Goal: Task Accomplishment & Management: Use online tool/utility

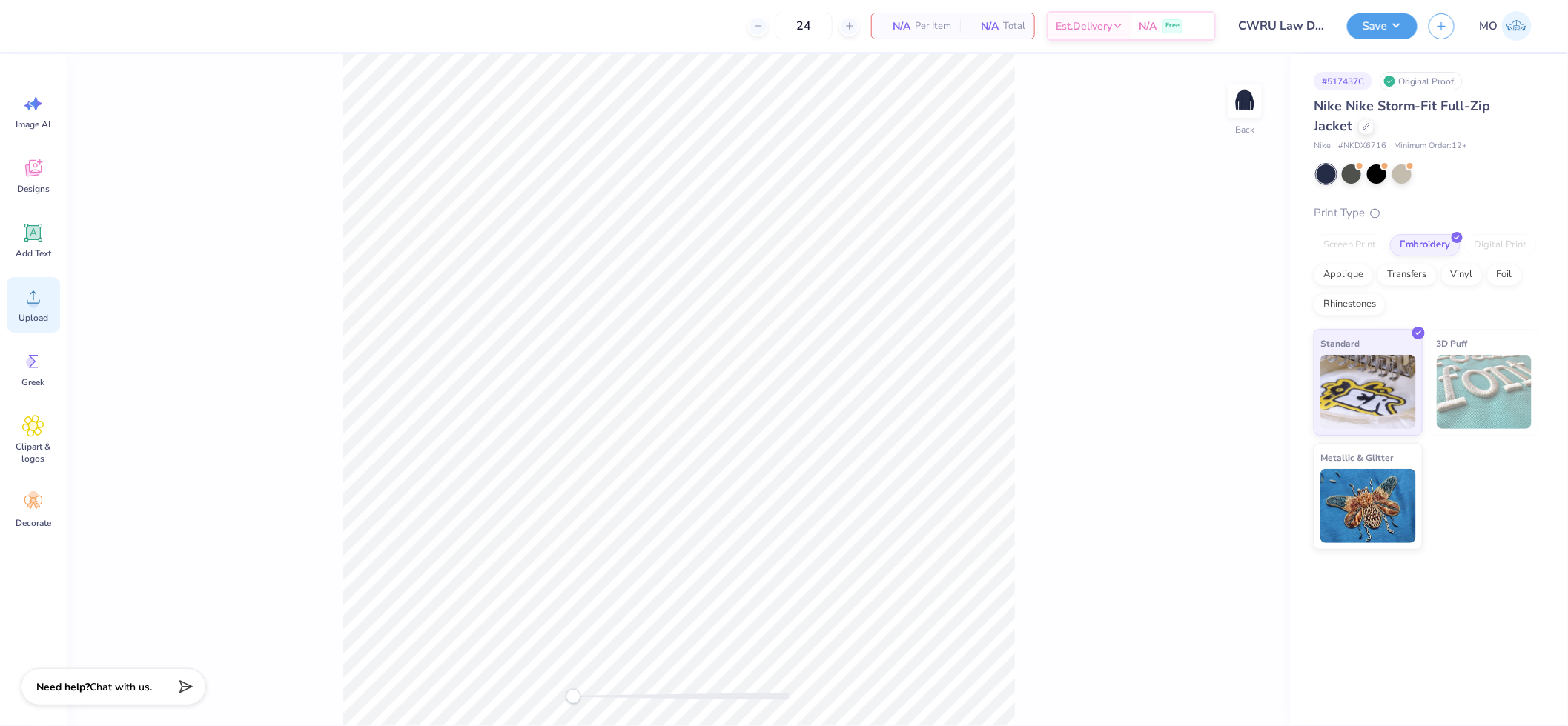
click at [49, 297] on div "Upload" at bounding box center [33, 305] width 53 height 56
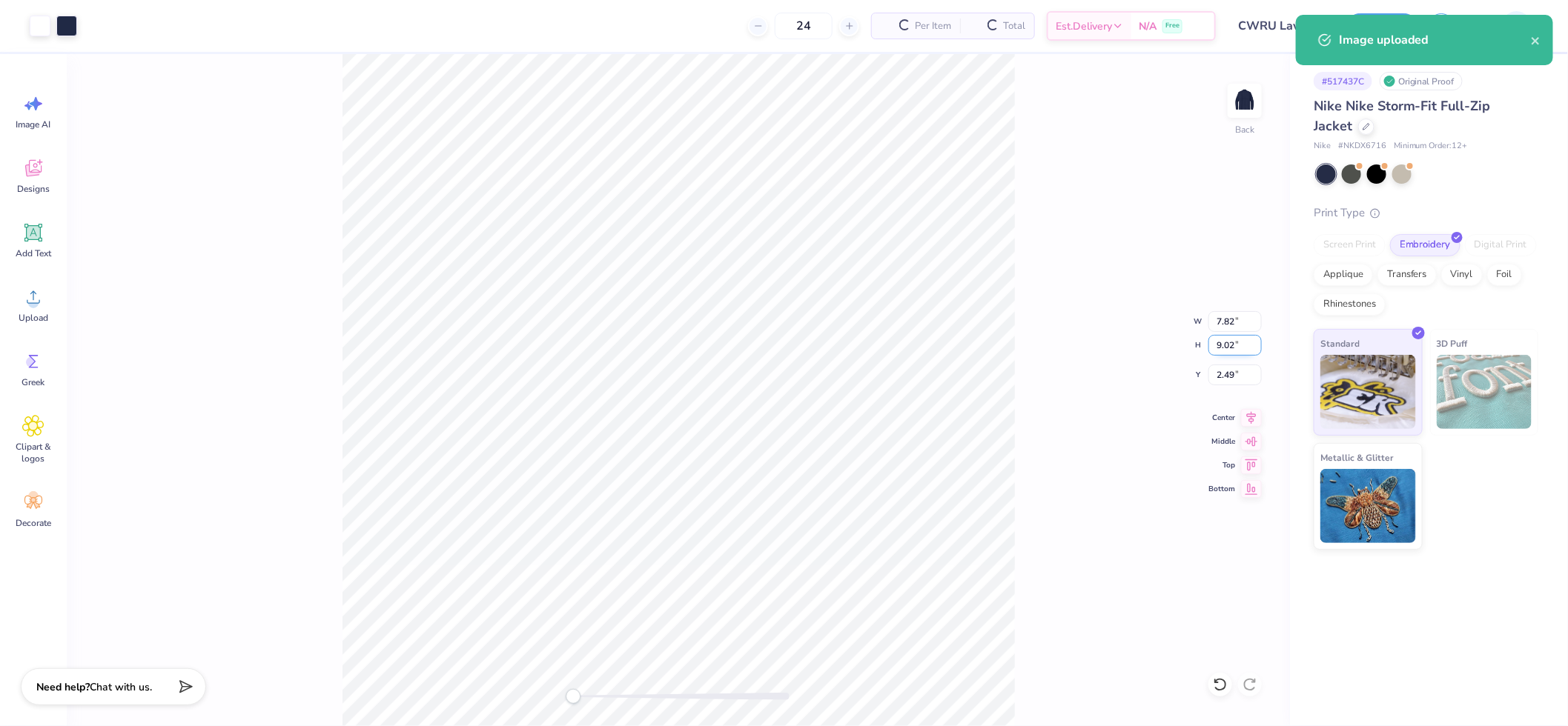
click at [1239, 345] on input "9.02" at bounding box center [1235, 345] width 53 height 21
type input "4"
type input "3.47"
type input "4.00"
type input "5.00"
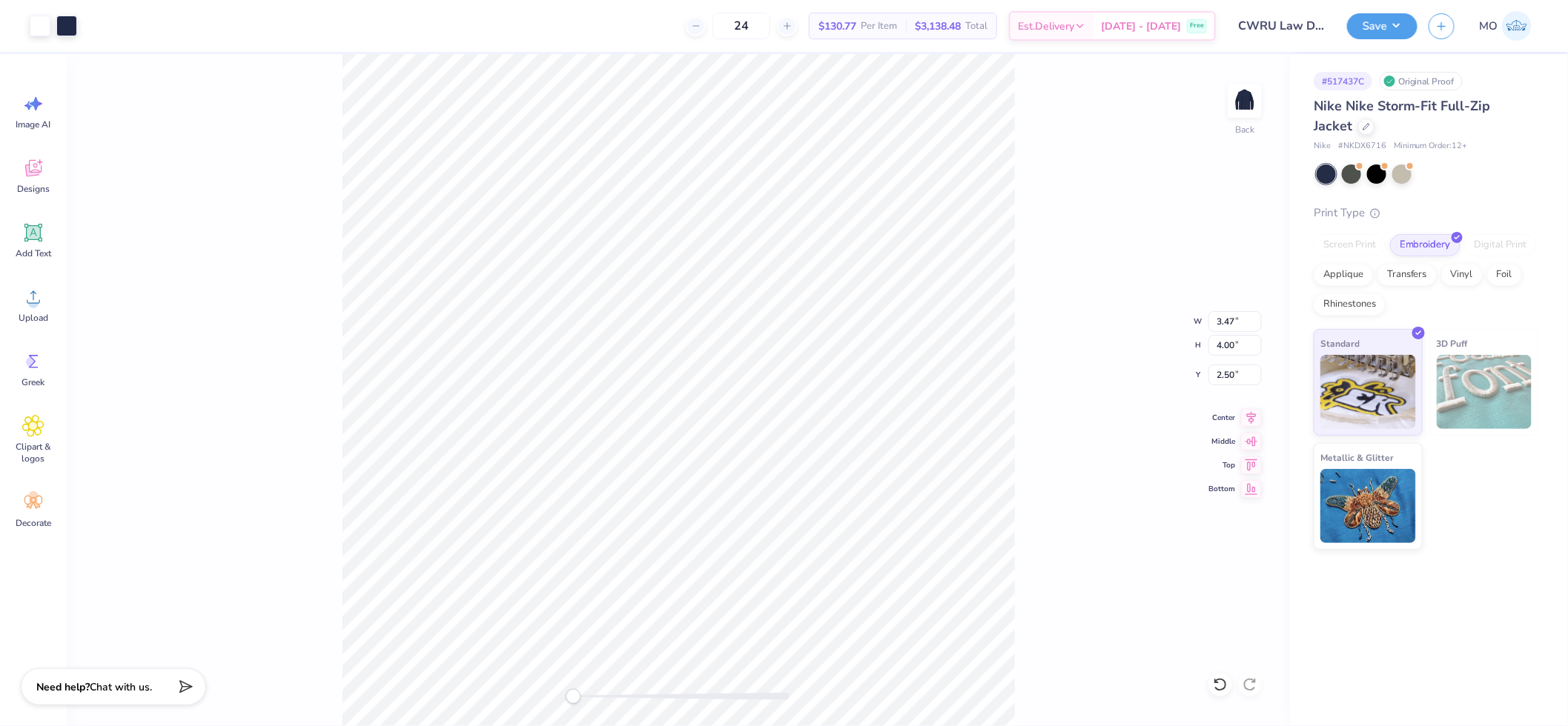
click at [1127, 339] on div "Back W 3.47 3.47 " H 4.00 4.00 " Y 2.50 2.50 " Center Middle Top Bottom" at bounding box center [678, 390] width 1223 height 672
click at [1379, 24] on button "Save" at bounding box center [1382, 24] width 71 height 25
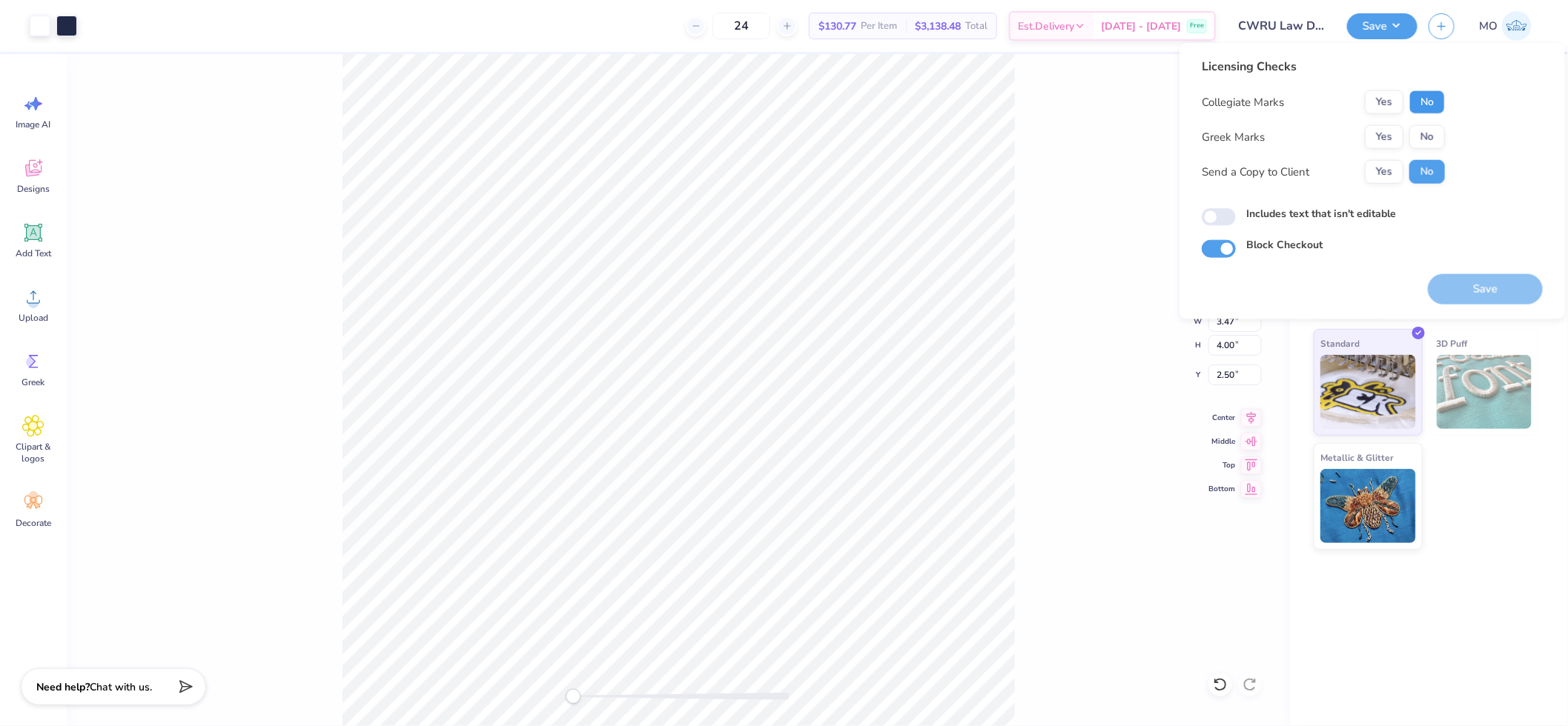
click at [1422, 101] on button "No" at bounding box center [1427, 102] width 35 height 24
click at [1422, 127] on button "No" at bounding box center [1427, 137] width 35 height 24
click at [1384, 101] on button "Yes" at bounding box center [1383, 102] width 38 height 24
click at [1481, 287] on button "Save" at bounding box center [1485, 289] width 115 height 30
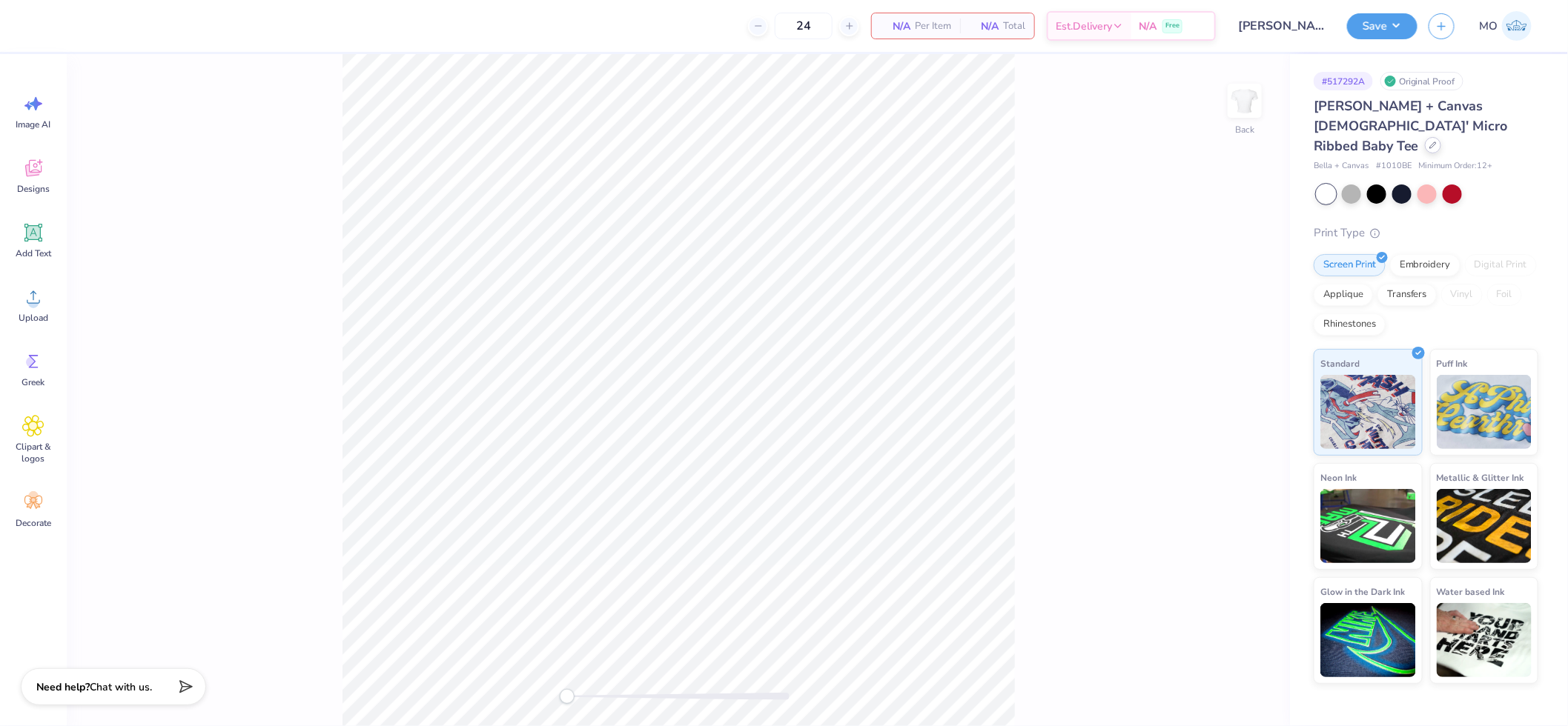
click at [1429, 141] on icon at bounding box center [1433, 145] width 8 height 8
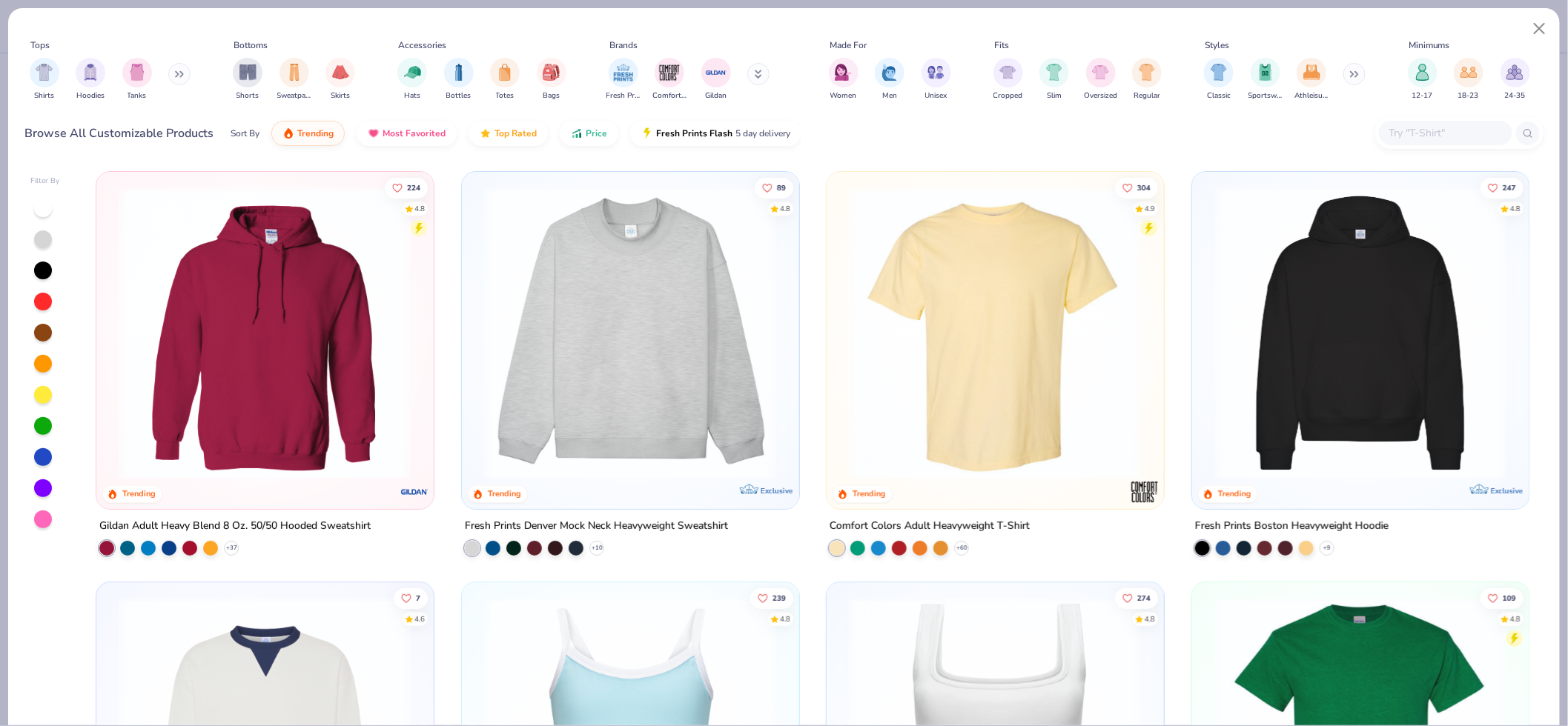
click at [610, 345] on img at bounding box center [629, 333] width 307 height 293
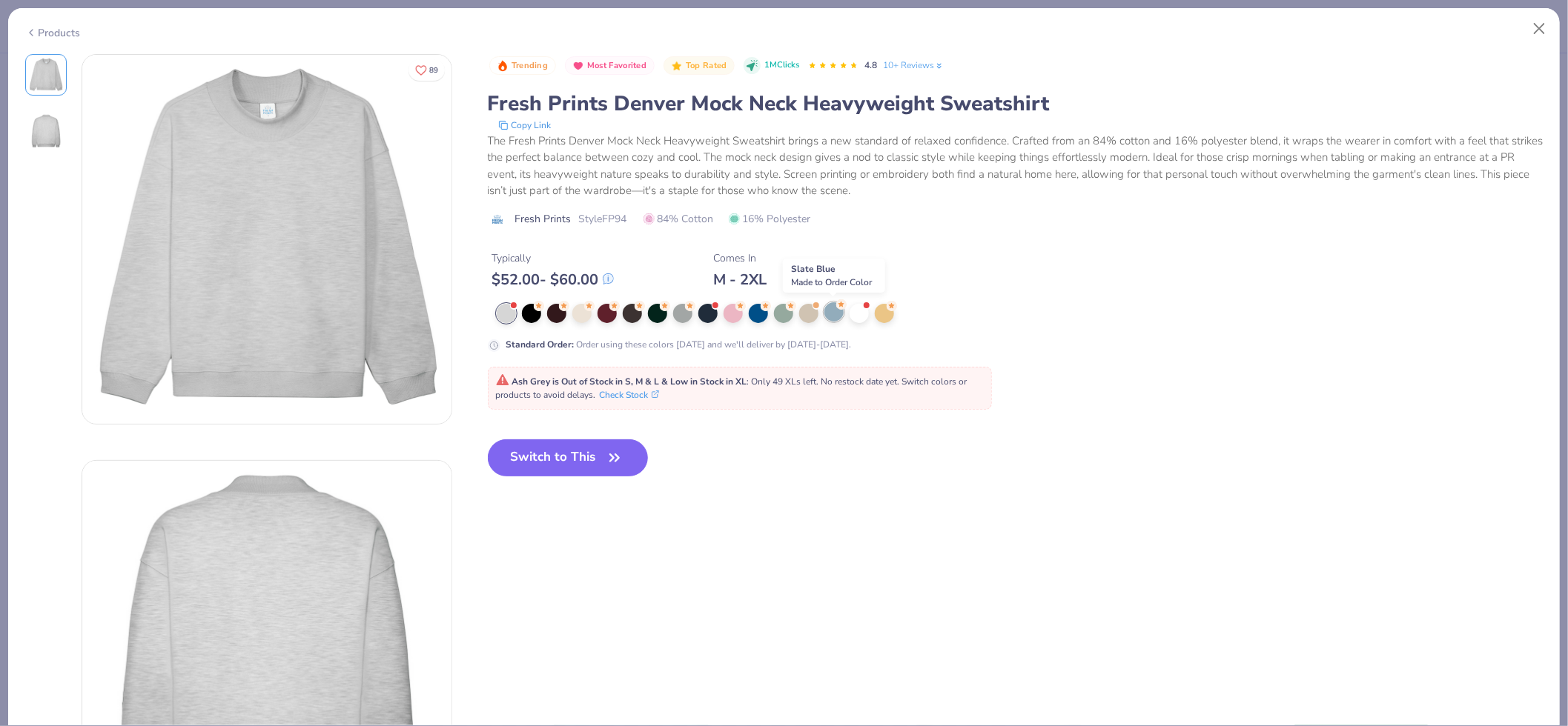
click at [827, 312] on div at bounding box center [834, 313] width 20 height 20
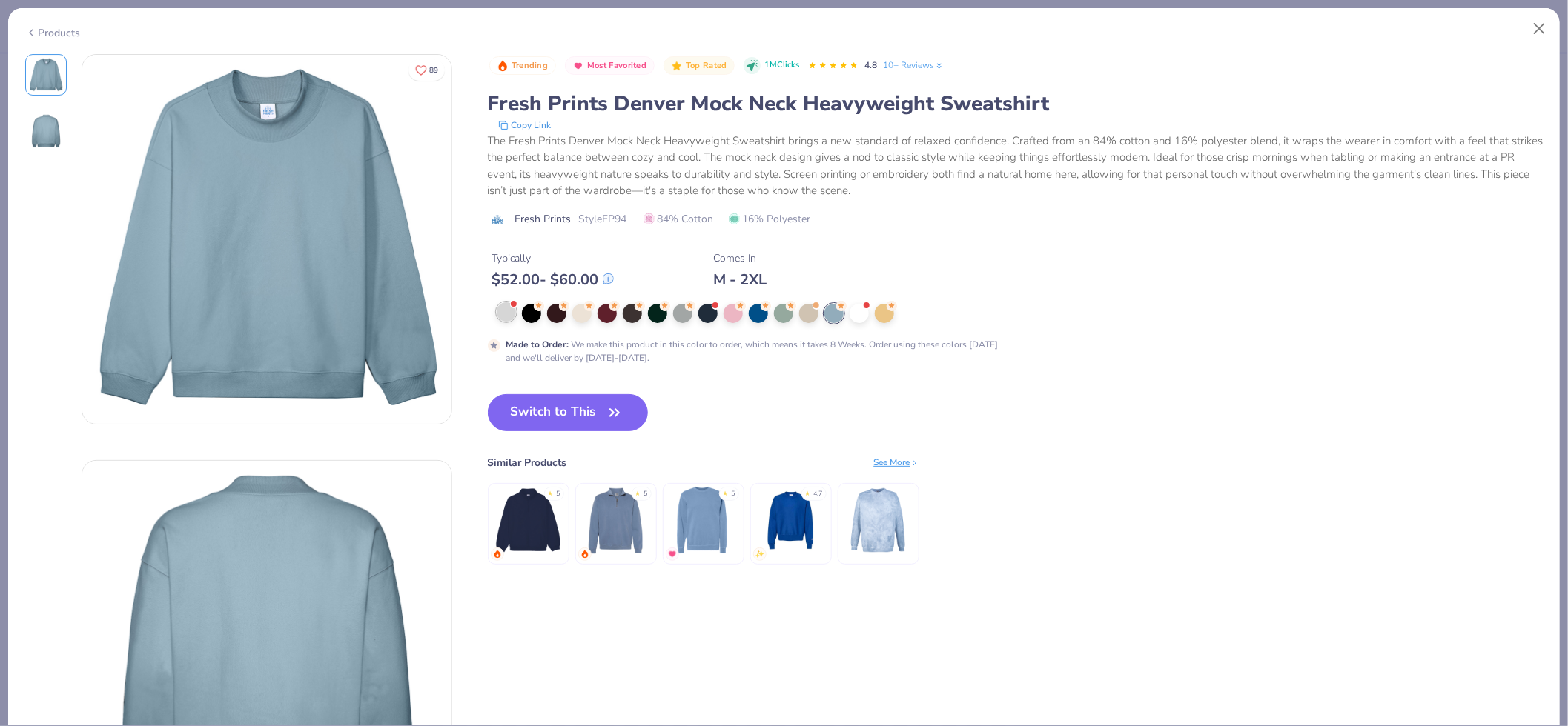
click at [507, 313] on div at bounding box center [507, 313] width 20 height 20
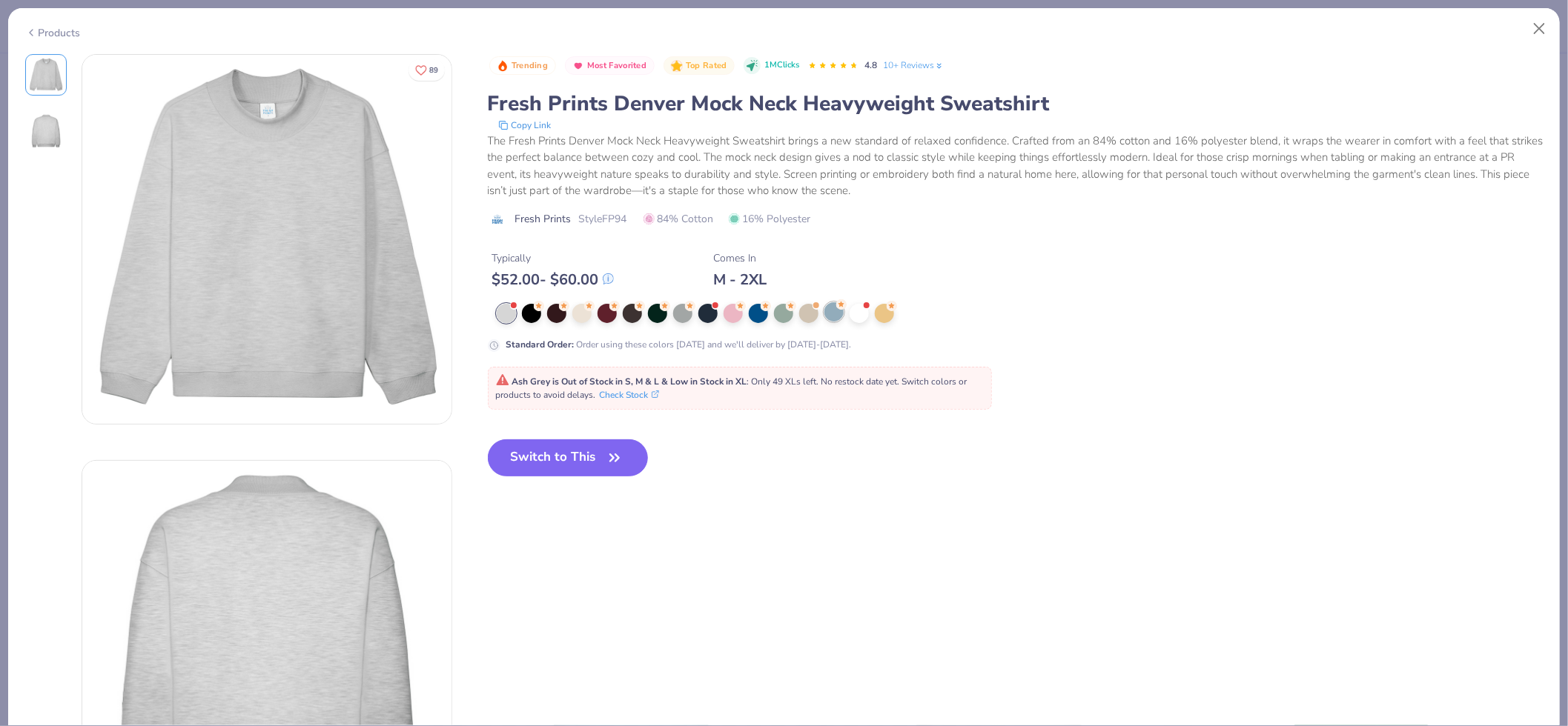
click at [826, 312] on div at bounding box center [834, 313] width 20 height 20
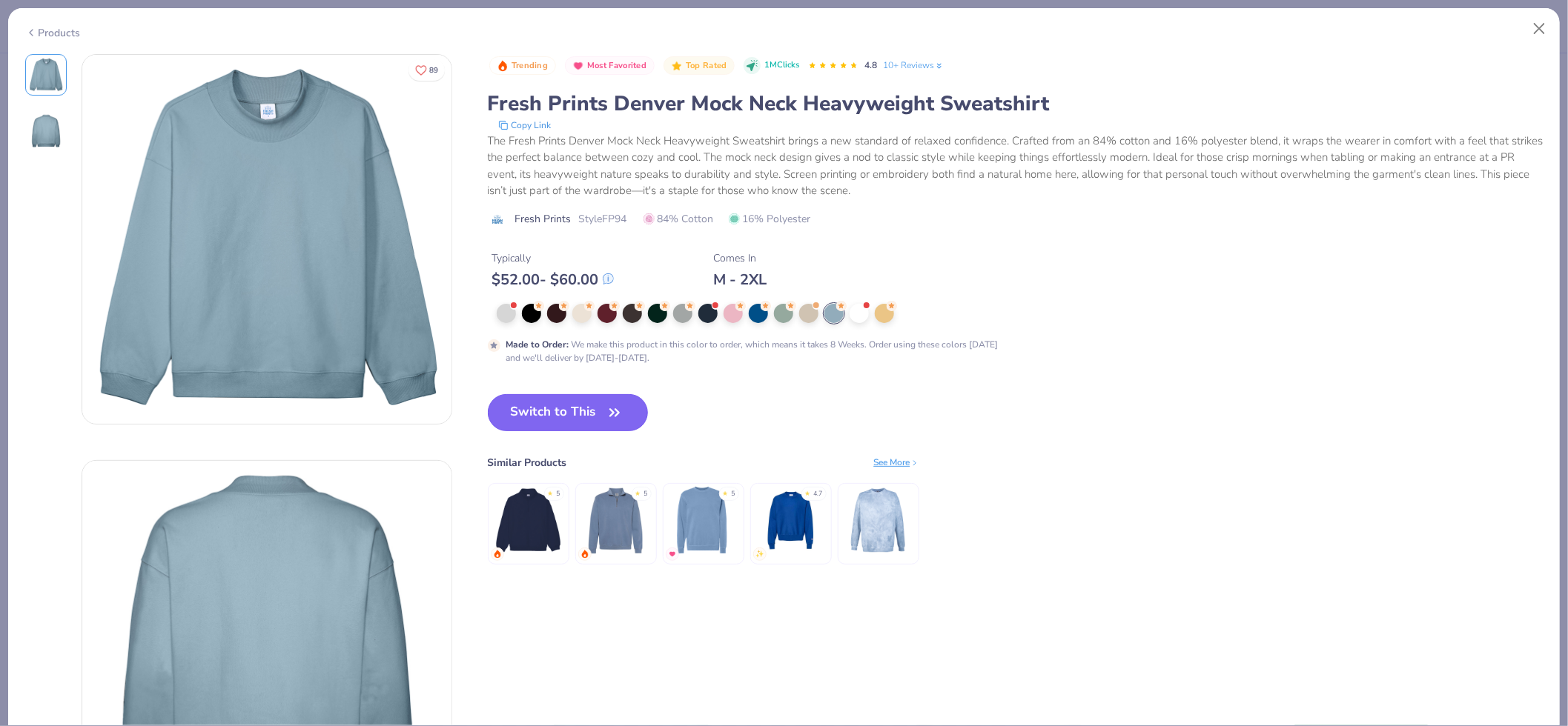
click at [590, 399] on button "Switch to This" at bounding box center [568, 412] width 161 height 37
type input "50"
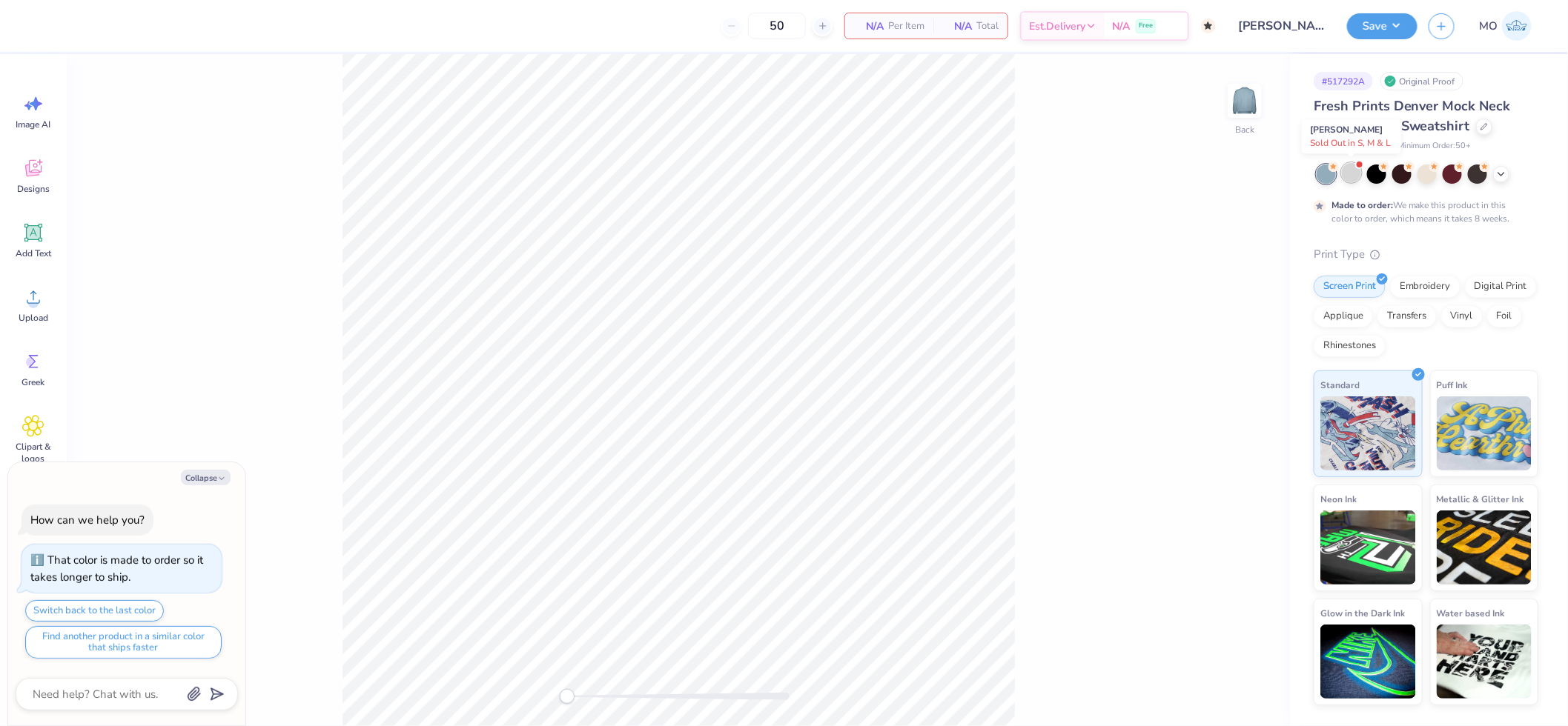
click at [1347, 171] on div at bounding box center [1351, 172] width 20 height 20
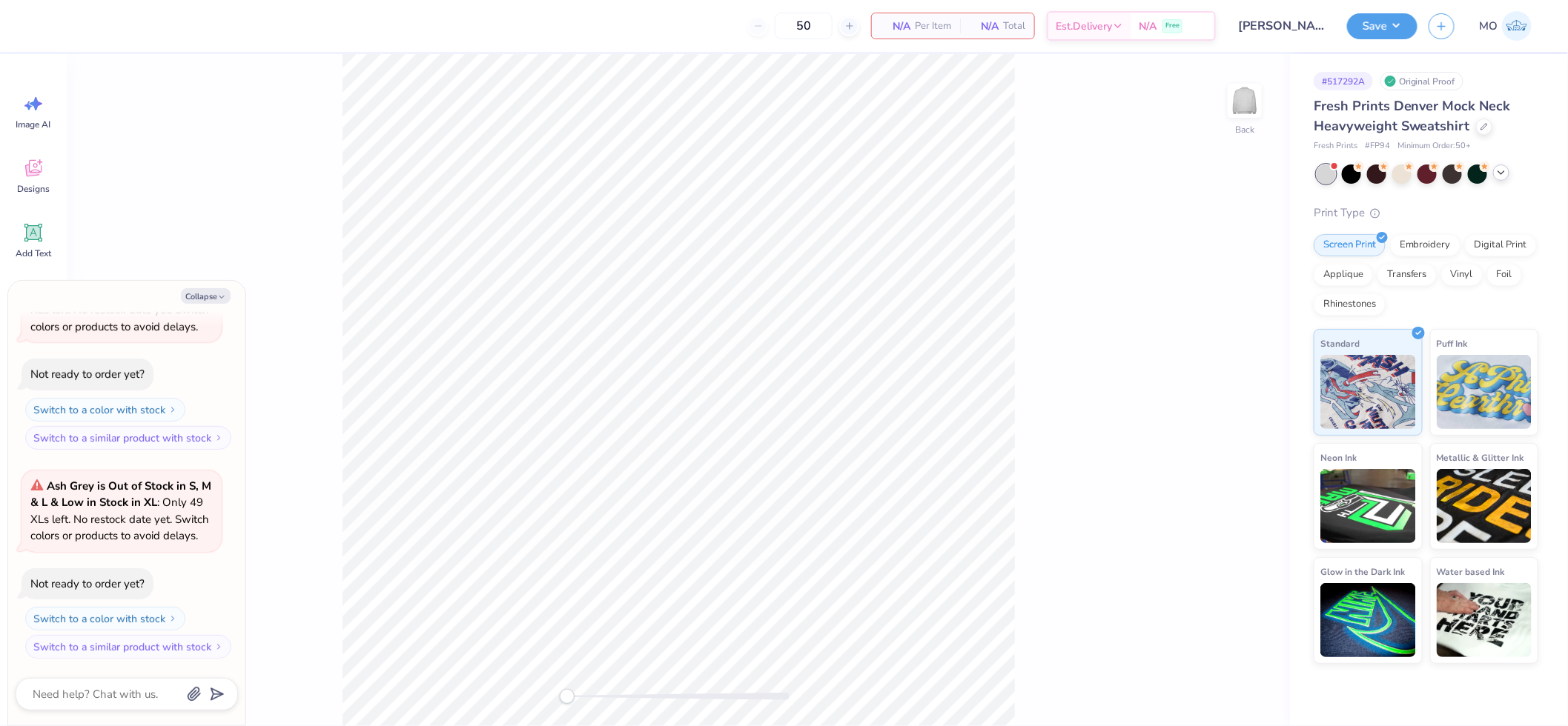
click at [1497, 169] on icon at bounding box center [1500, 172] width 12 height 12
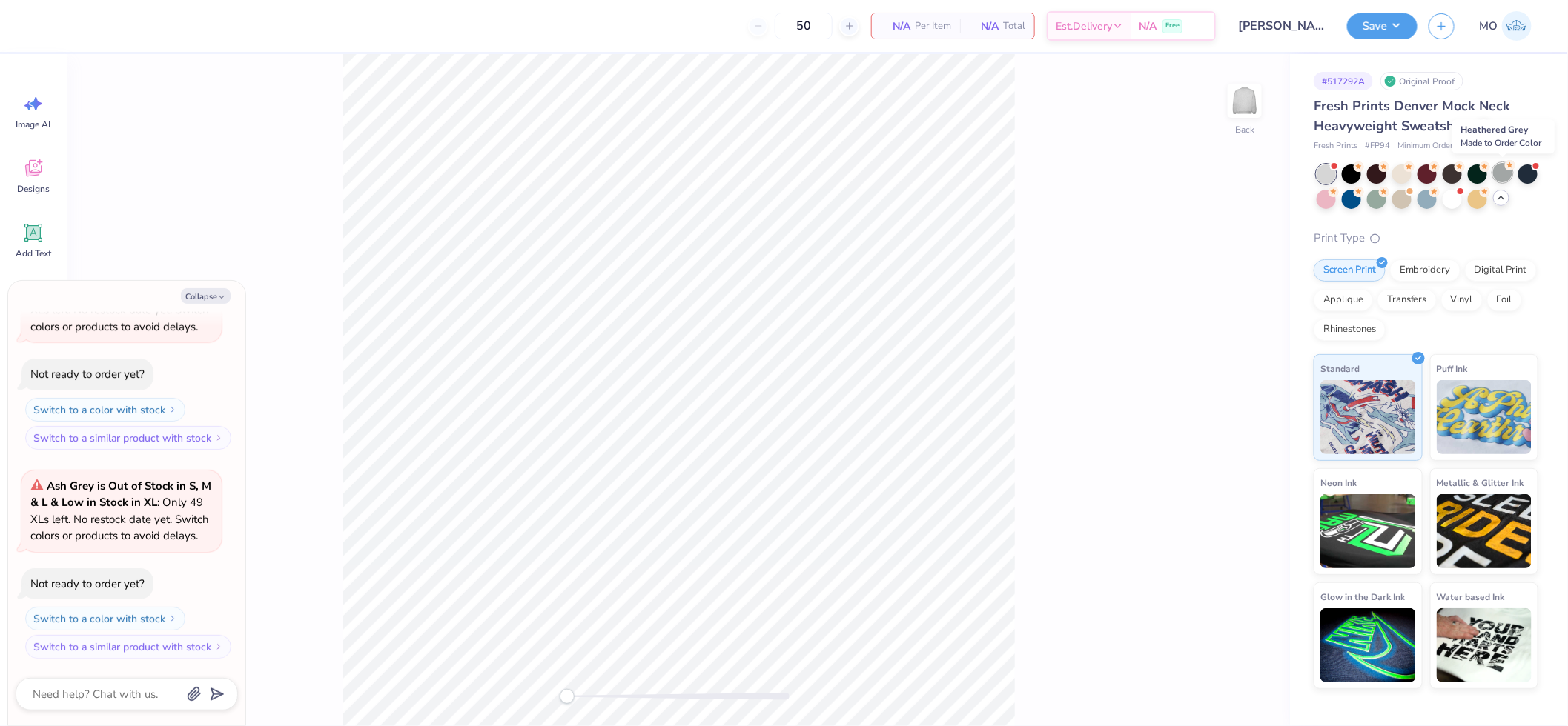
click at [1501, 174] on div at bounding box center [1502, 172] width 20 height 20
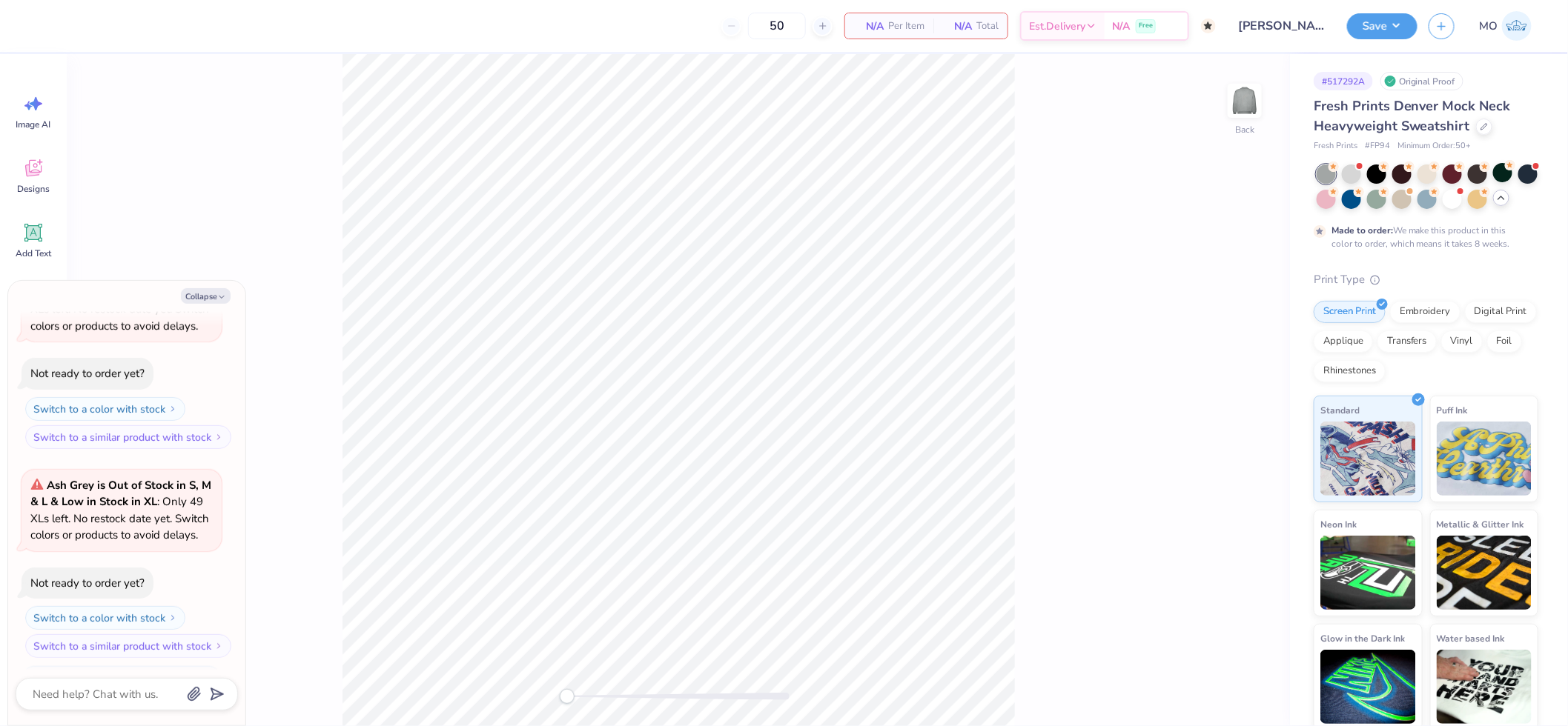
scroll to position [435, 0]
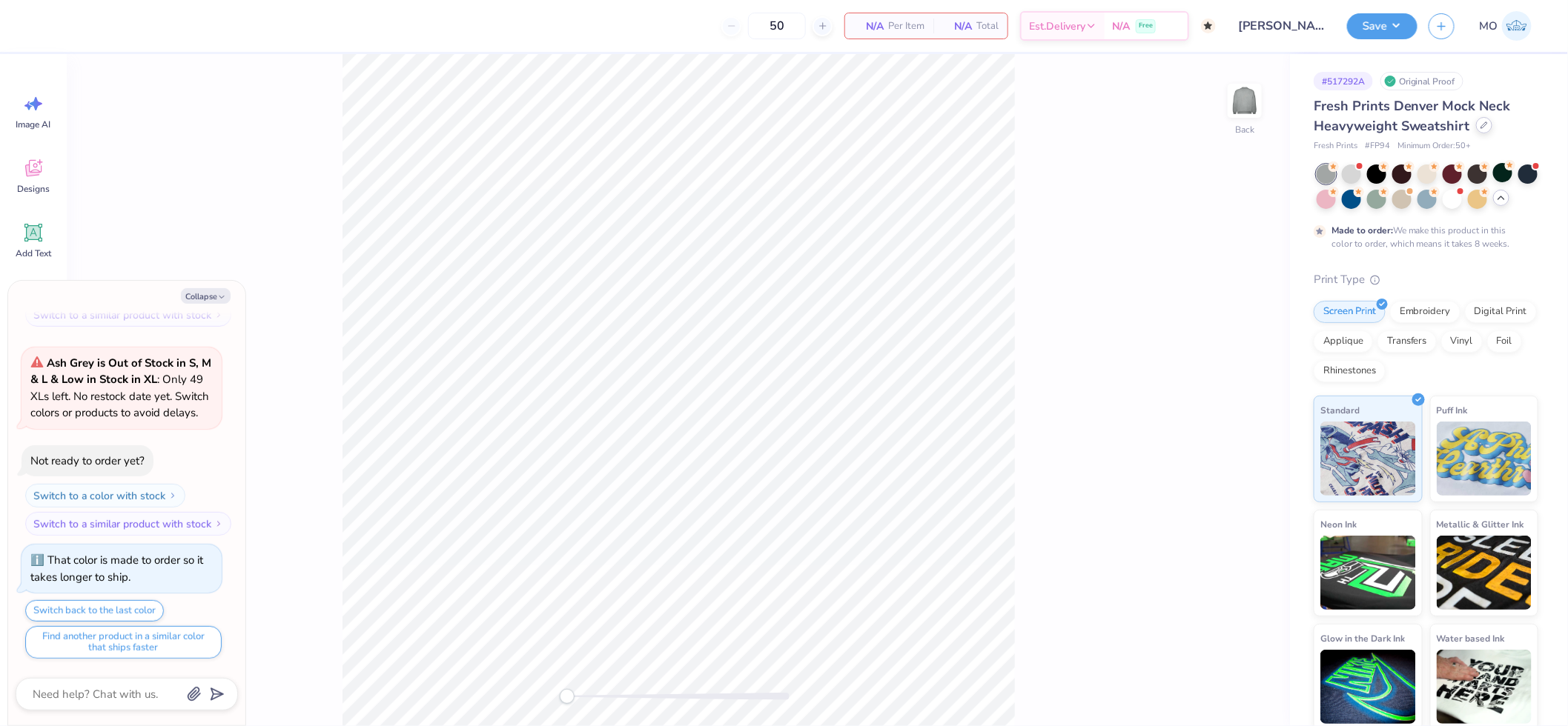
click at [1481, 127] on icon at bounding box center [1484, 125] width 8 height 8
type textarea "x"
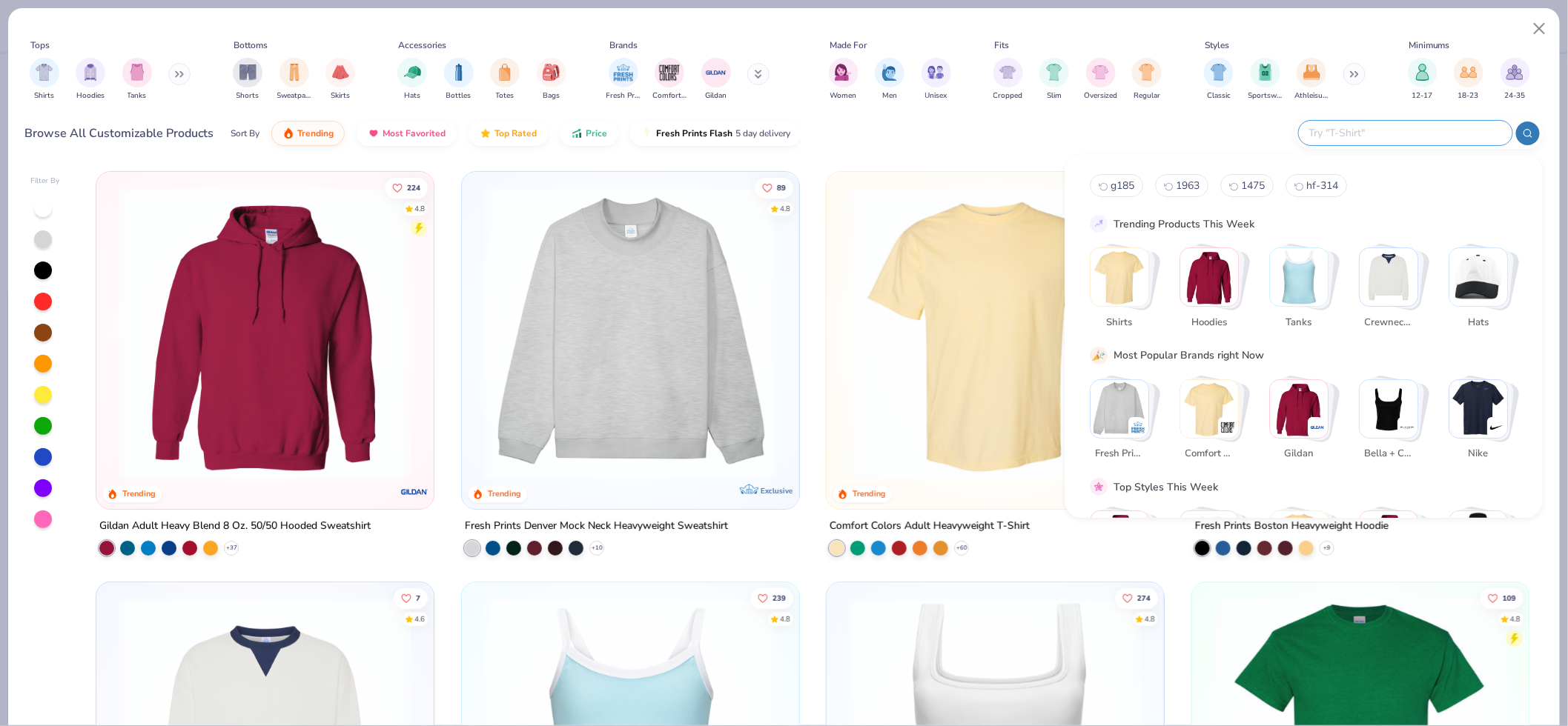
click at [1437, 127] on input "text" at bounding box center [1404, 132] width 194 height 17
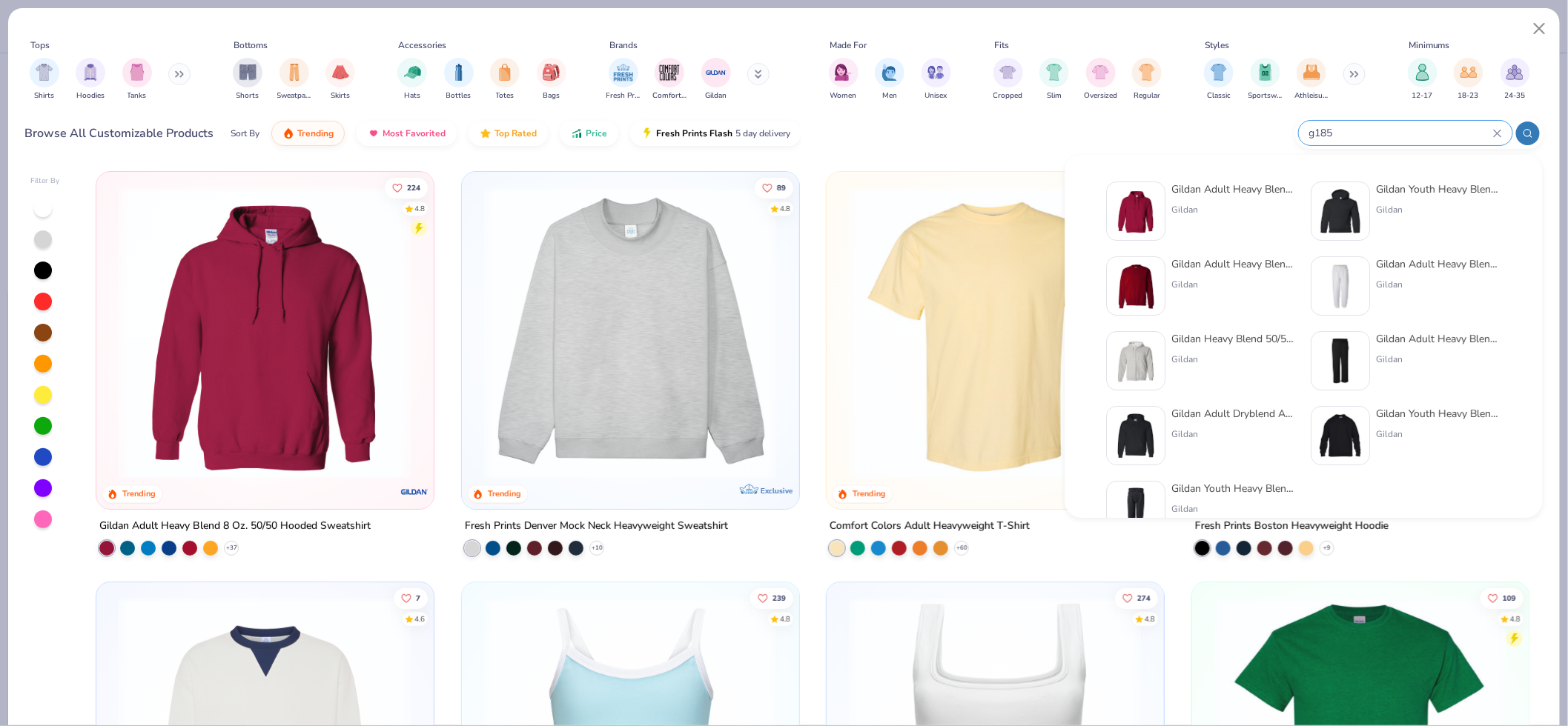
type input "g185"
click at [1146, 277] on img at bounding box center [1136, 285] width 46 height 46
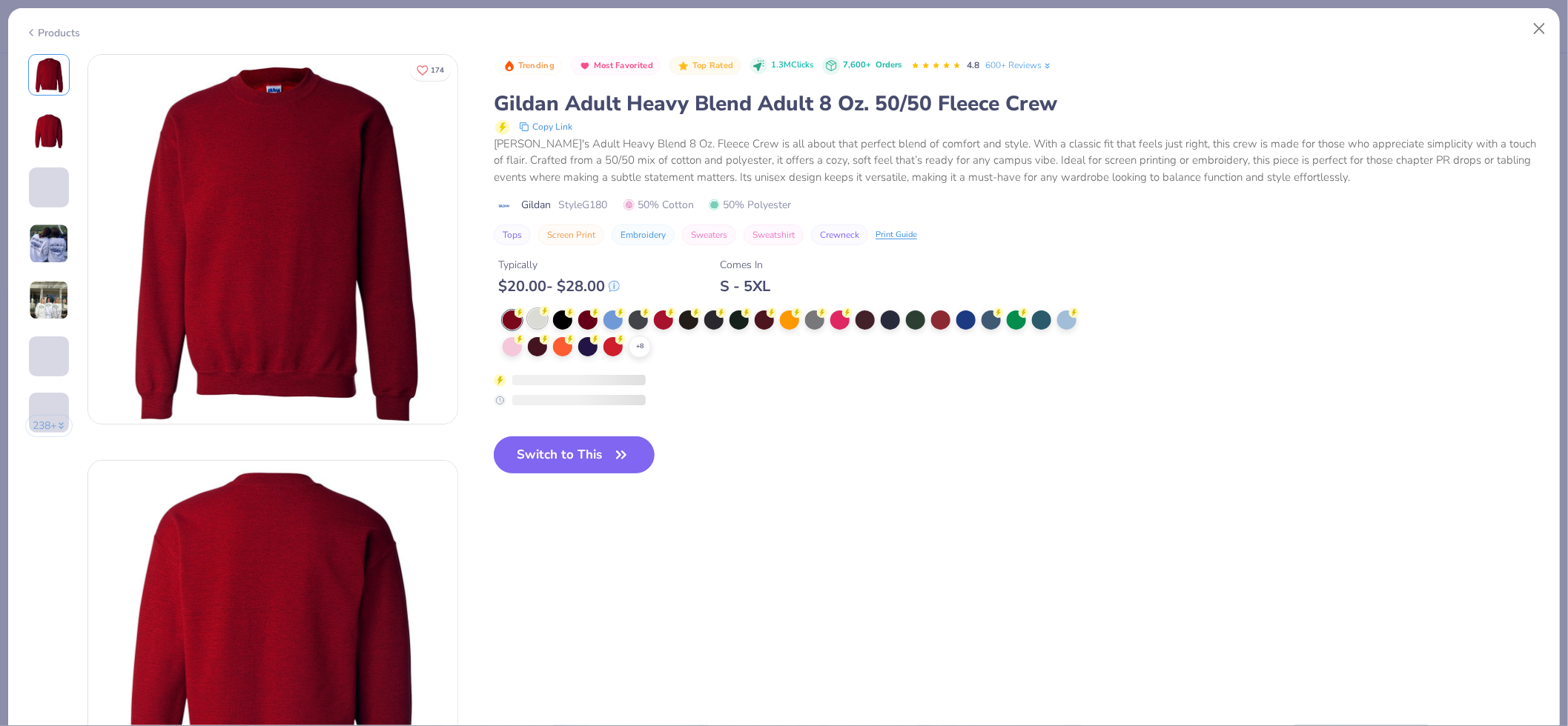
click at [542, 312] on circle at bounding box center [545, 311] width 11 height 11
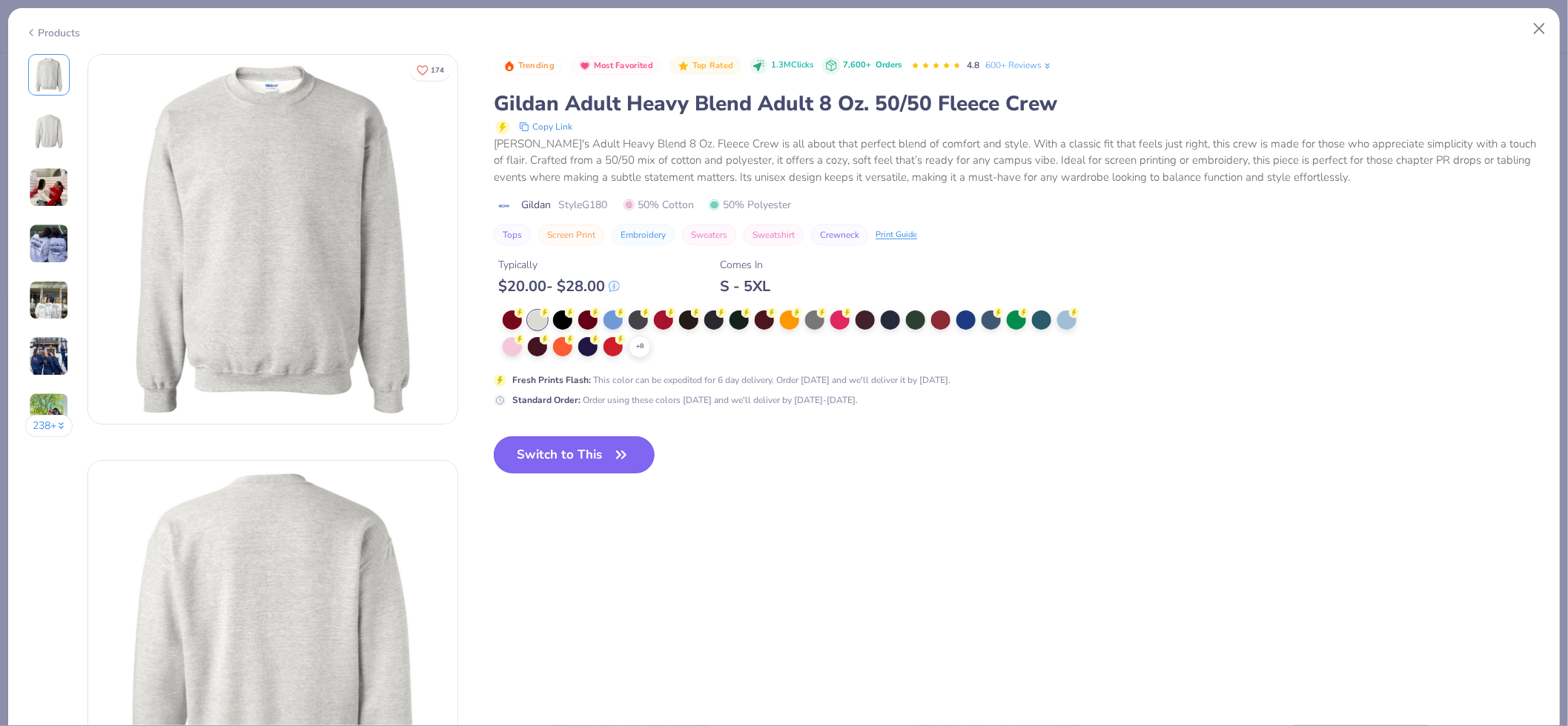
click at [606, 450] on button "Switch to This" at bounding box center [574, 455] width 161 height 37
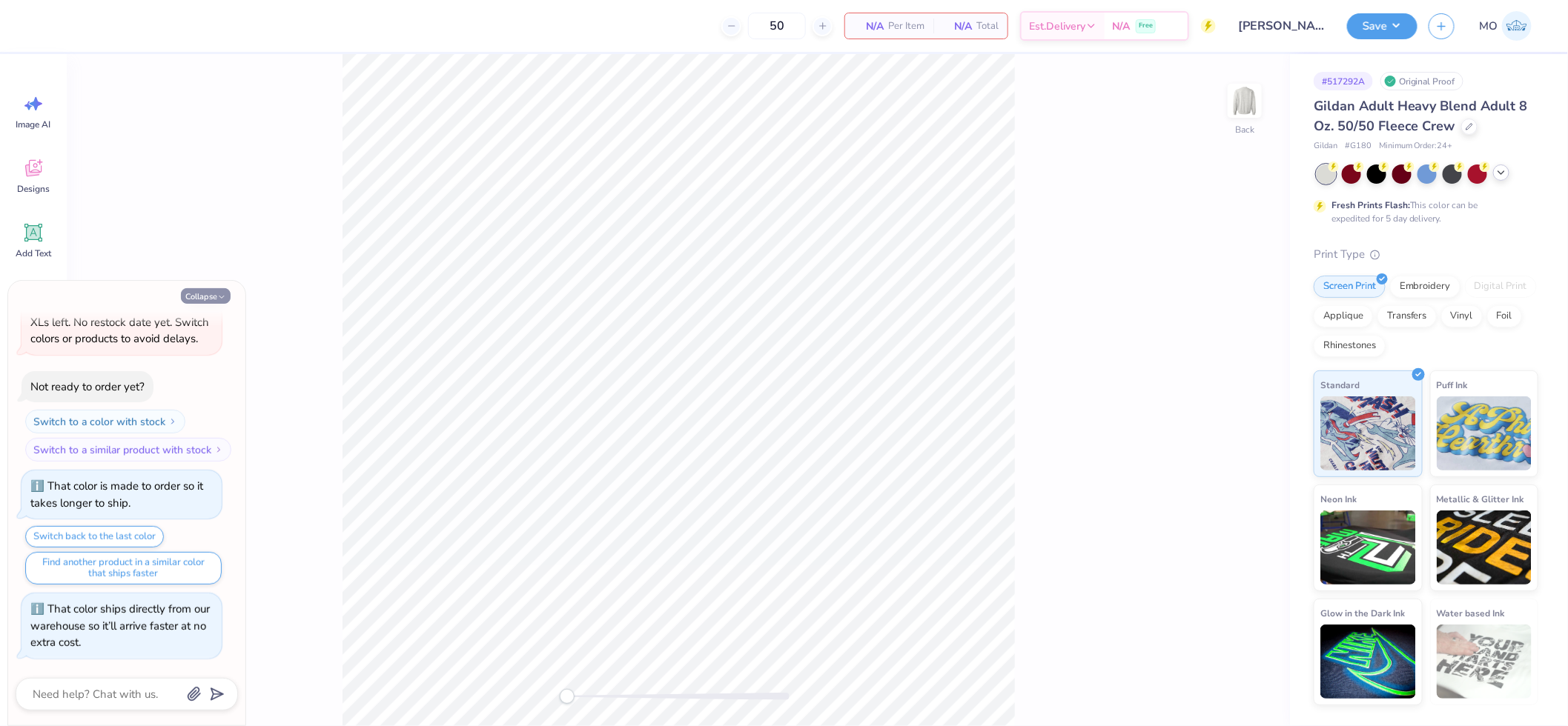
click at [209, 297] on button "Collapse" at bounding box center [206, 296] width 50 height 16
type textarea "x"
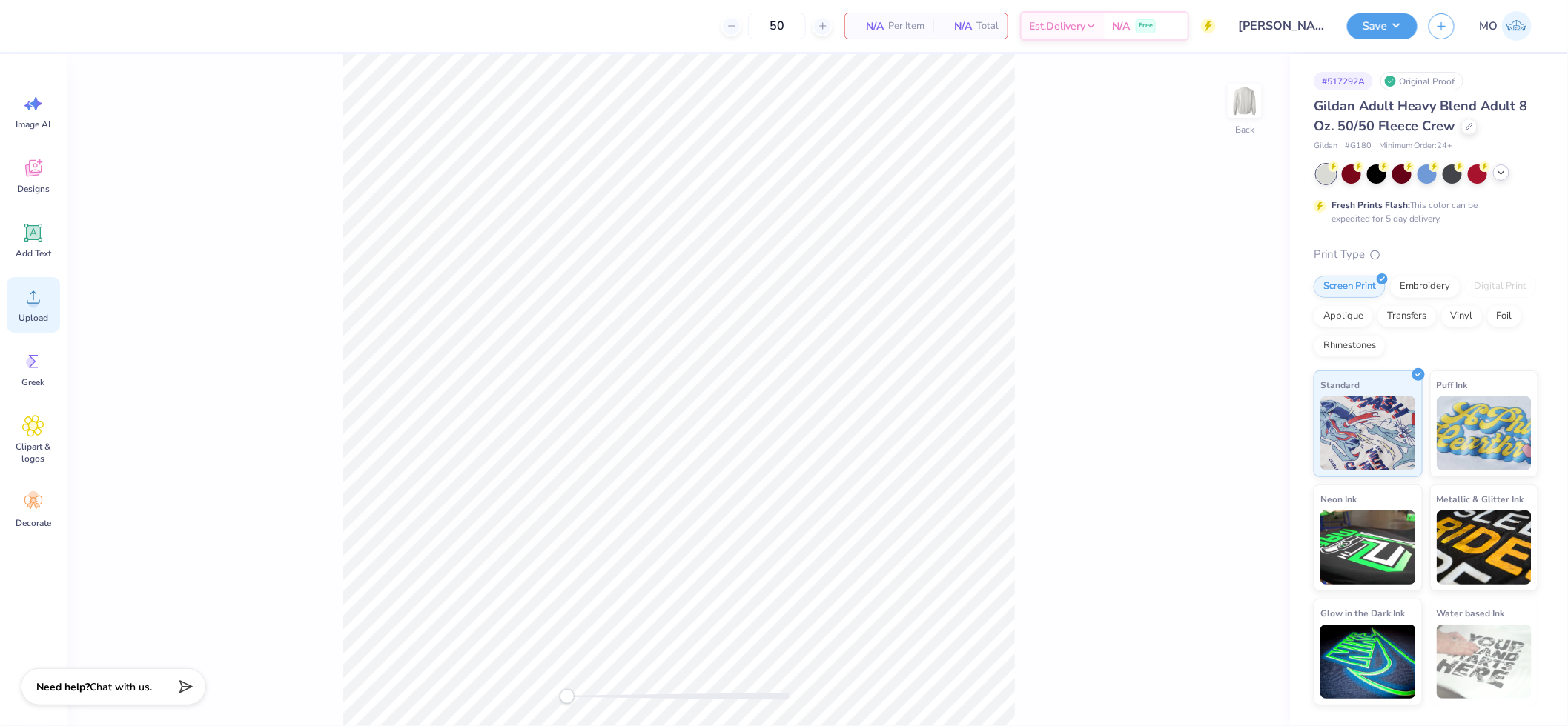
click at [39, 297] on icon at bounding box center [33, 297] width 23 height 23
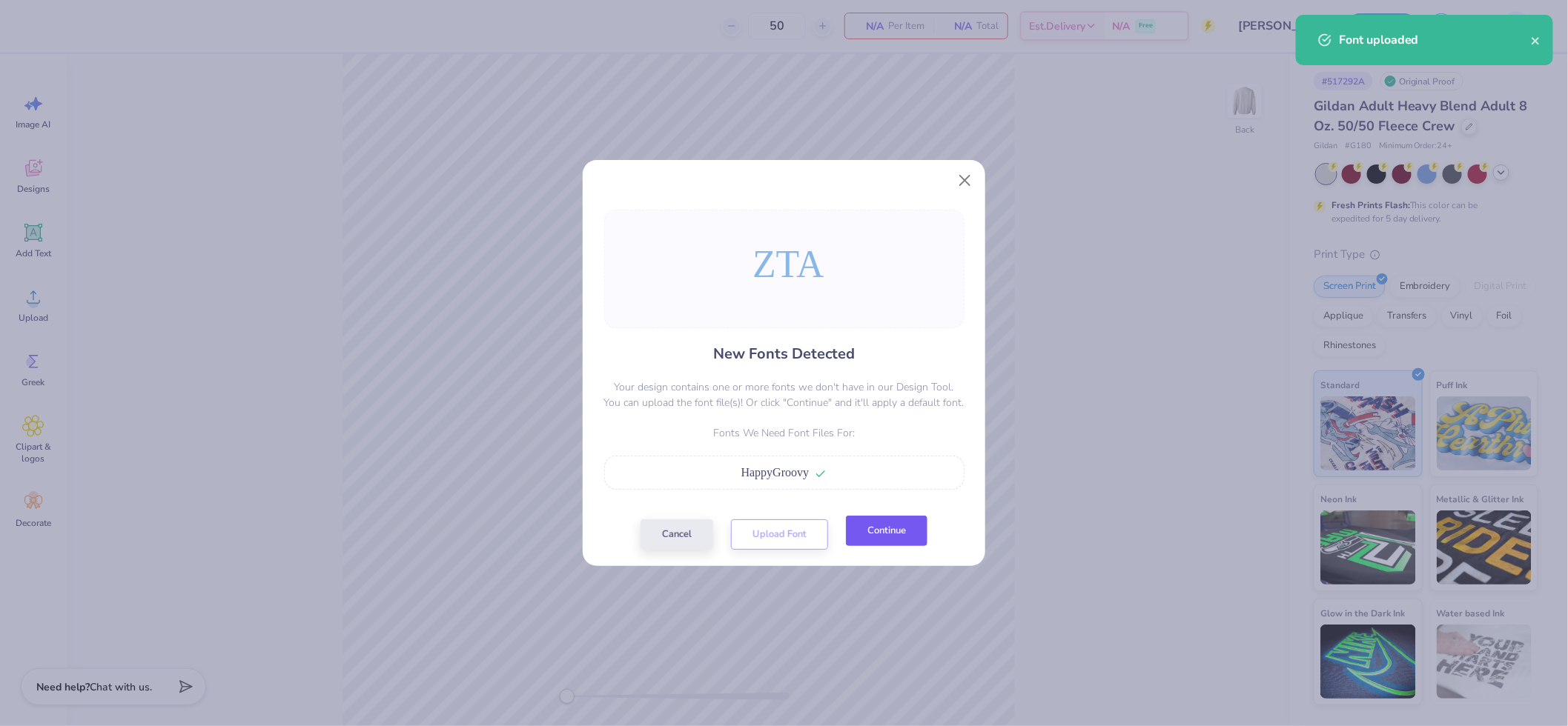
click at [883, 537] on button "Continue" at bounding box center [886, 530] width 81 height 30
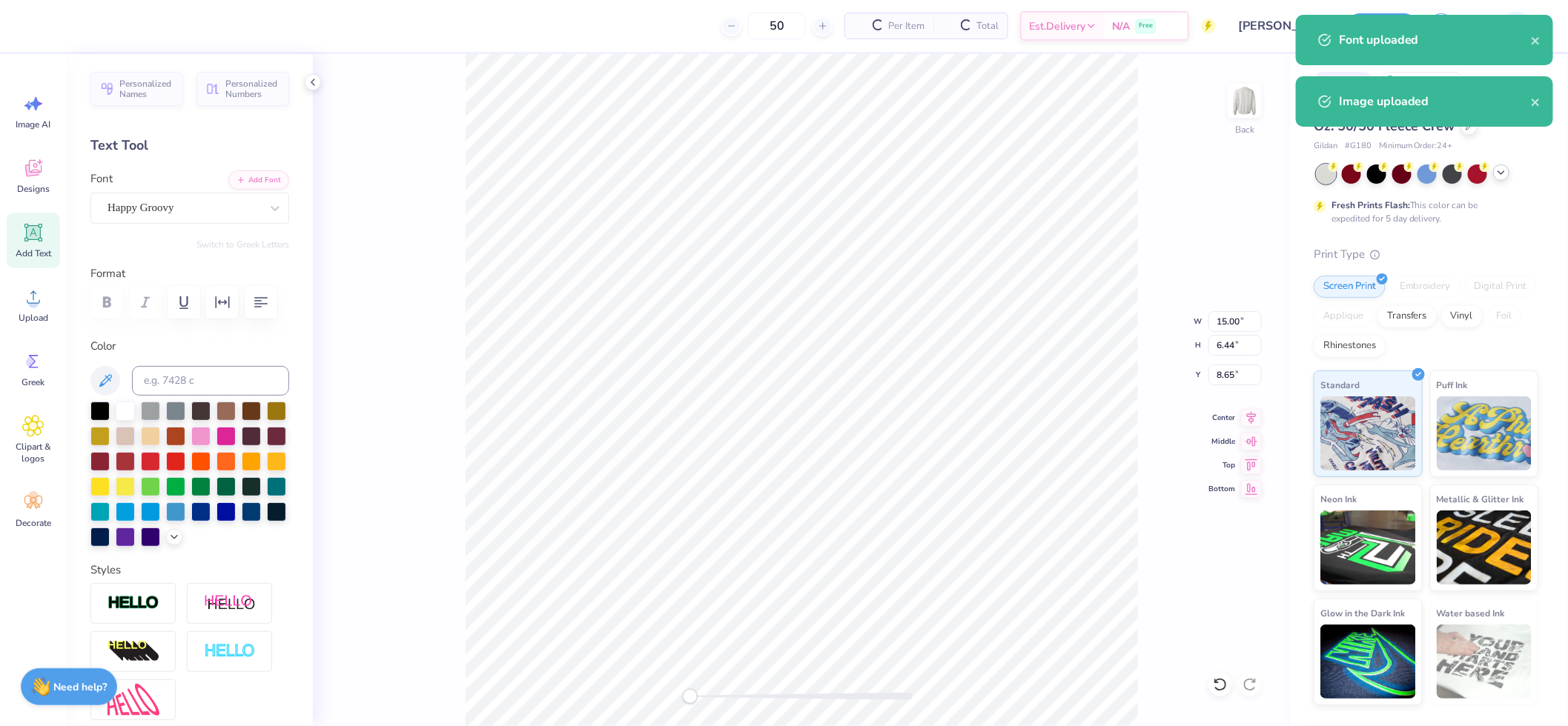
click at [145, 184] on div "Font Happy Groovy" at bounding box center [189, 197] width 199 height 53
click at [145, 201] on div "Happy Groovy" at bounding box center [183, 207] width 156 height 23
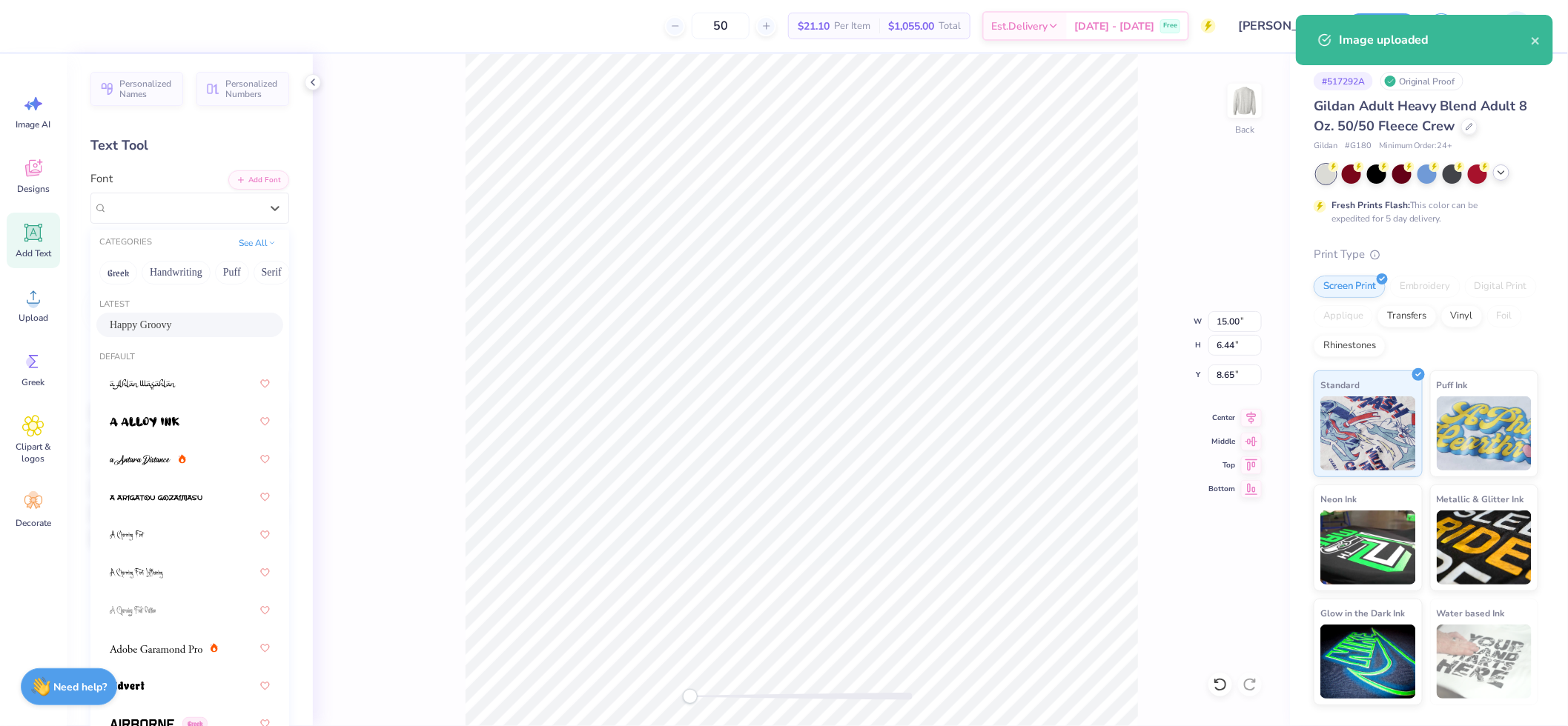
click at [166, 317] on span "Happy Groovy" at bounding box center [141, 325] width 63 height 16
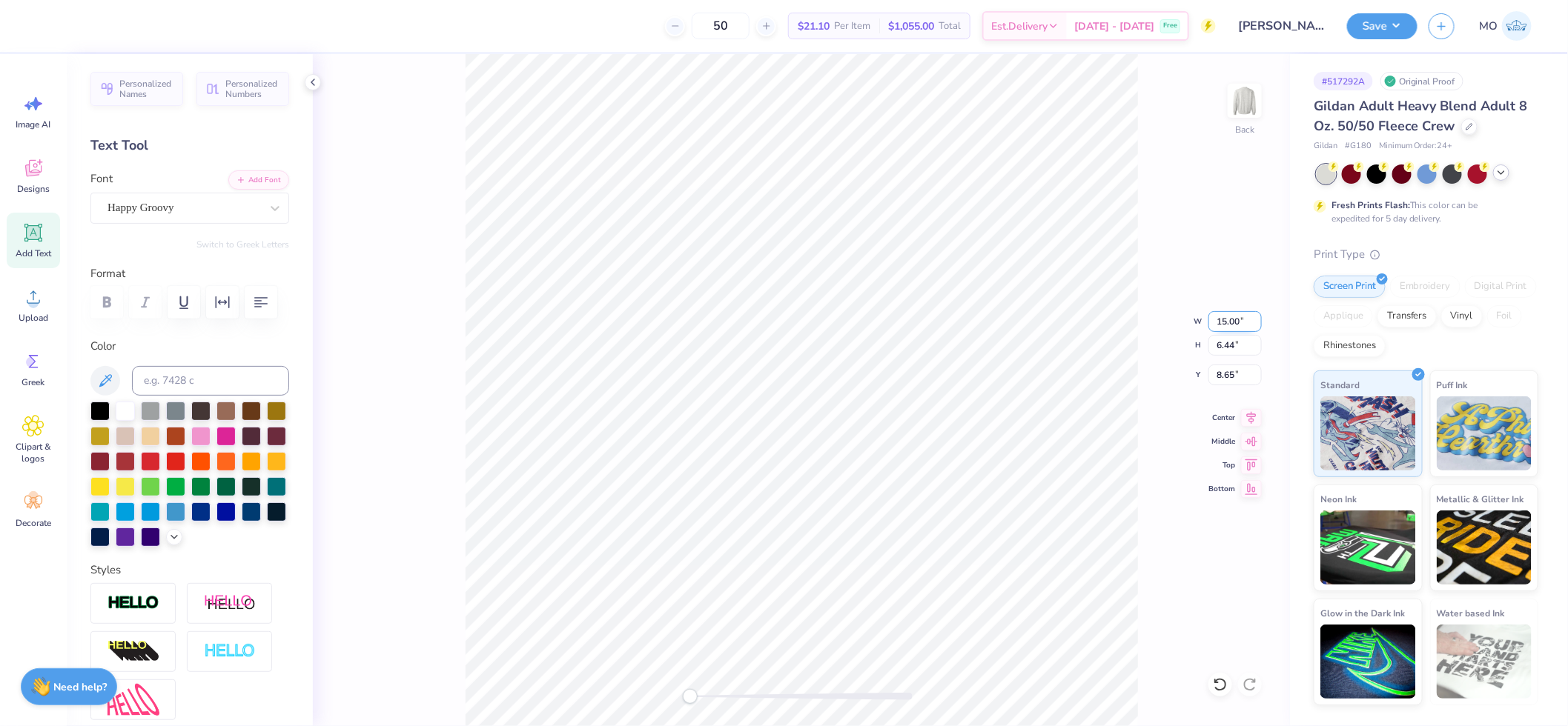
click at [1236, 318] on input "15.00" at bounding box center [1235, 321] width 53 height 21
type input "3.50"
type input "1.50"
type input "11.12"
click at [1248, 107] on img at bounding box center [1245, 101] width 60 height 60
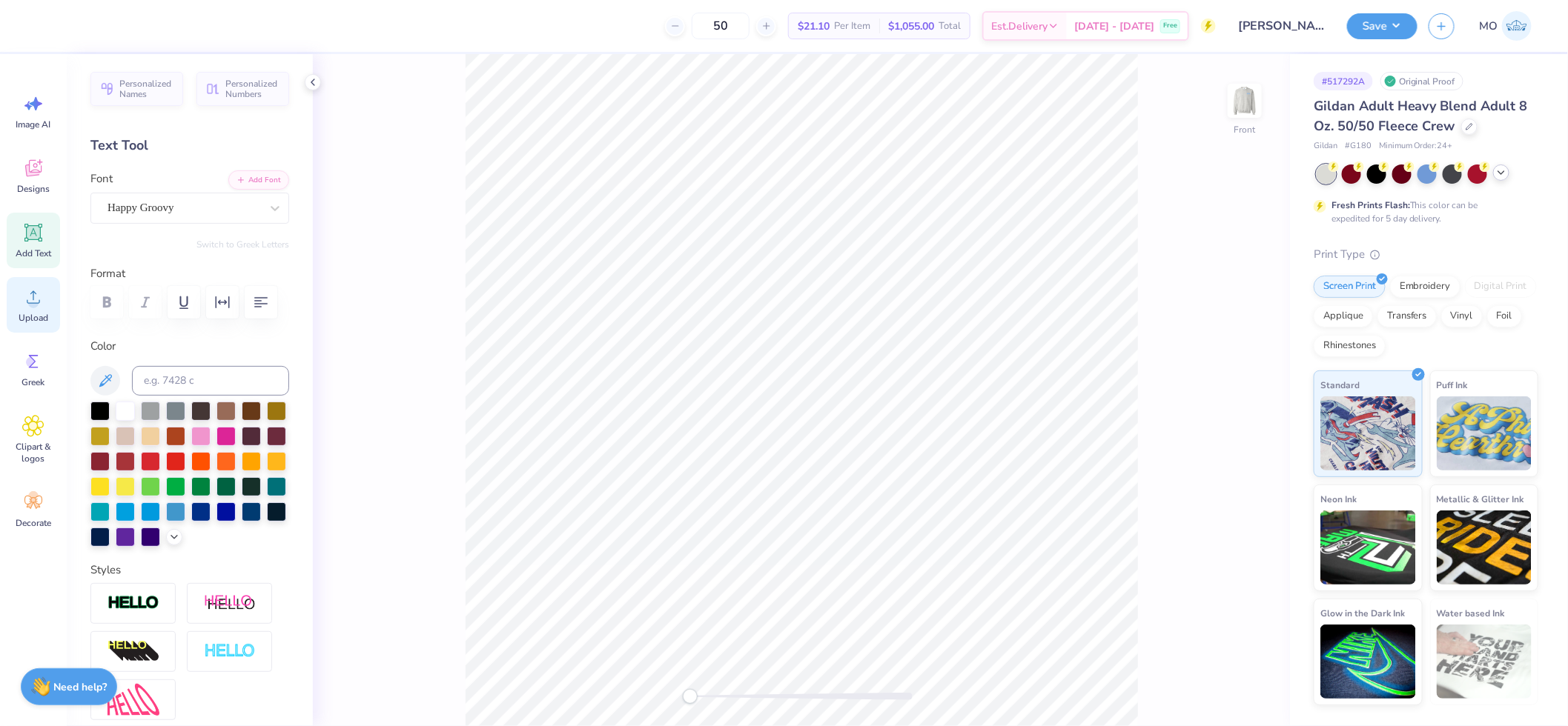
click at [30, 284] on div "Upload" at bounding box center [33, 305] width 53 height 56
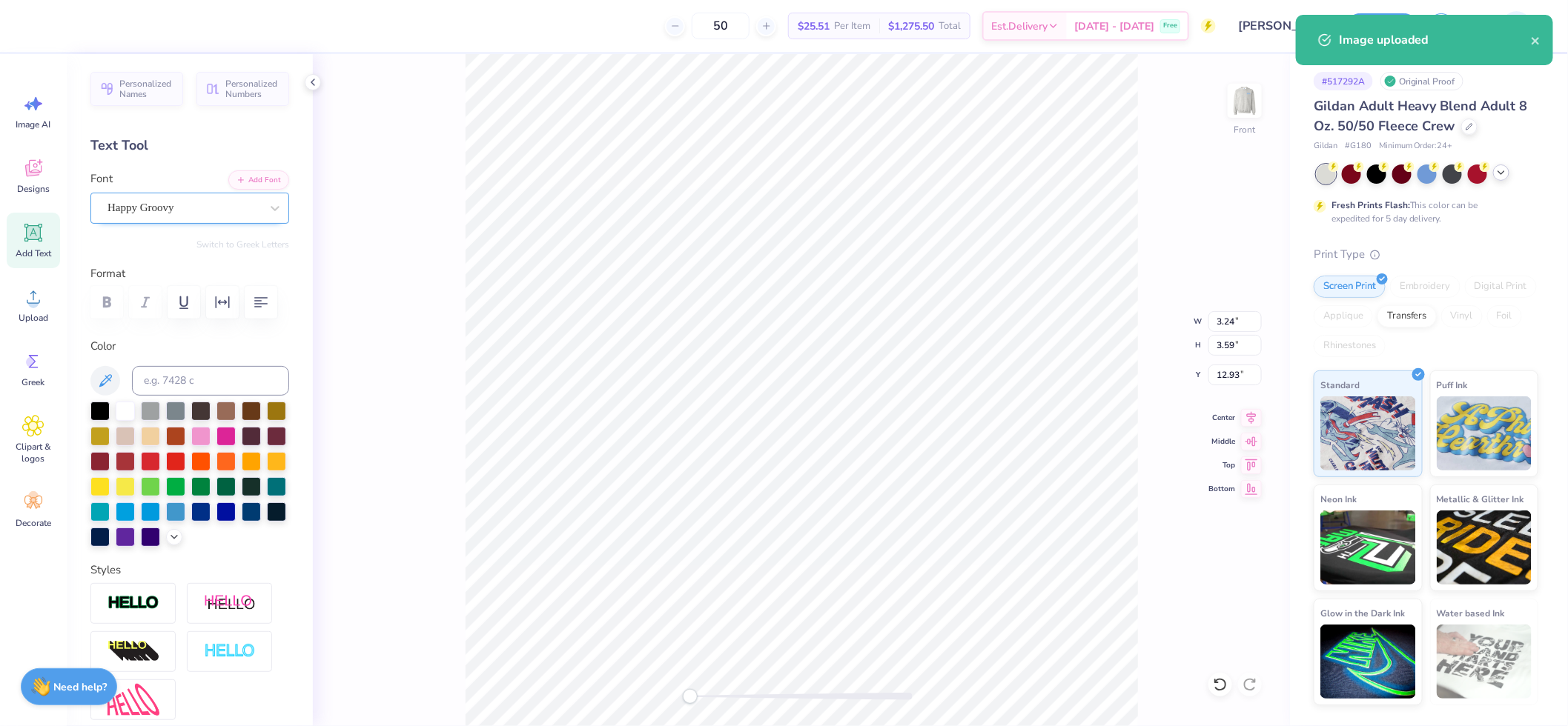
click at [178, 204] on div "Happy Groovy" at bounding box center [183, 207] width 156 height 23
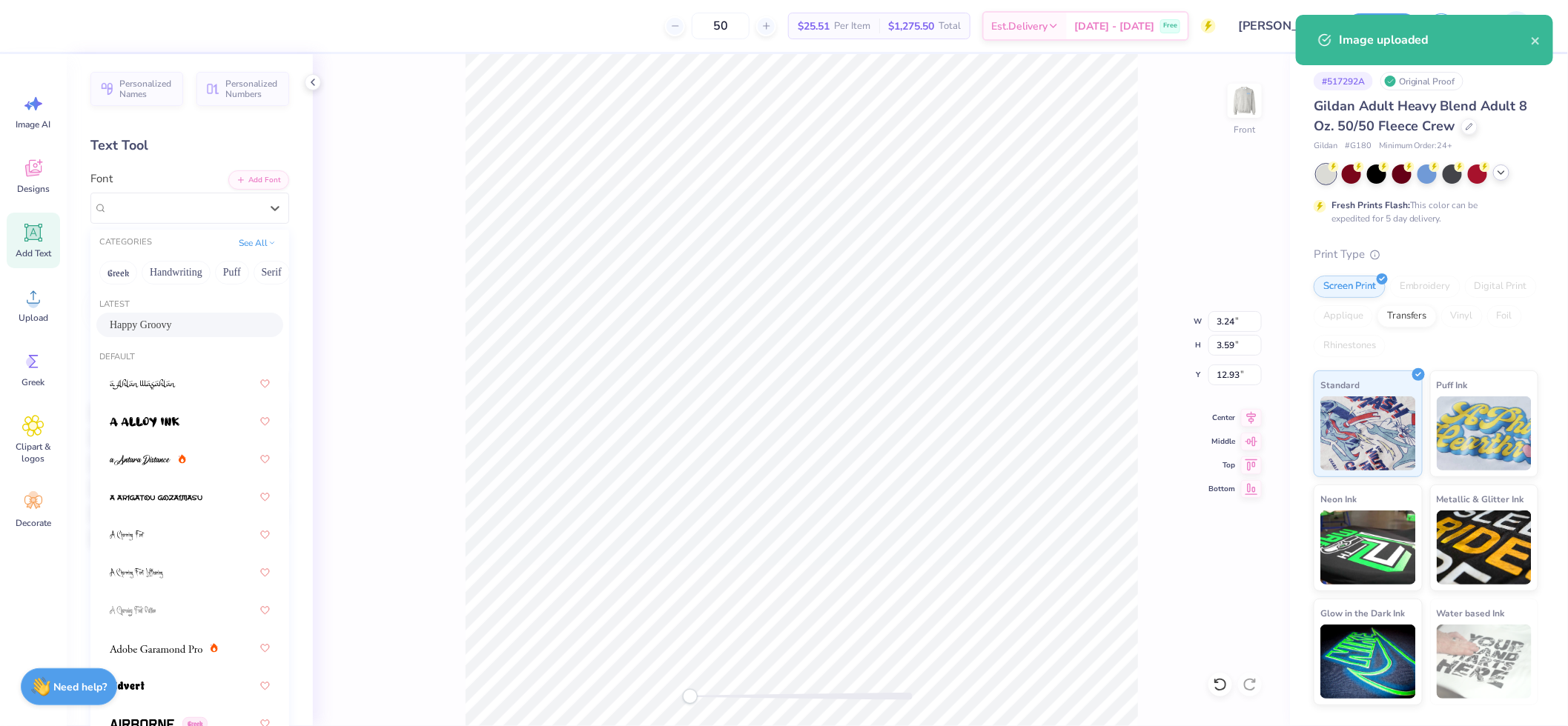
click at [172, 318] on span "Happy Groovy" at bounding box center [141, 325] width 63 height 16
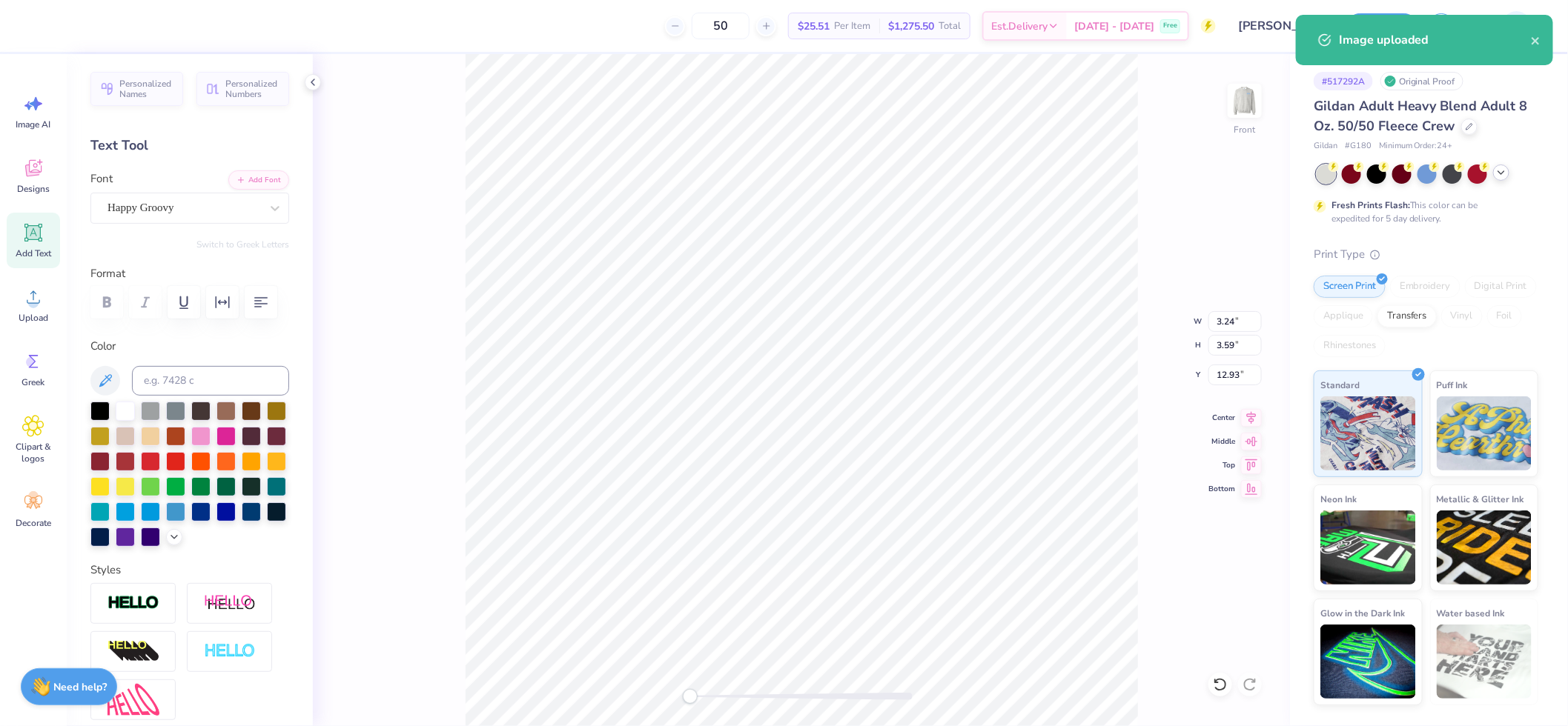
type input "2.74"
type input "3.54"
type input "7.46"
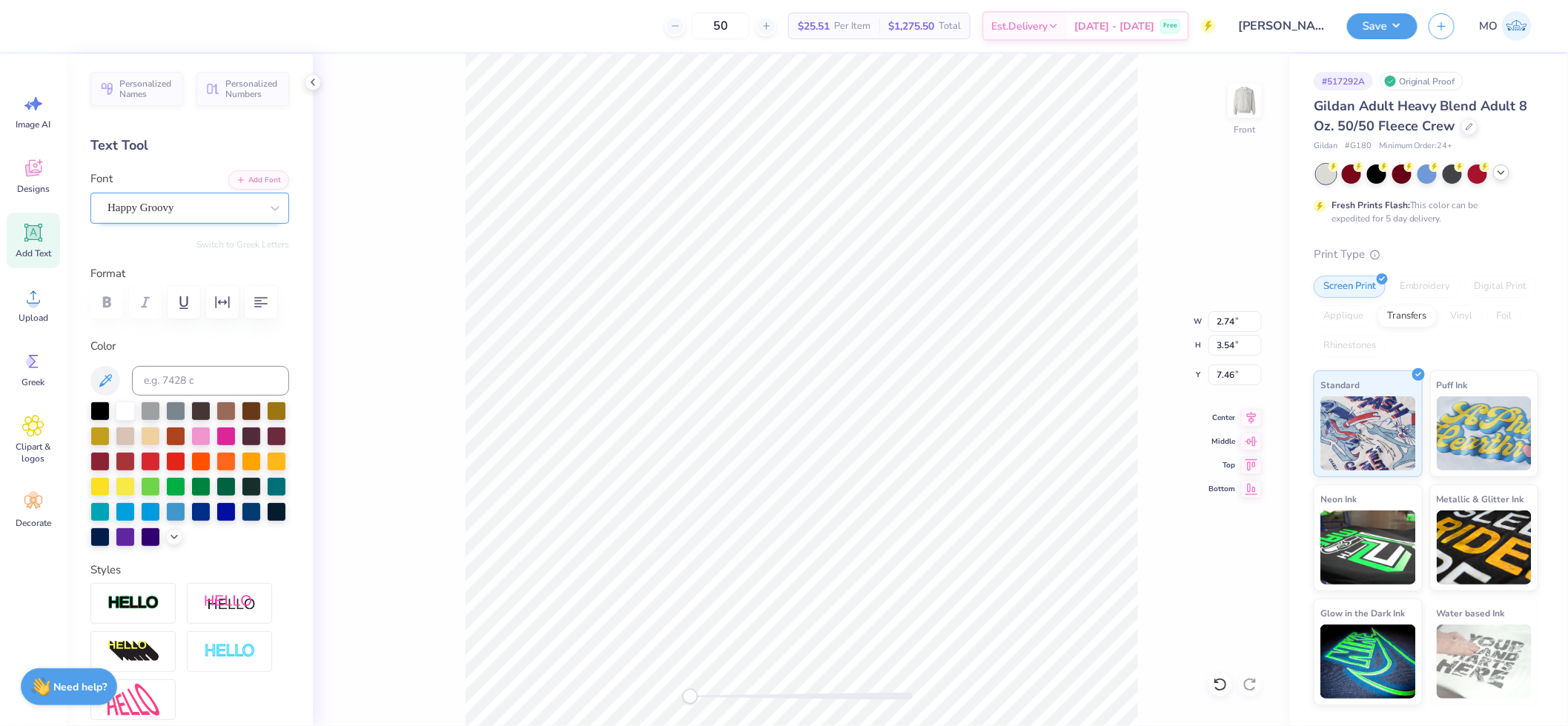
click at [172, 200] on div "Happy Groovy" at bounding box center [183, 207] width 156 height 23
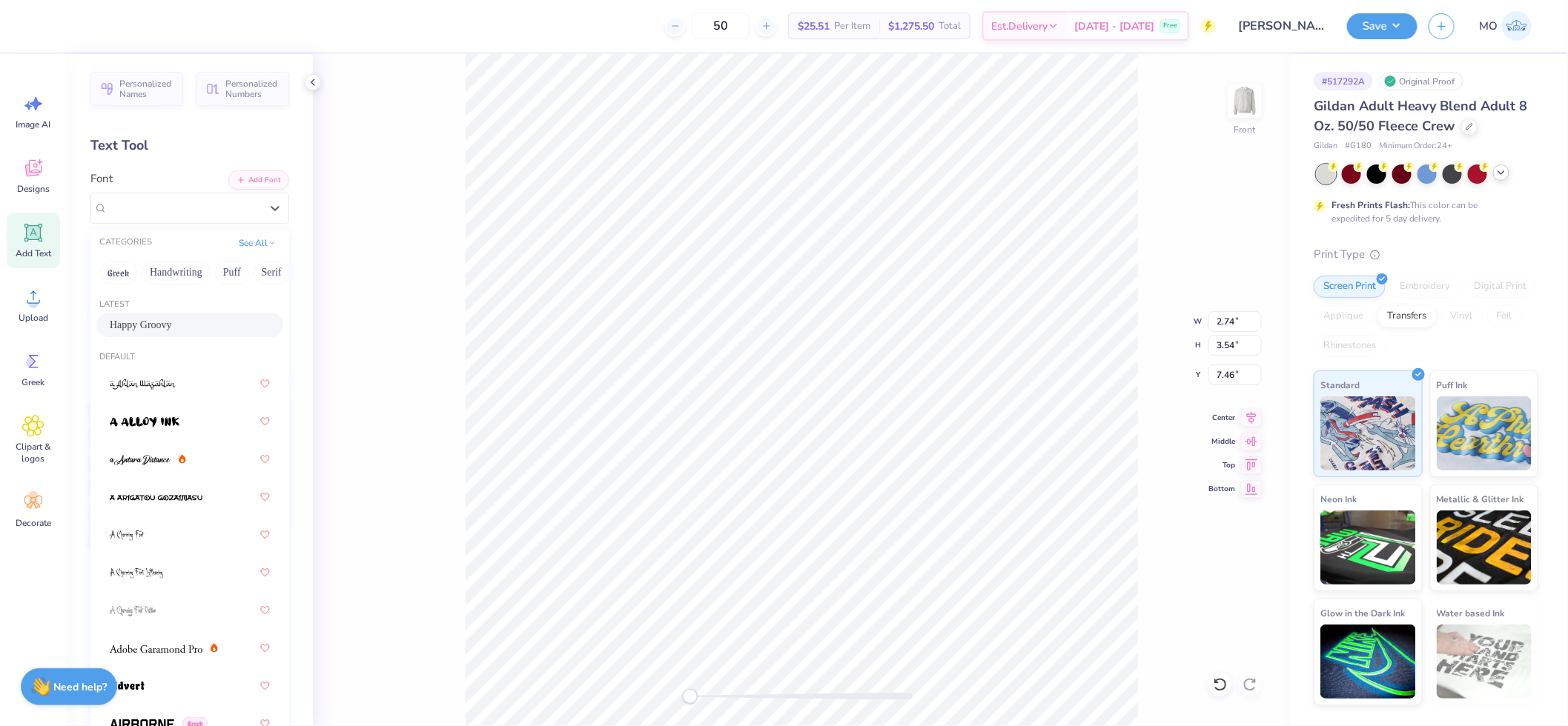
click at [181, 318] on div "Happy Groovy" at bounding box center [189, 325] width 160 height 16
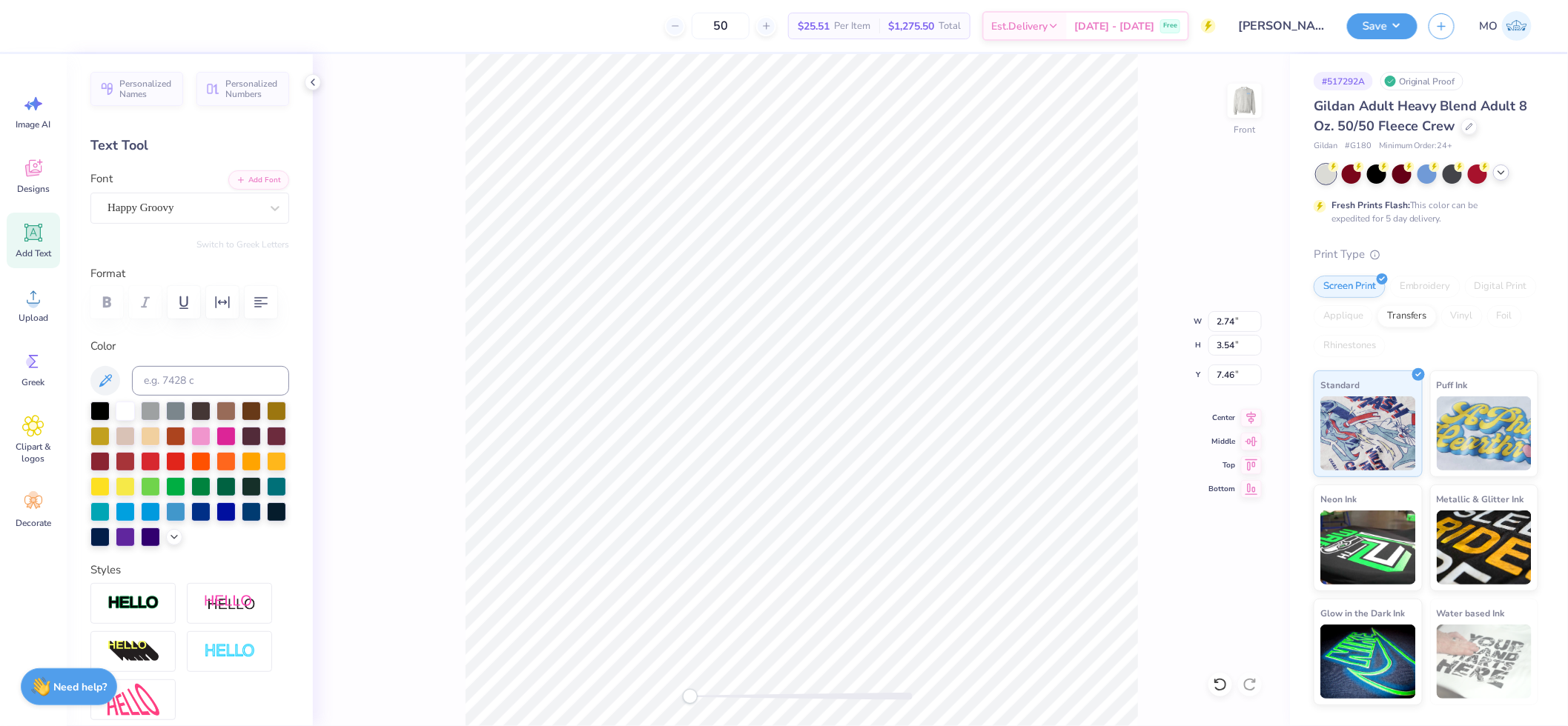
type input "3.69"
type input "3.99"
type input "11.72"
click at [153, 203] on div "Happy Groovy" at bounding box center [183, 207] width 156 height 23
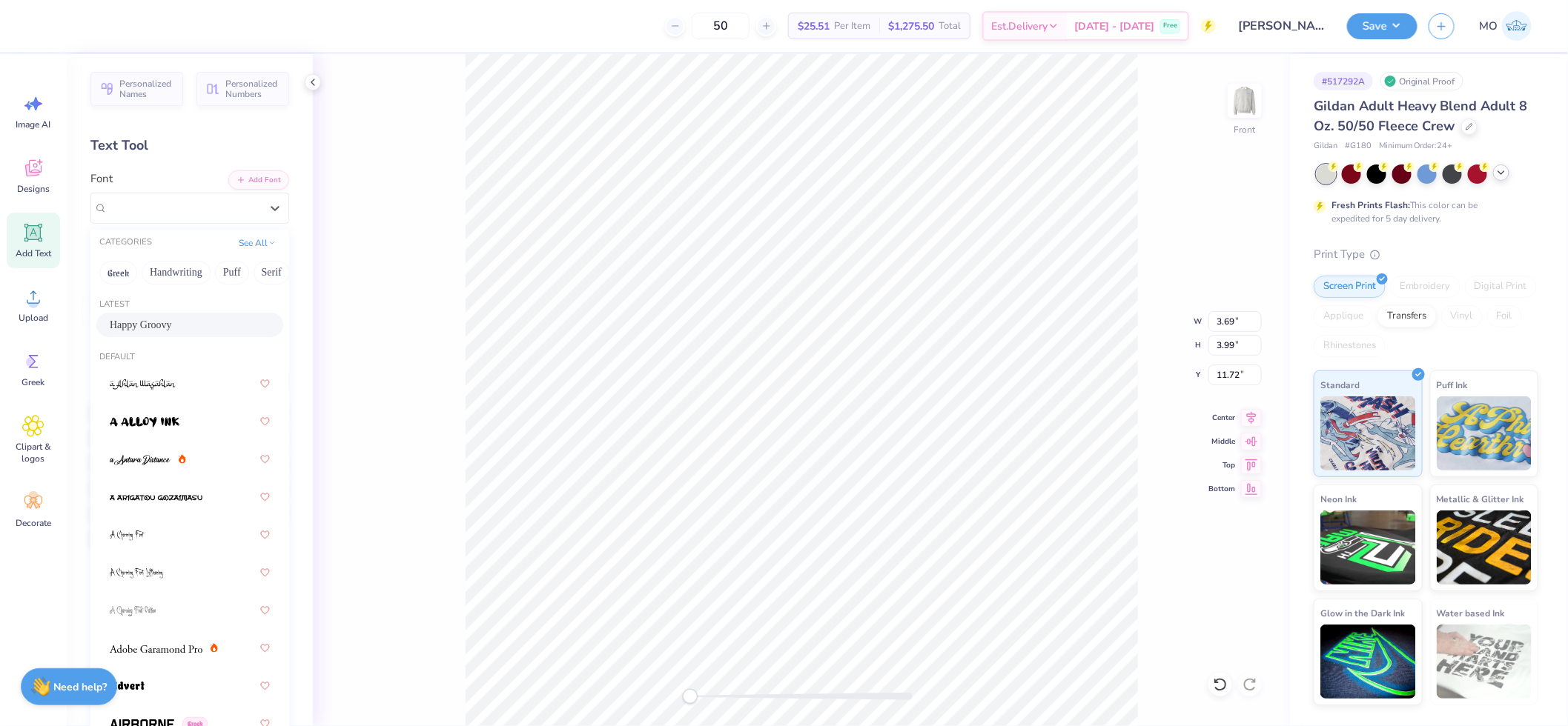
click at [188, 328] on div "Happy Groovy" at bounding box center [189, 325] width 160 height 16
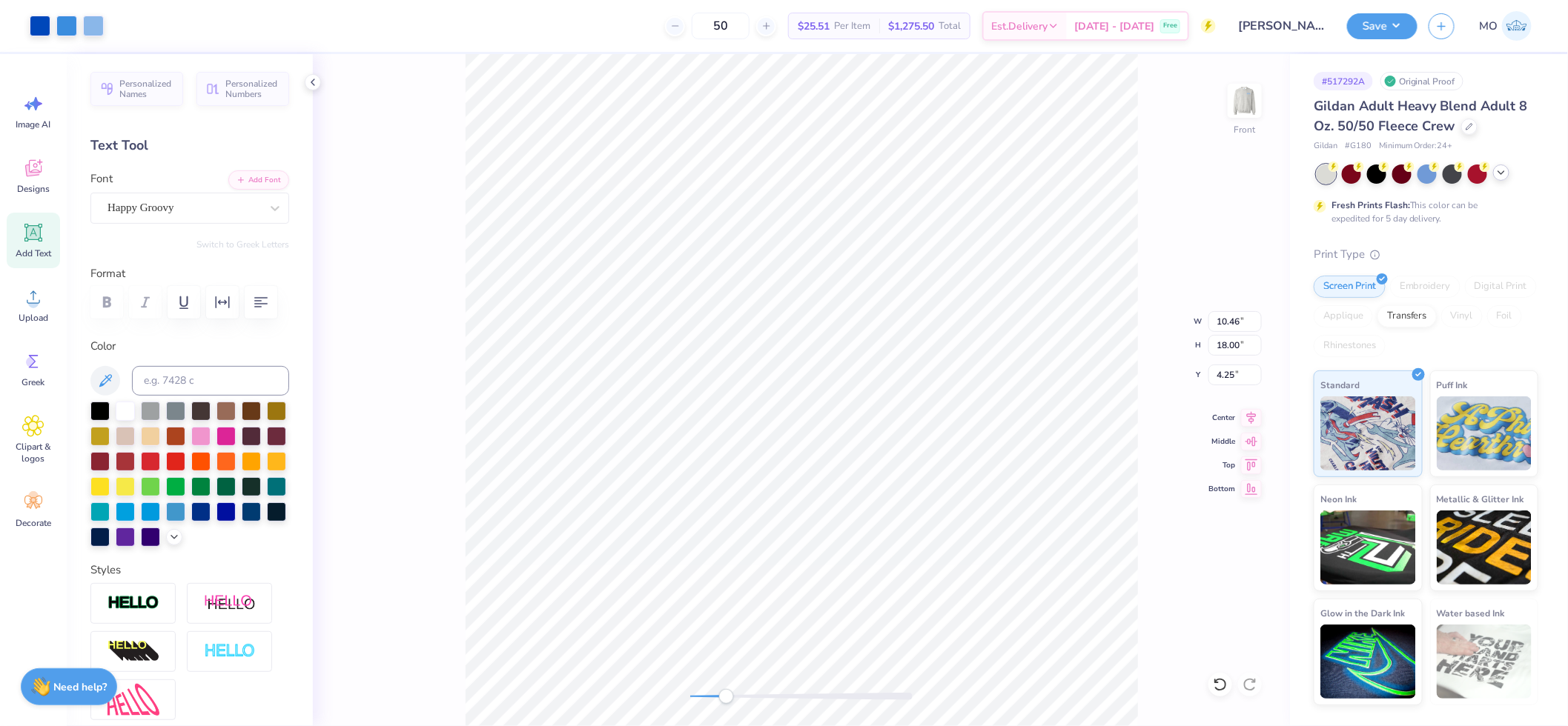
drag, startPoint x: 693, startPoint y: 695, endPoint x: 742, endPoint y: 698, distance: 49.1
click at [734, 698] on div "Accessibility label" at bounding box center [726, 696] width 15 height 15
click at [639, 690] on div "Front W 3.69 3.69 " H 3.99 3.99 " Y 11.72 11.72 " Center Middle Top Bottom" at bounding box center [801, 390] width 977 height 672
click at [1236, 348] on input "18.00" at bounding box center [1235, 345] width 53 height 21
type input "15"
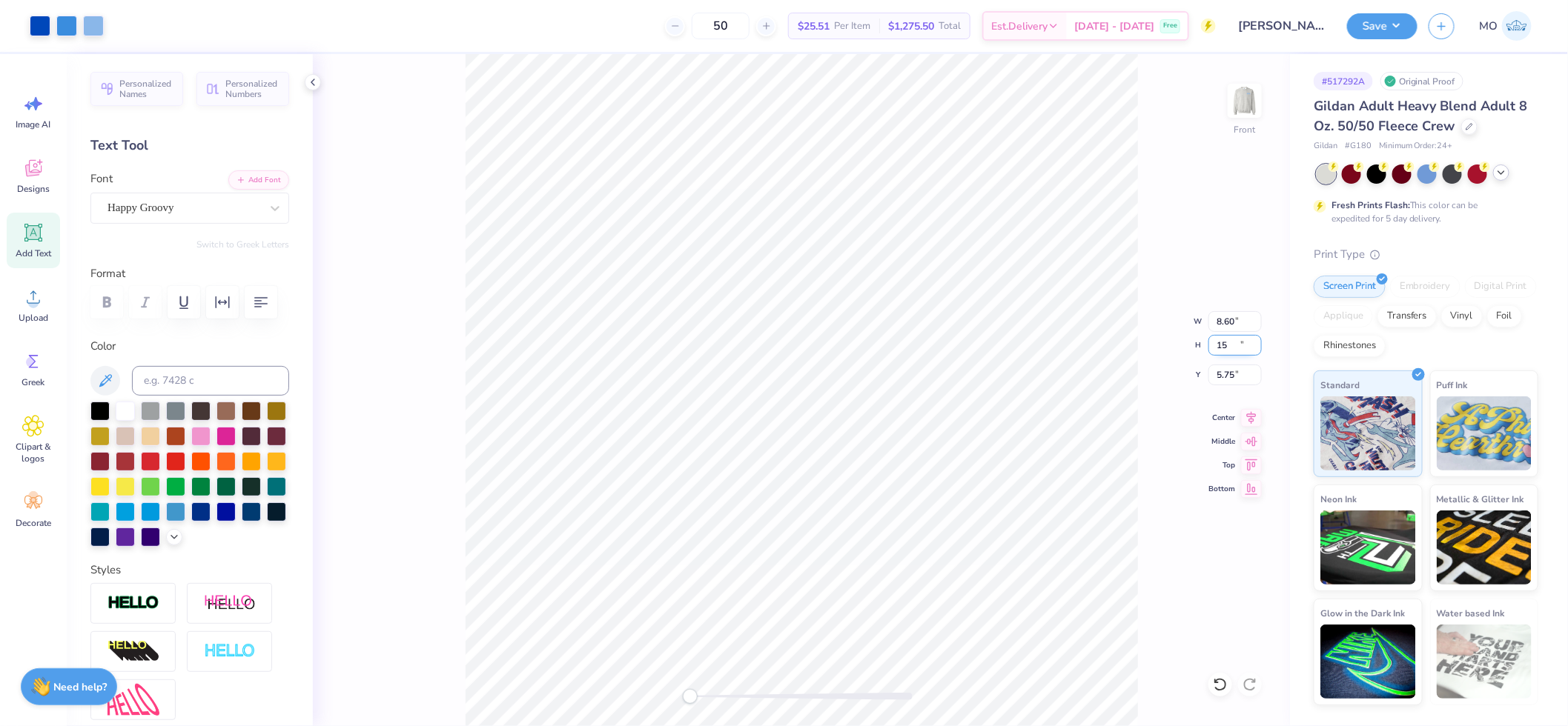
type input "8.60"
type input "15.00"
click at [1257, 418] on icon at bounding box center [1250, 415] width 21 height 18
click at [1231, 375] on input "5.75" at bounding box center [1235, 374] width 53 height 21
type input "3.00"
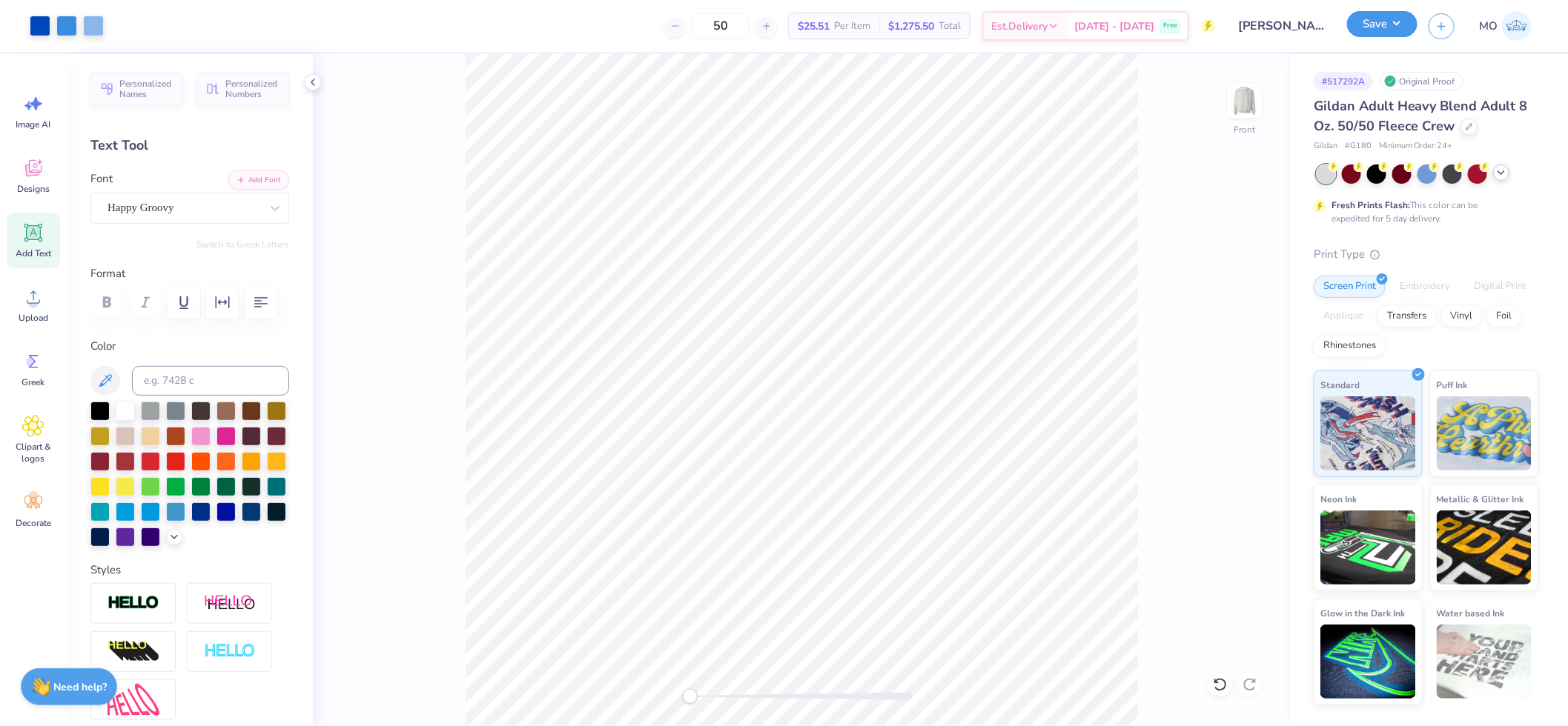
click at [1356, 18] on button "Save" at bounding box center [1382, 24] width 71 height 25
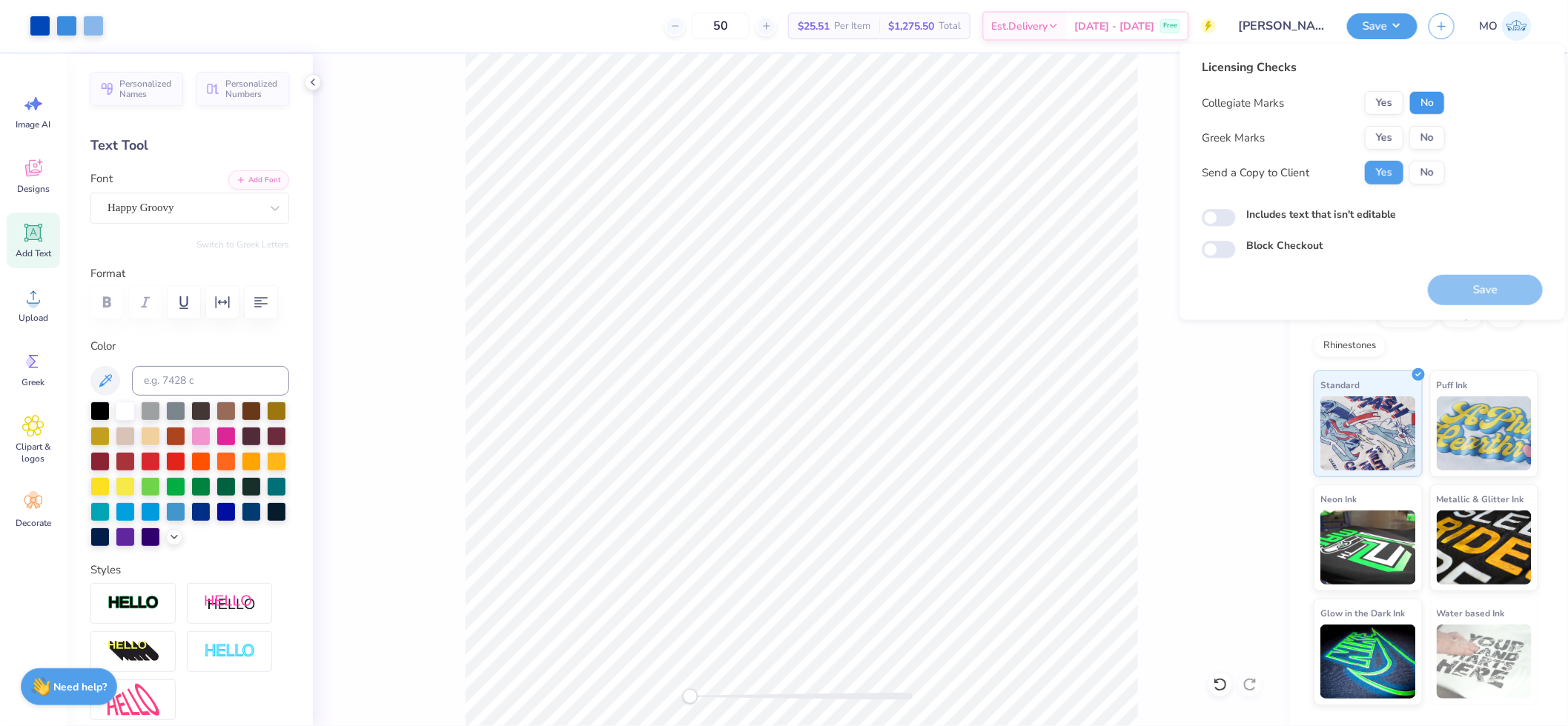
click at [1422, 105] on button "No" at bounding box center [1427, 103] width 35 height 24
click at [1389, 135] on button "Yes" at bounding box center [1383, 138] width 38 height 24
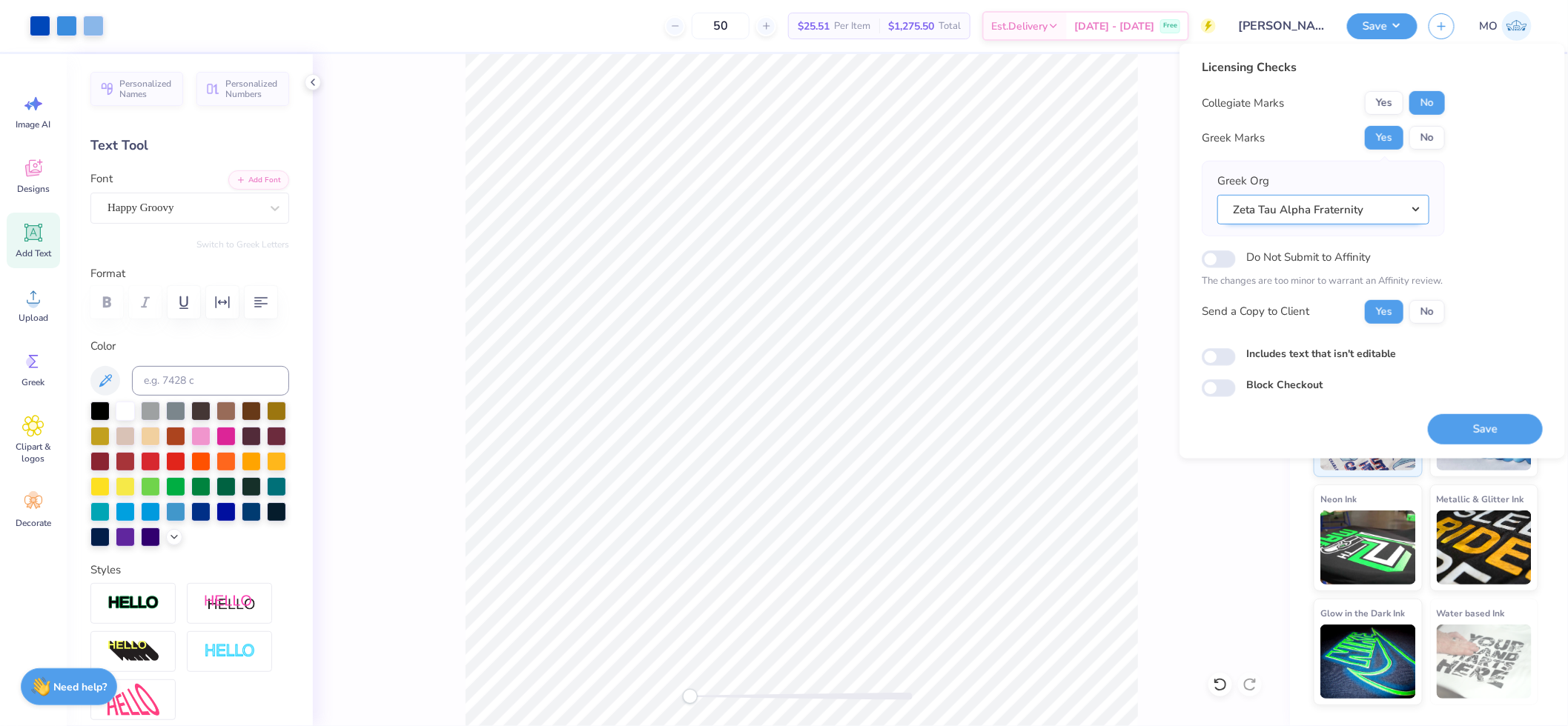
click at [1377, 198] on button "Zeta Tau Alpha Fraternity" at bounding box center [1323, 209] width 212 height 30
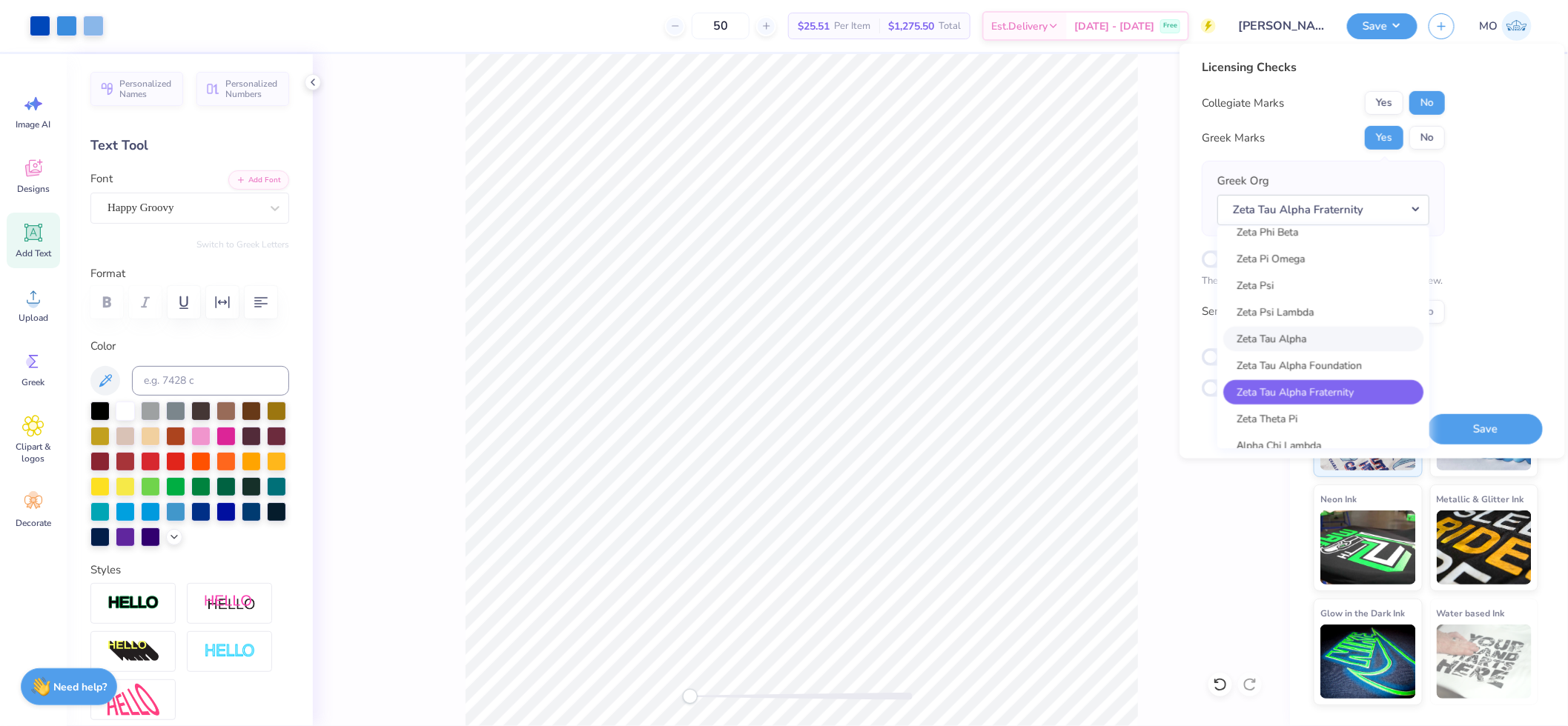
click at [1358, 327] on link "Zeta Tau Alpha" at bounding box center [1323, 339] width 200 height 24
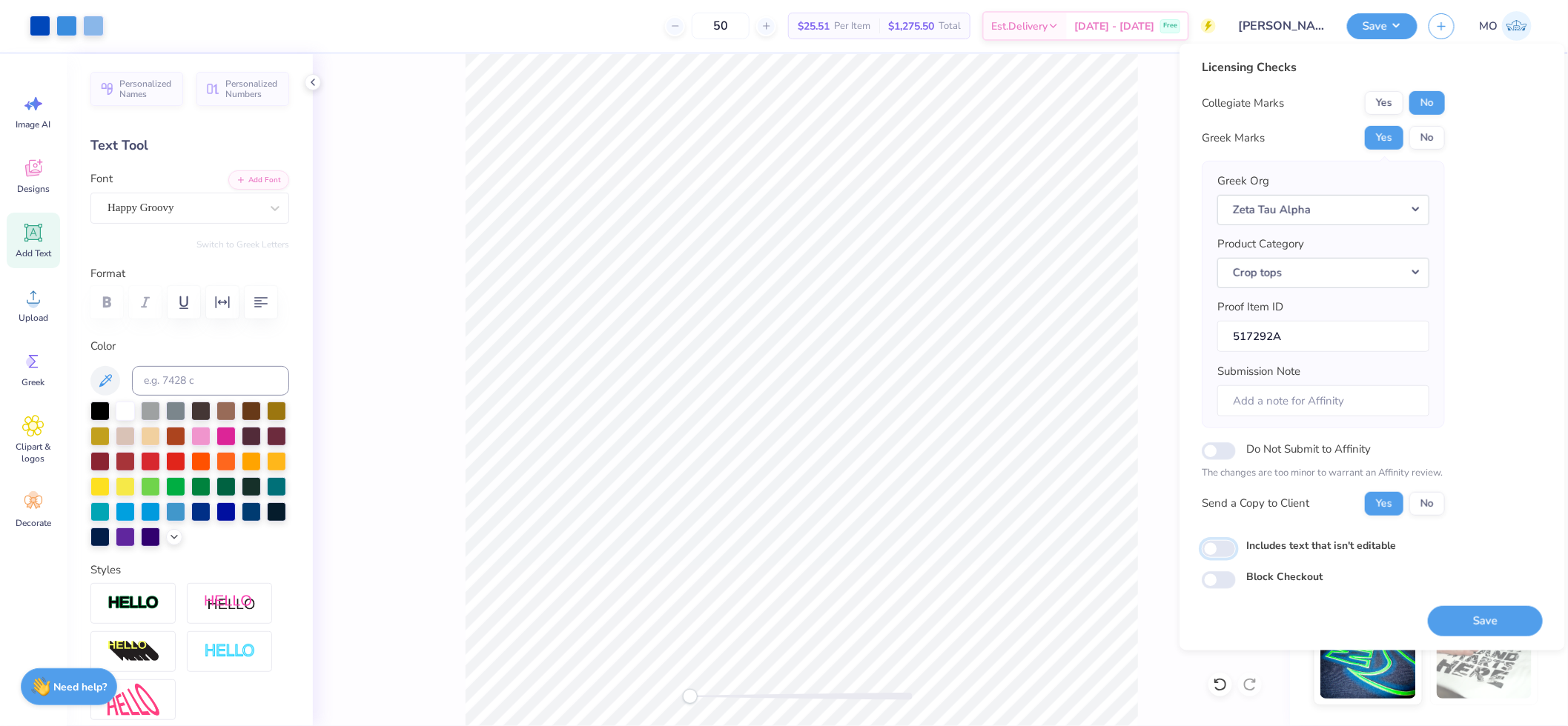
click at [1220, 552] on input "Includes text that isn't editable" at bounding box center [1218, 549] width 34 height 18
checkbox input "true"
click at [1324, 411] on input "Submission Note" at bounding box center [1323, 401] width 212 height 32
click at [1444, 327] on div "Greek Org Zeta Tau Alpha Acacia Actuarial Society Adam Smith Society Adelphikos…" at bounding box center [1323, 294] width 243 height 267
click at [1406, 276] on button "Crop tops" at bounding box center [1323, 271] width 212 height 30
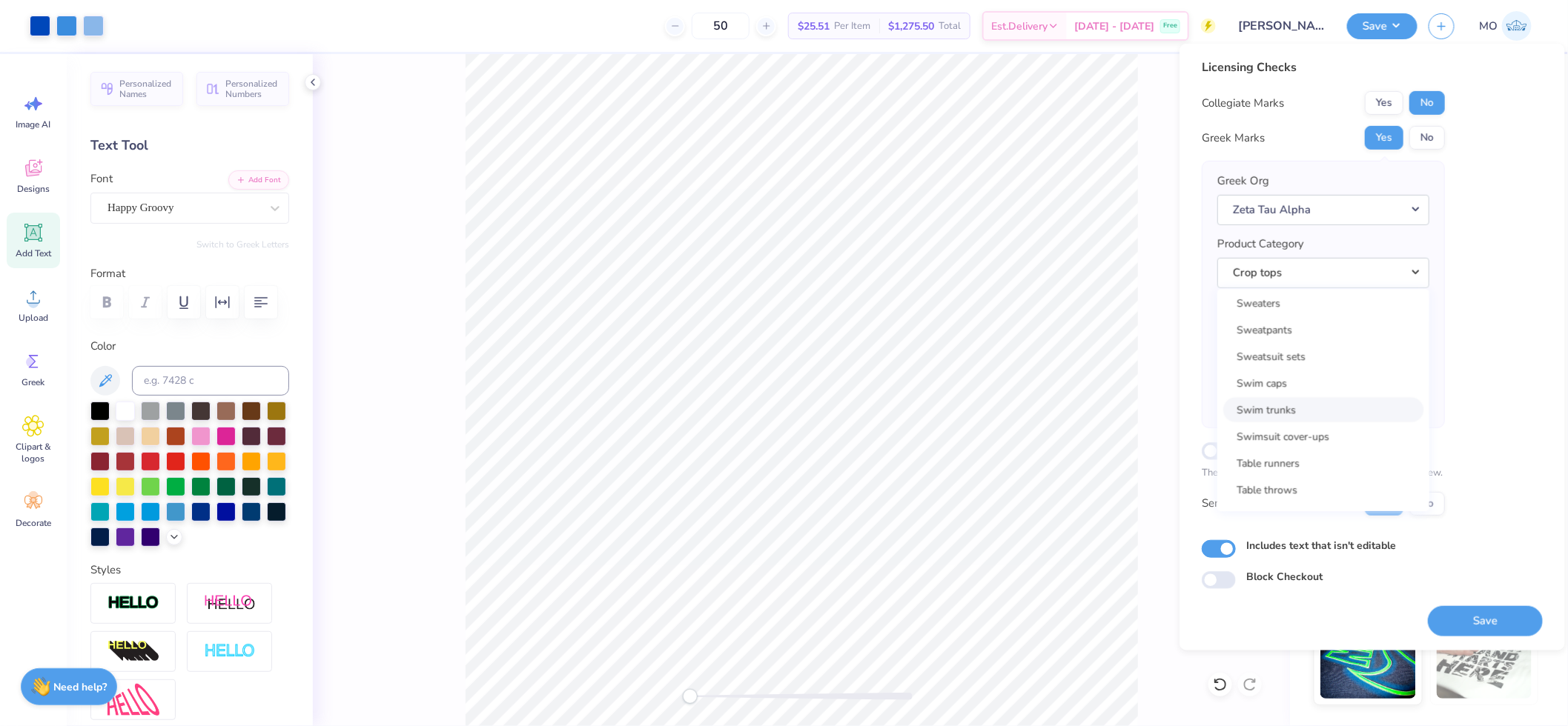
scroll to position [23505, 0]
click at [1330, 344] on link "Sweaters" at bounding box center [1323, 356] width 200 height 24
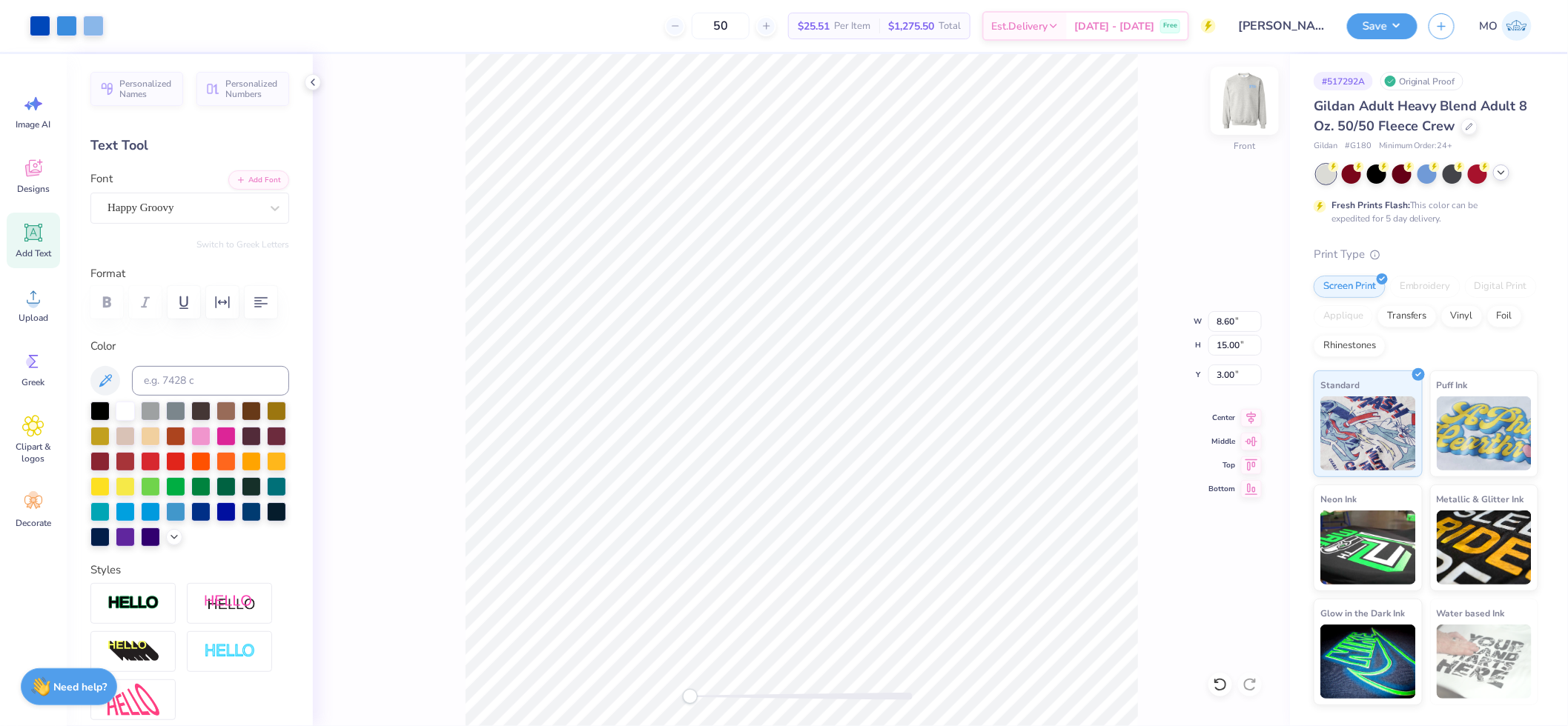
click at [1244, 108] on img at bounding box center [1245, 101] width 60 height 60
type input "8.58"
type input "14.97"
type input "0.69"
drag, startPoint x: 1234, startPoint y: 106, endPoint x: 1138, endPoint y: 129, distance: 98.7
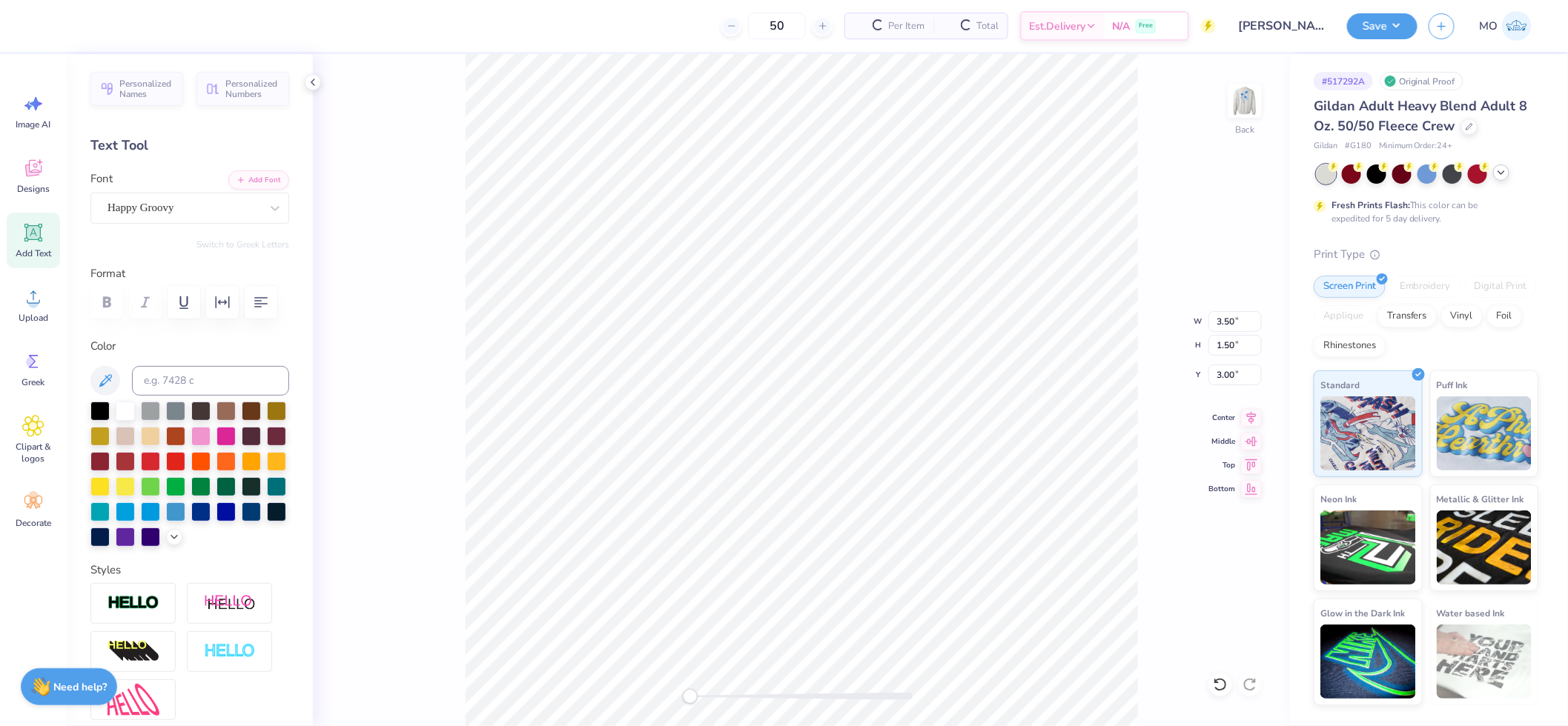
click at [1234, 105] on img at bounding box center [1245, 101] width 29 height 29
type input "3.51"
type input "1.51"
type input "5.32"
click at [1384, 19] on button "Save" at bounding box center [1382, 24] width 71 height 25
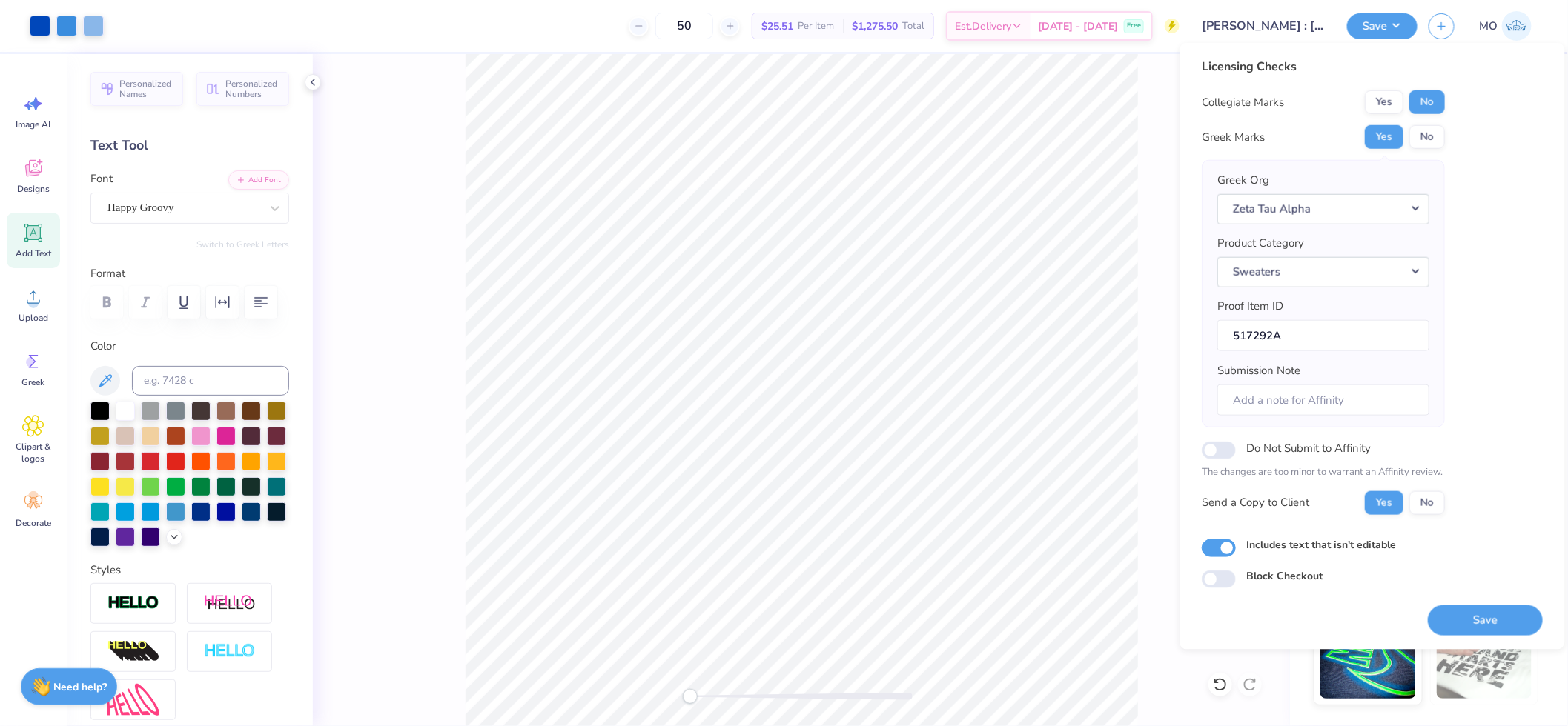
click at [1253, 12] on input "Katie Daniels : Indiana University of Pennsylvania" at bounding box center [1263, 25] width 145 height 29
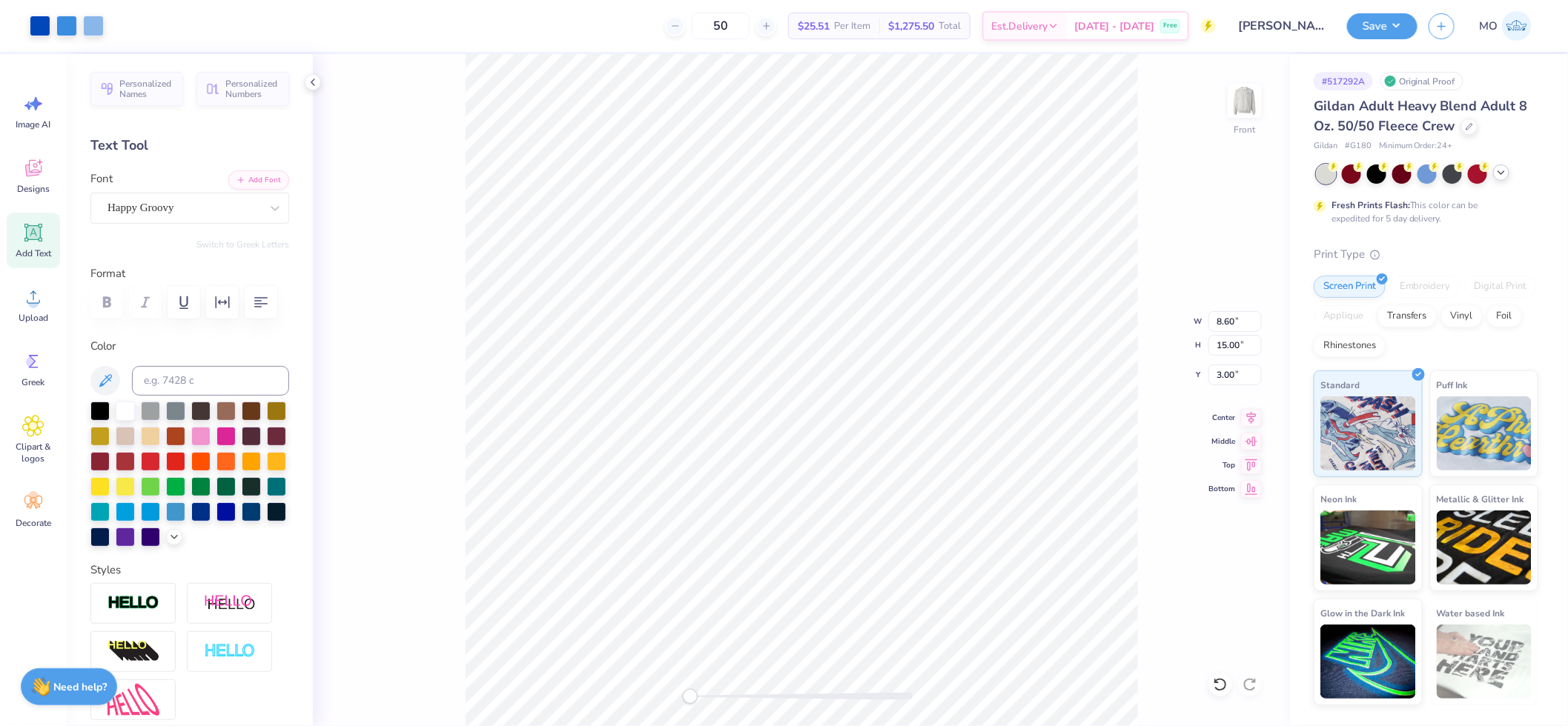
click at [1358, 140] on span "# G180" at bounding box center [1357, 146] width 26 height 13
click at [1377, 26] on button "Save" at bounding box center [1382, 24] width 71 height 25
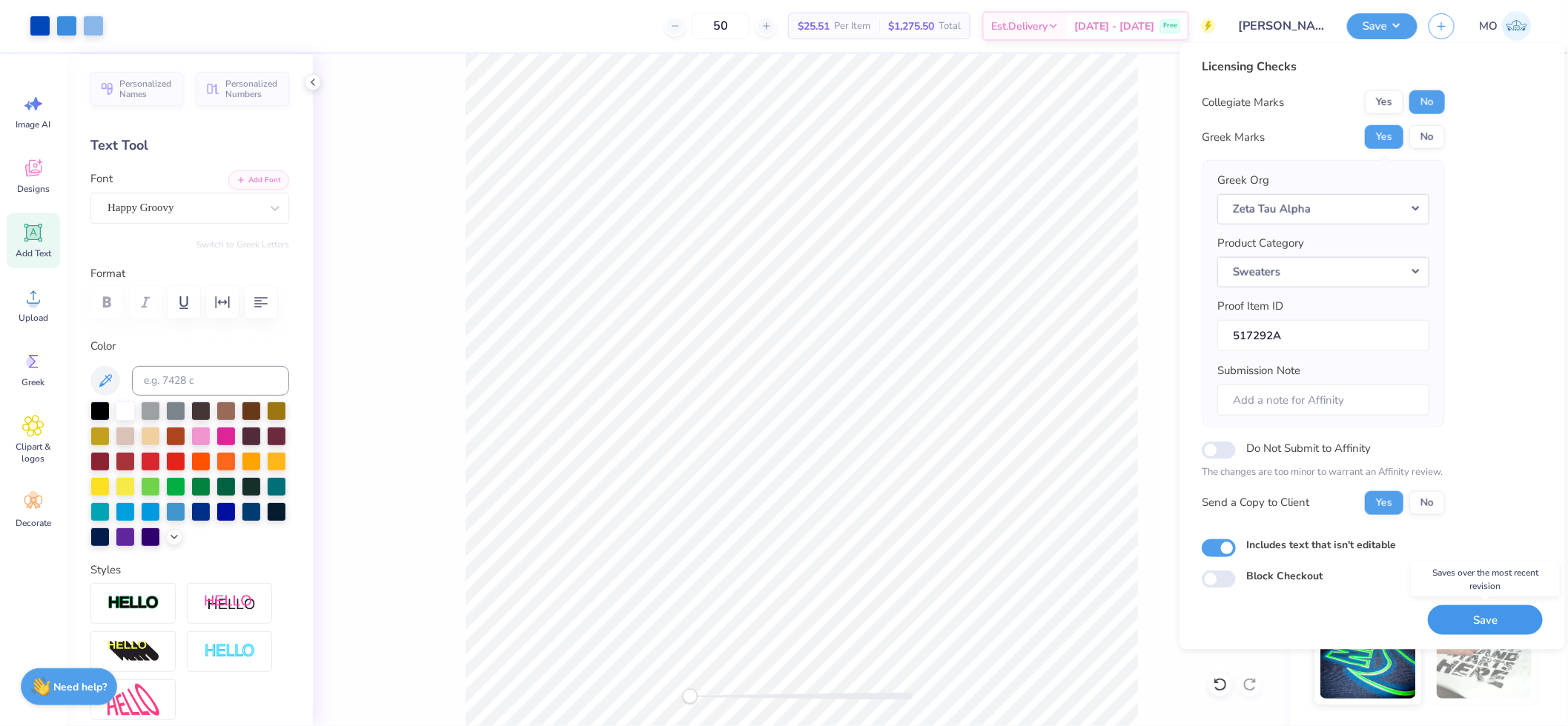
click at [1474, 625] on button "Save" at bounding box center [1485, 619] width 115 height 30
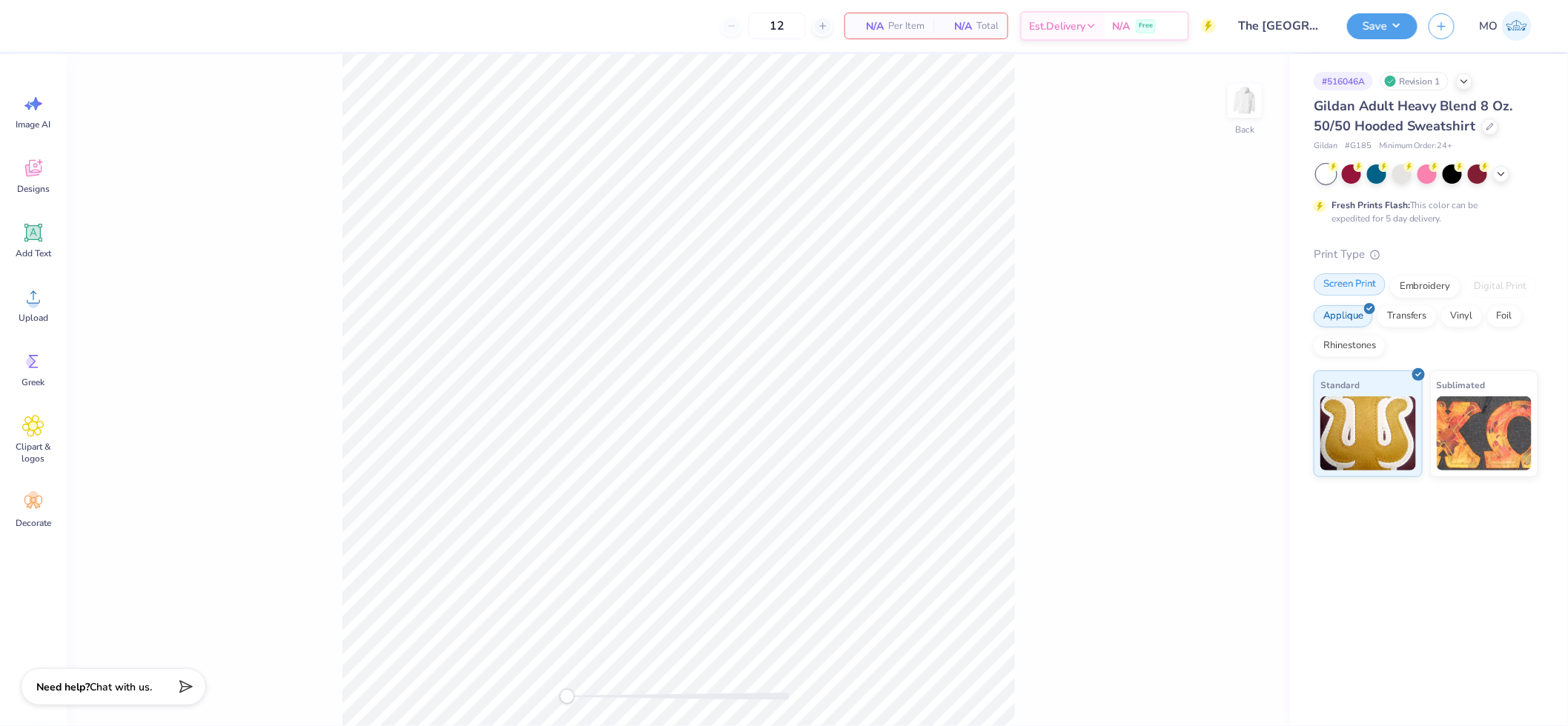
click at [1364, 287] on div "Screen Print" at bounding box center [1348, 284] width 72 height 23
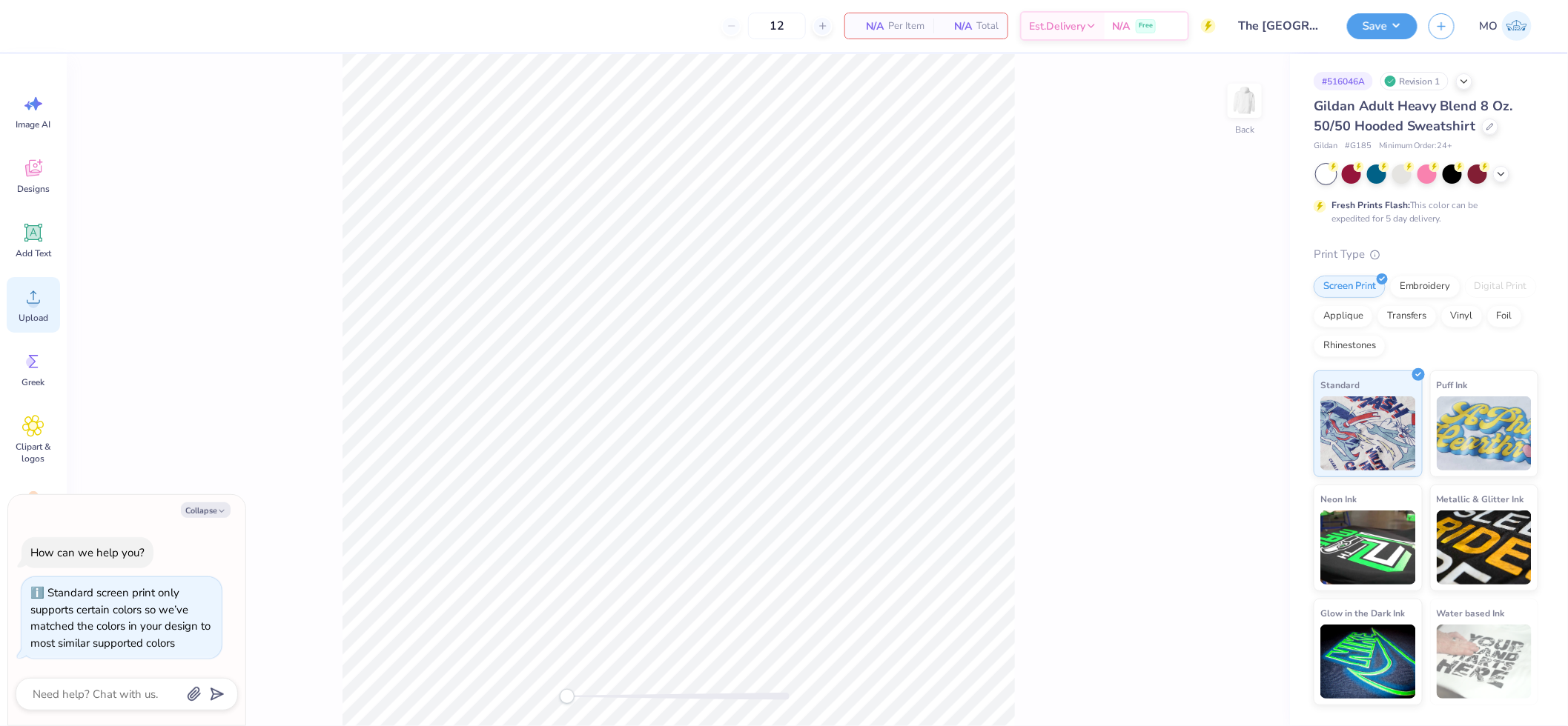
click at [25, 314] on span "Upload" at bounding box center [33, 317] width 29 height 12
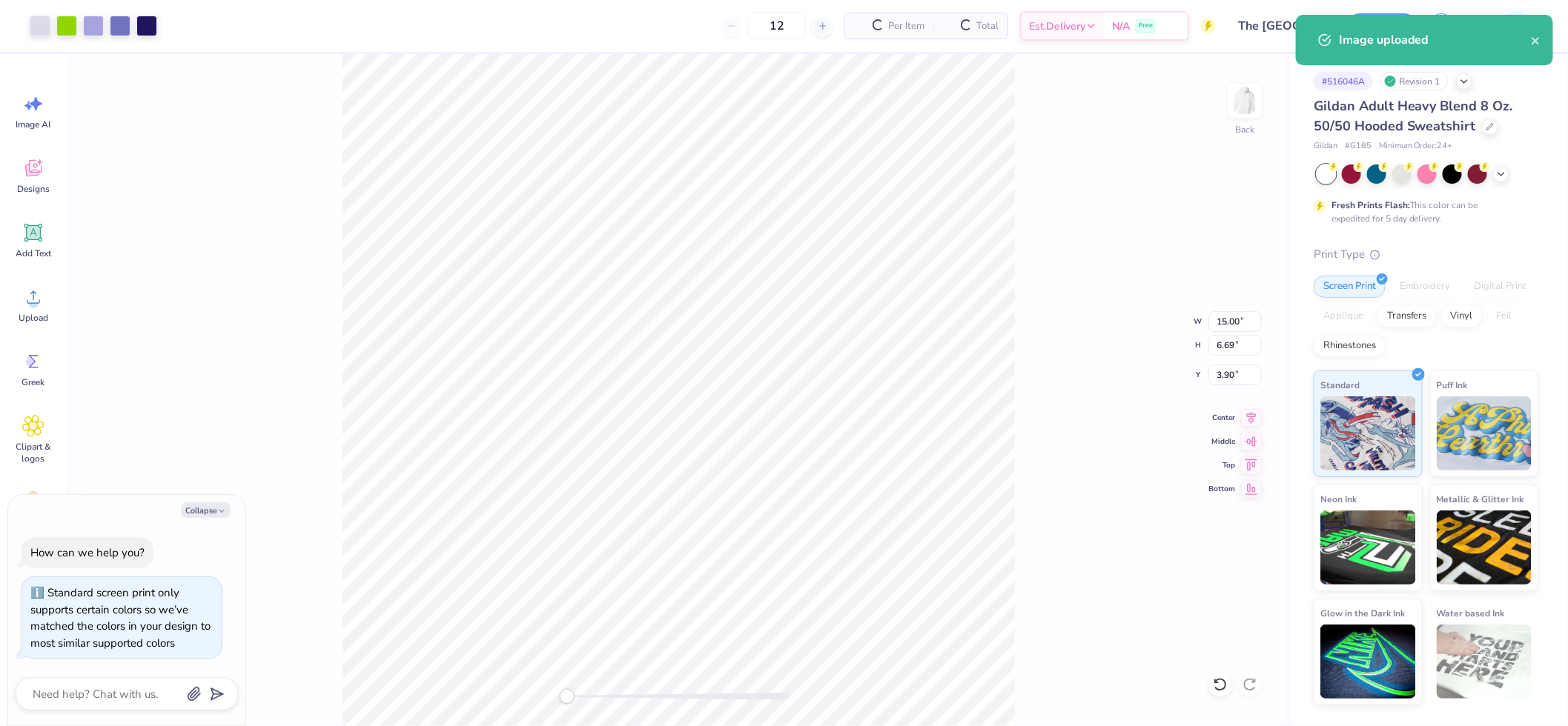
type textarea "x"
click at [1228, 322] on input "15.00" at bounding box center [1235, 321] width 53 height 21
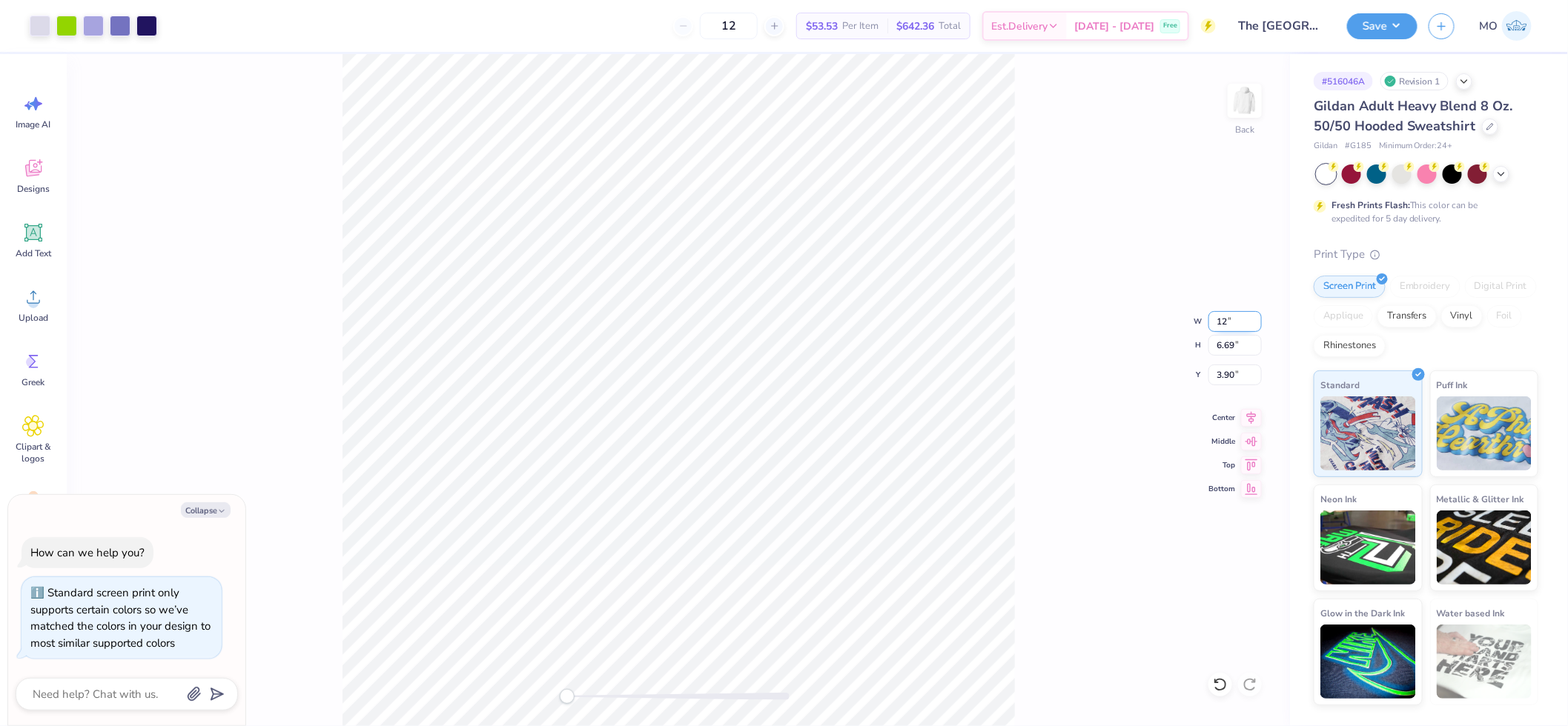
type input "12"
type textarea "x"
type input "12.00"
type input "5.35"
click at [1250, 416] on icon at bounding box center [1250, 415] width 21 height 18
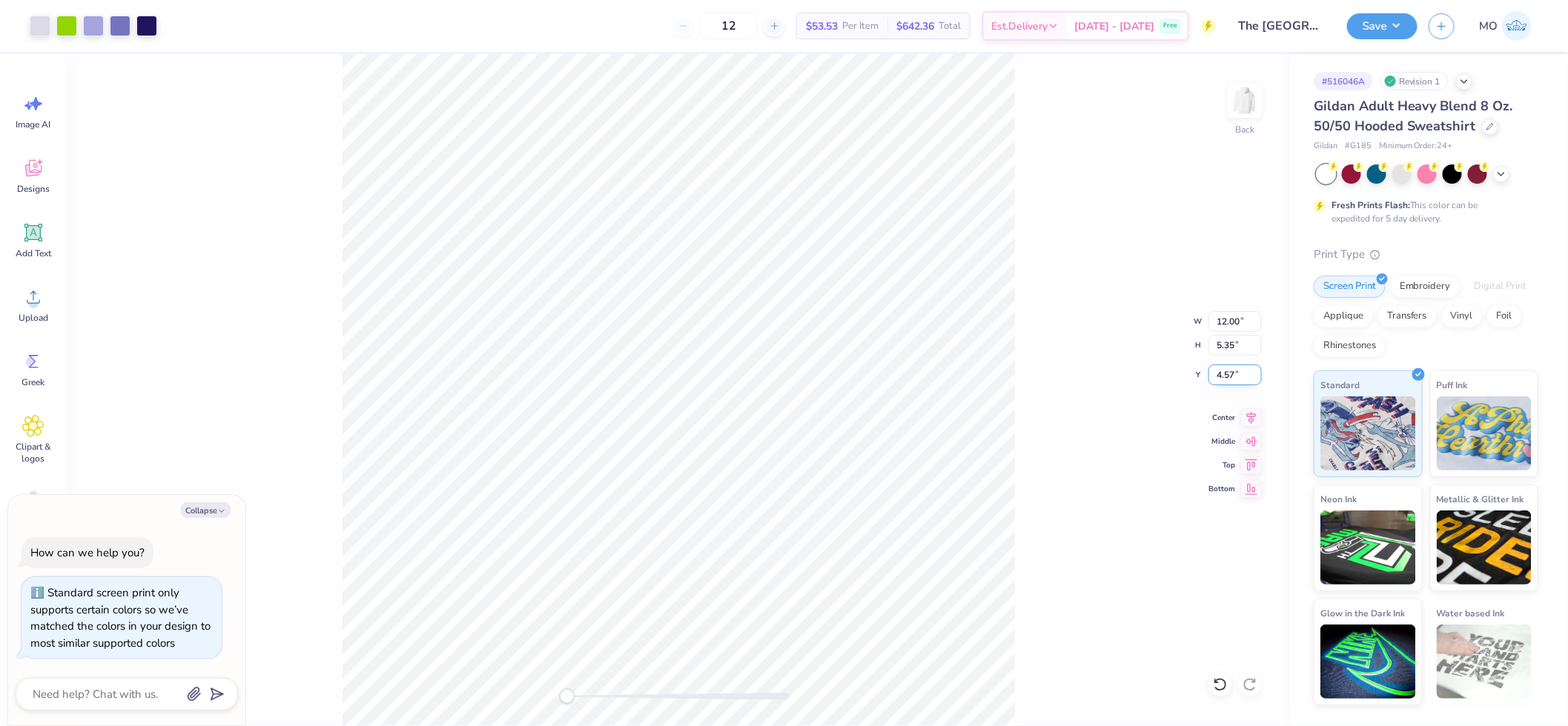
click at [1225, 378] on input "4.57" at bounding box center [1235, 374] width 53 height 21
type input "4"
type input "3"
click at [1368, 14] on button "Save" at bounding box center [1382, 24] width 71 height 25
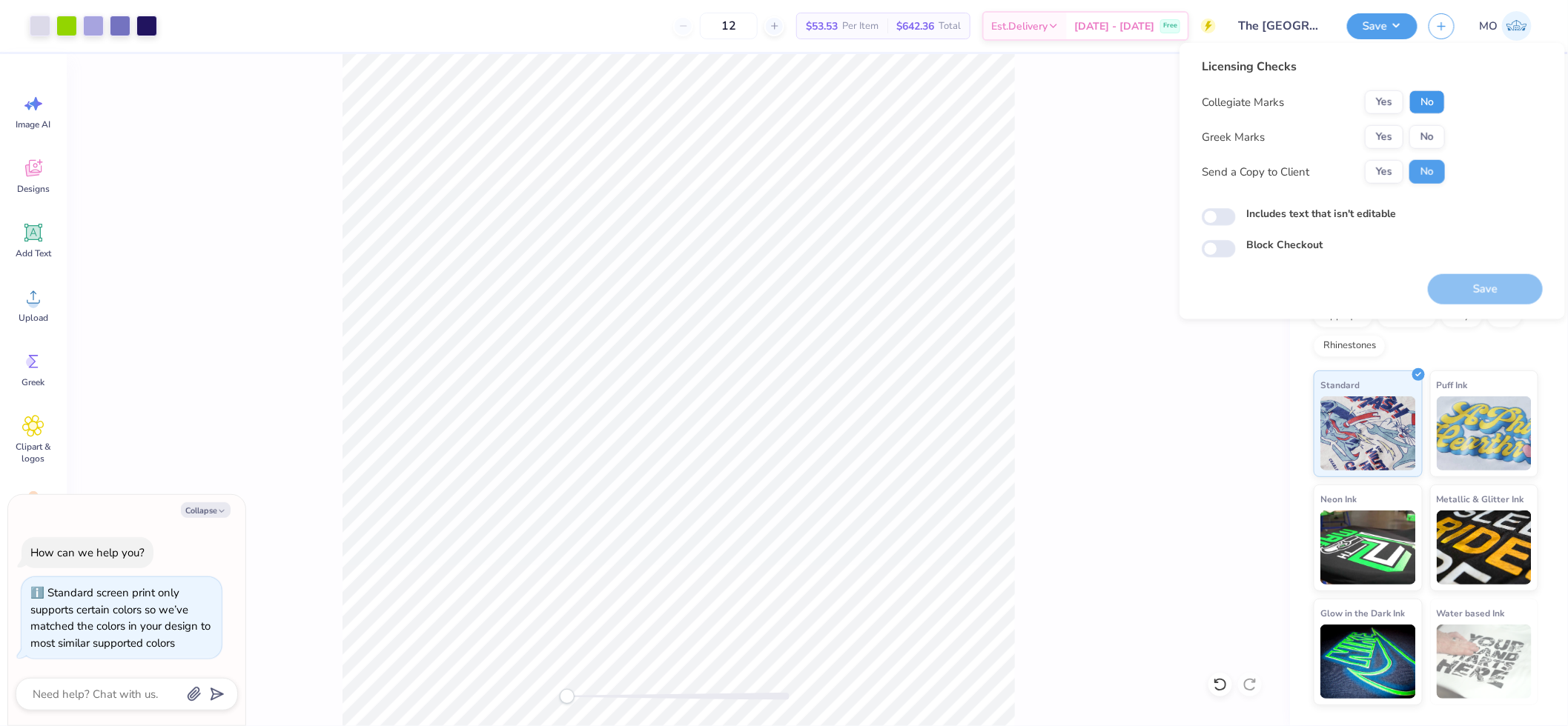
click at [1429, 101] on button "No" at bounding box center [1427, 102] width 35 height 24
click at [1414, 135] on button "No" at bounding box center [1427, 137] width 35 height 24
type textarea "x"
click at [1205, 218] on input "Includes text that isn't editable" at bounding box center [1218, 218] width 34 height 18
checkbox input "true"
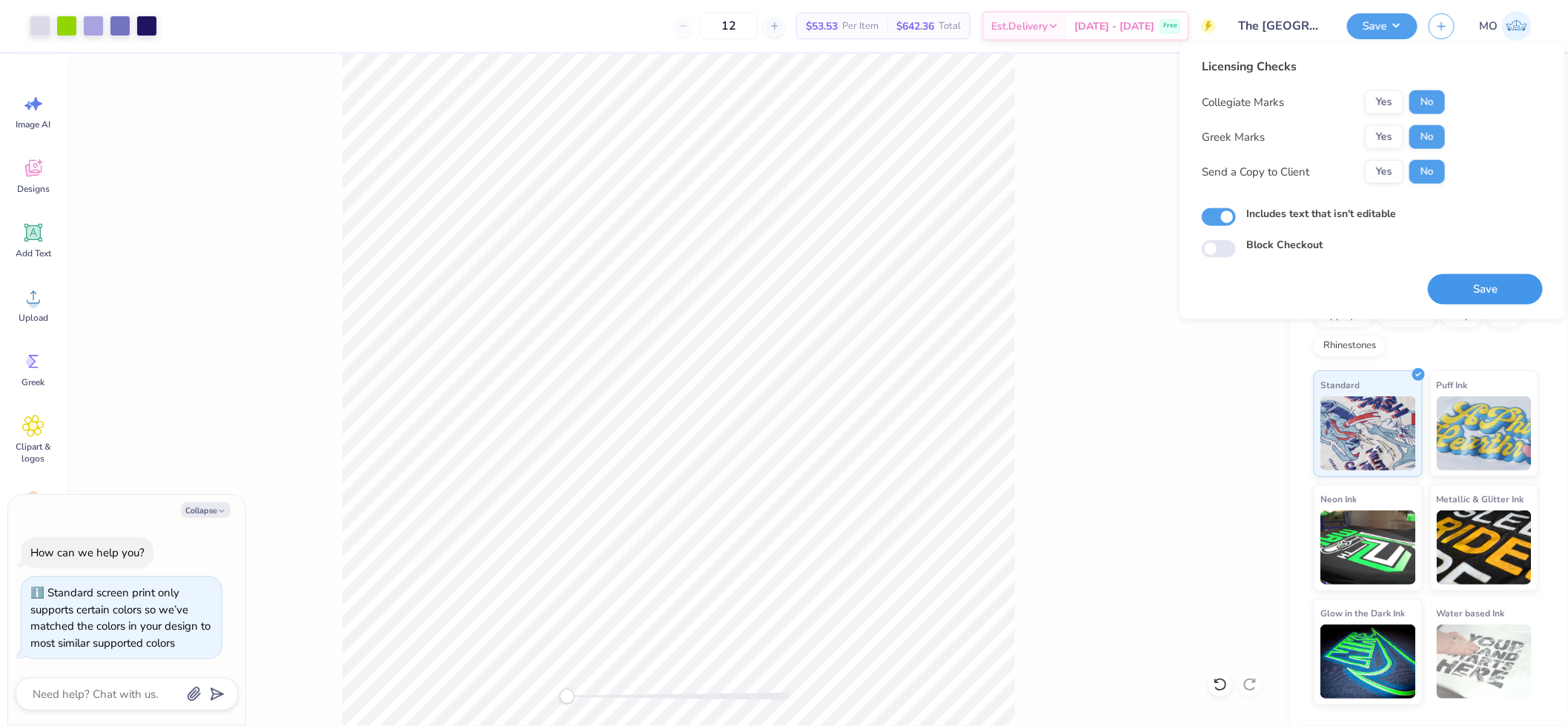
click at [1494, 291] on button "Save" at bounding box center [1485, 289] width 115 height 30
type textarea "x"
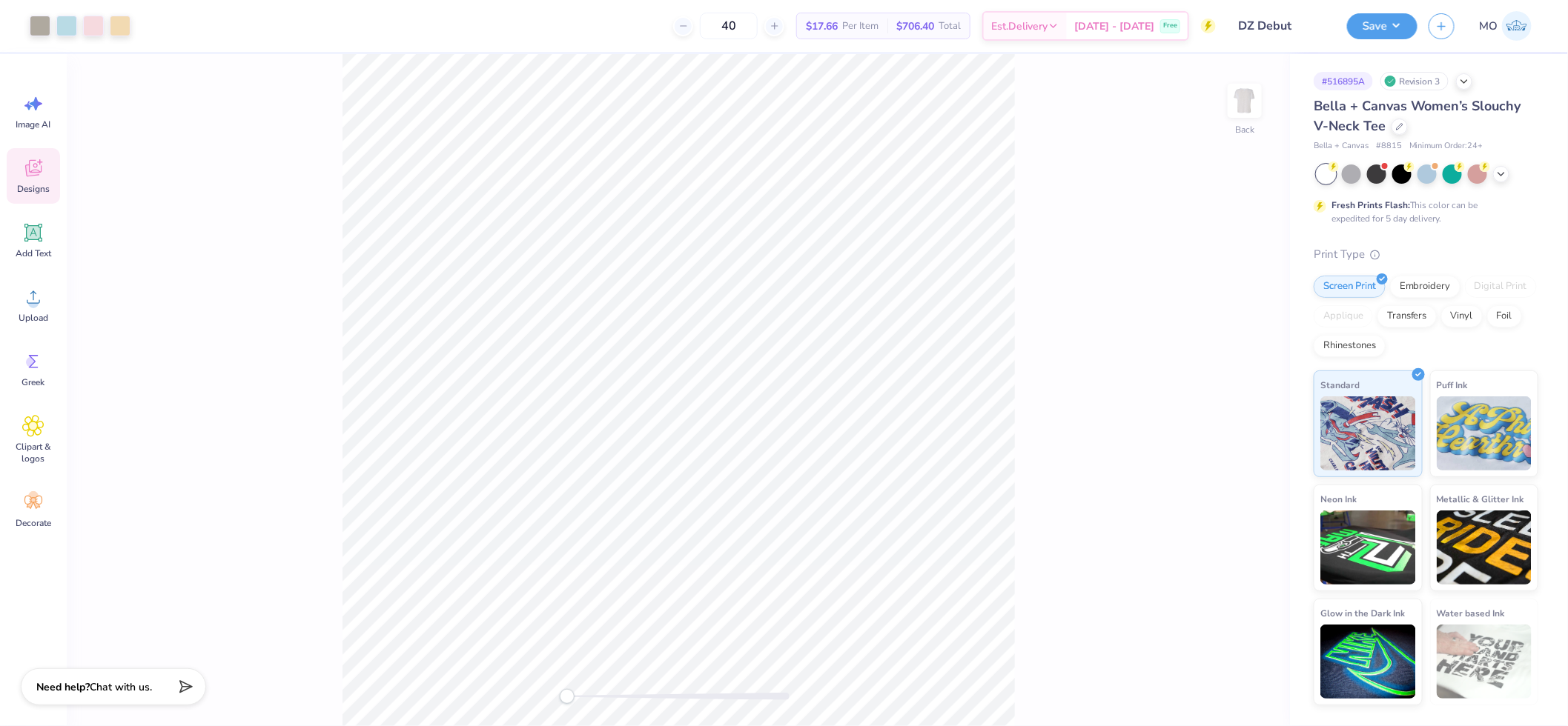
click at [35, 173] on icon at bounding box center [32, 170] width 14 height 12
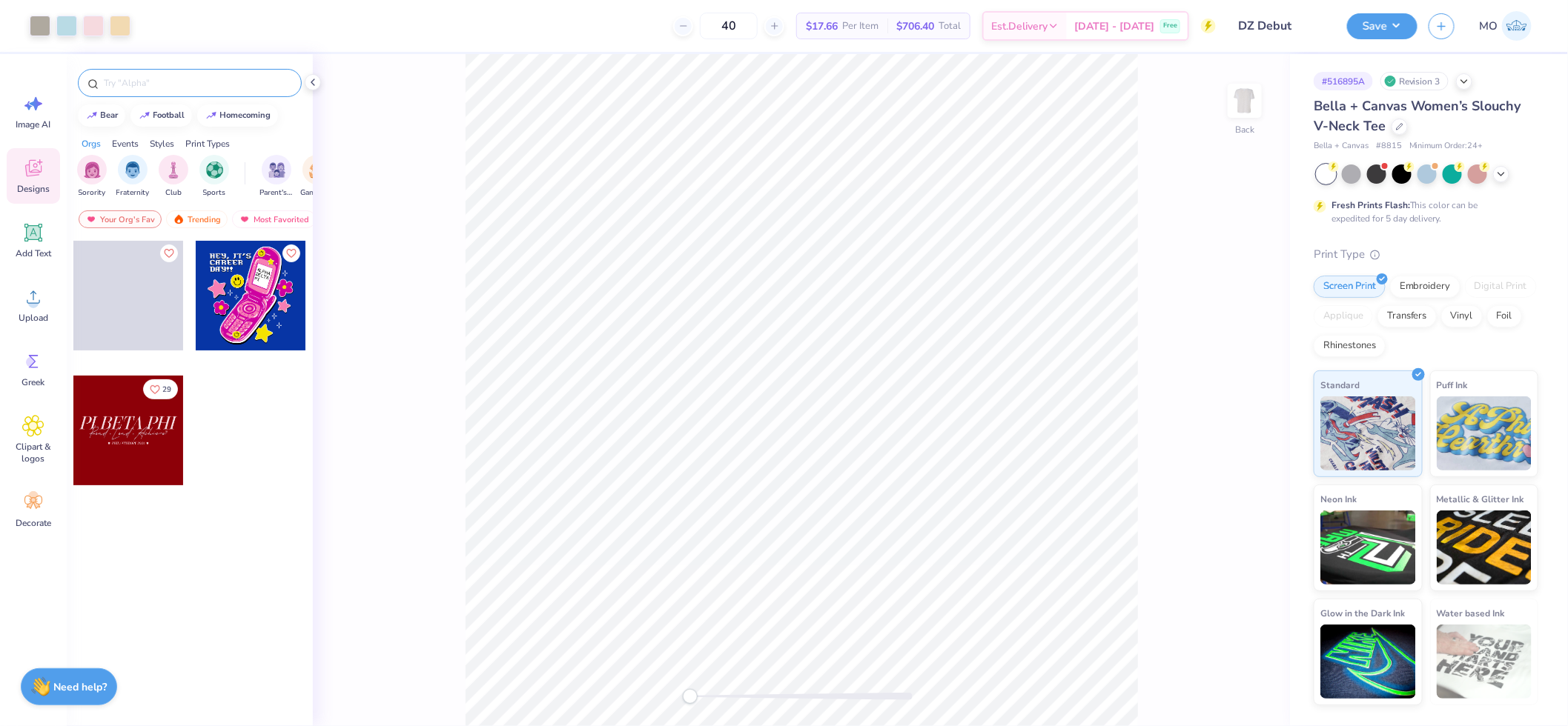
click at [166, 85] on input "text" at bounding box center [197, 82] width 190 height 15
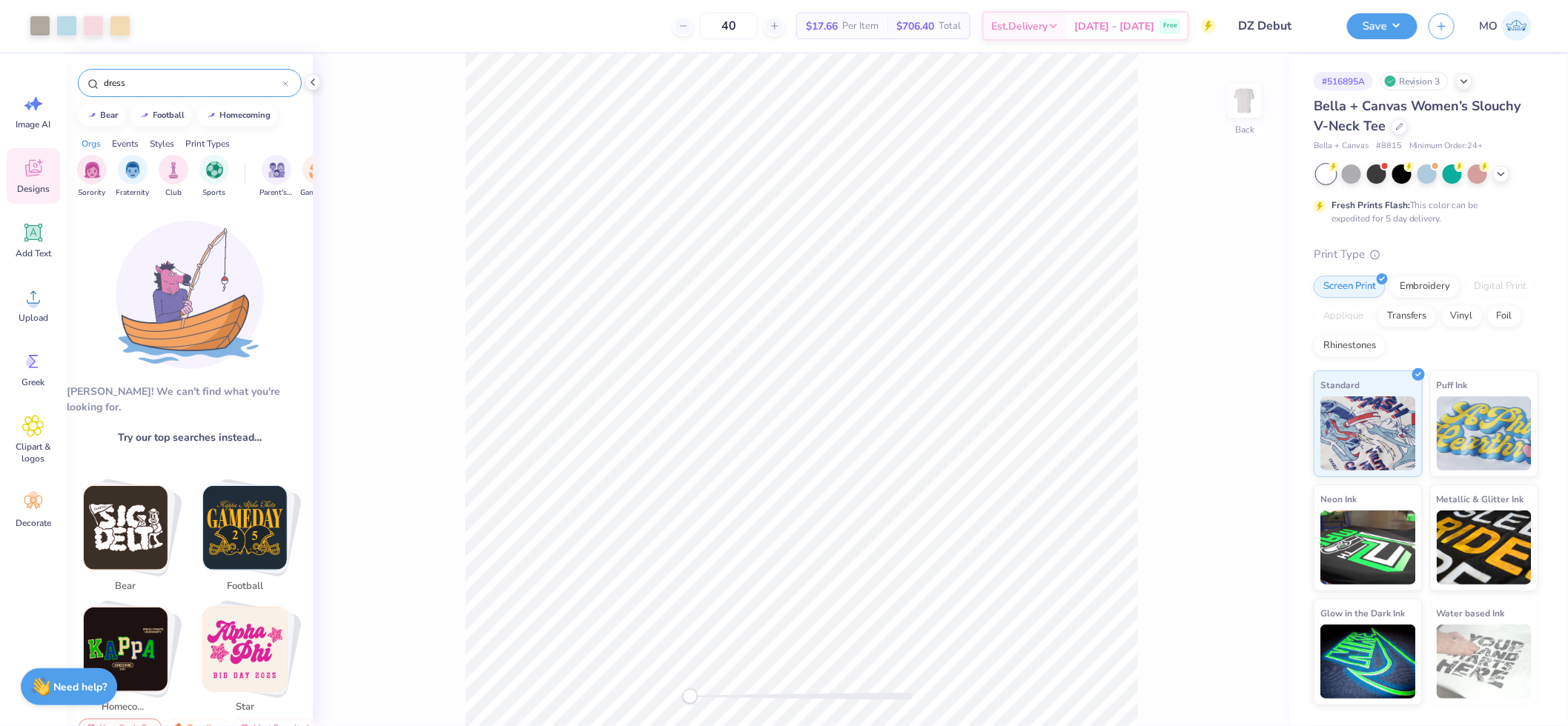
click at [143, 83] on input "dress" at bounding box center [192, 82] width 180 height 15
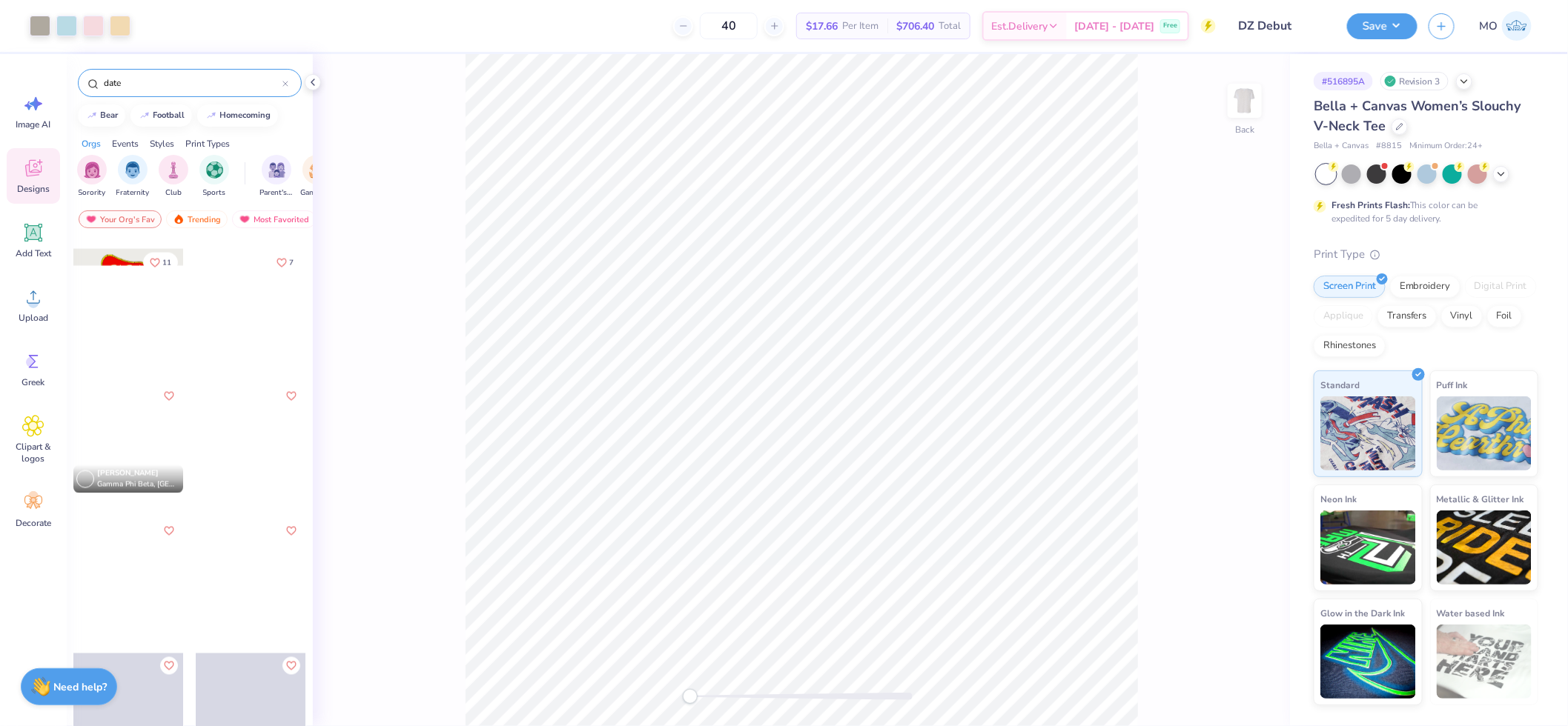
scroll to position [1208, 0]
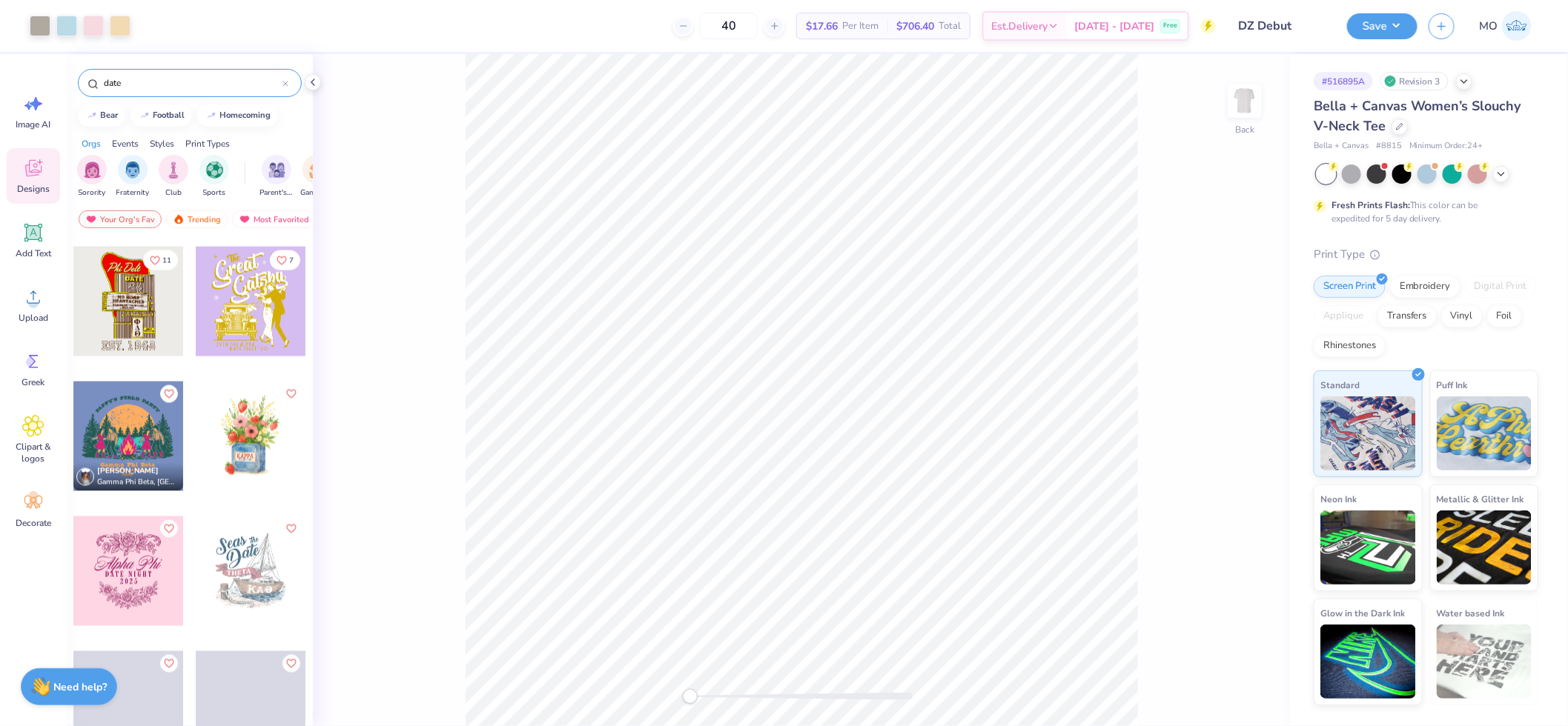
type input "date"
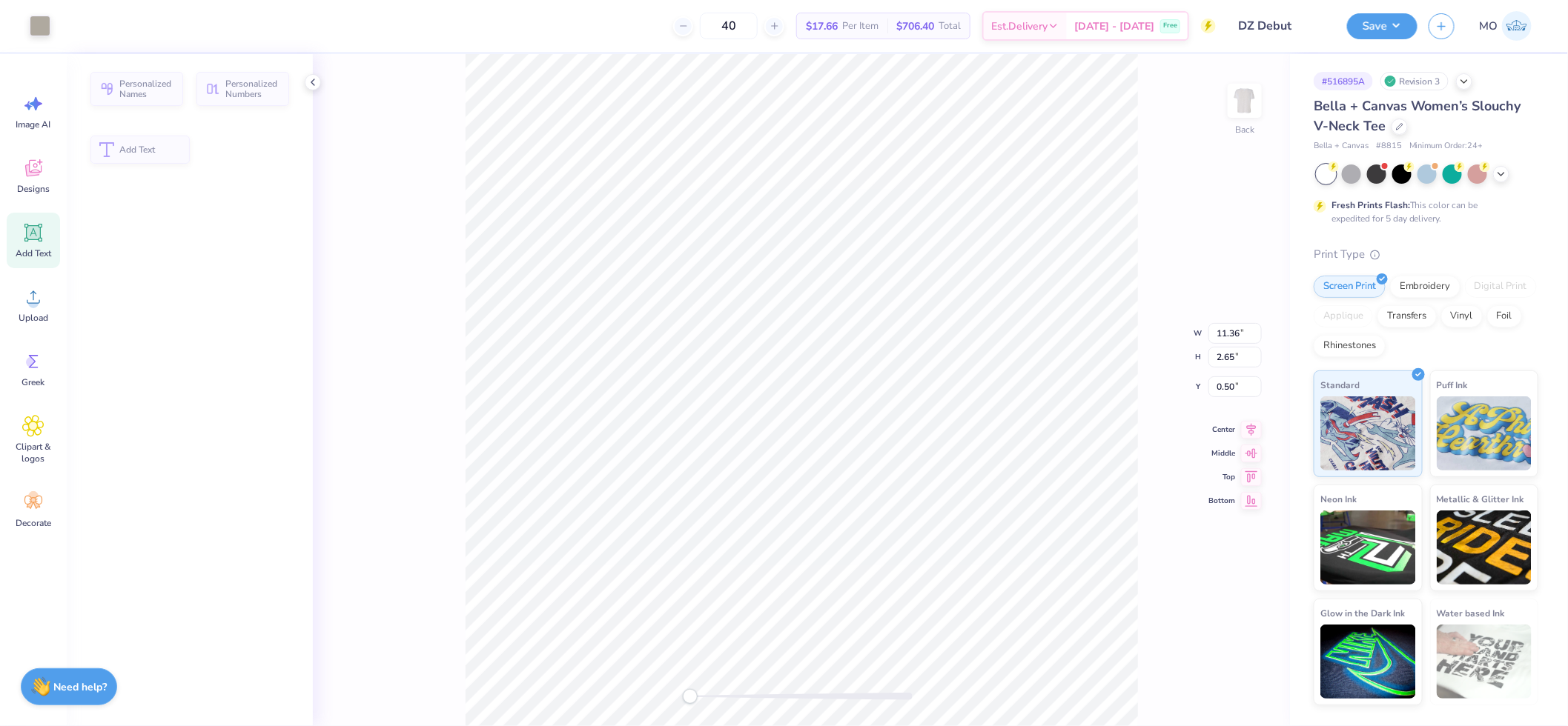
type input "11.36"
type input "2.65"
type input "0.50"
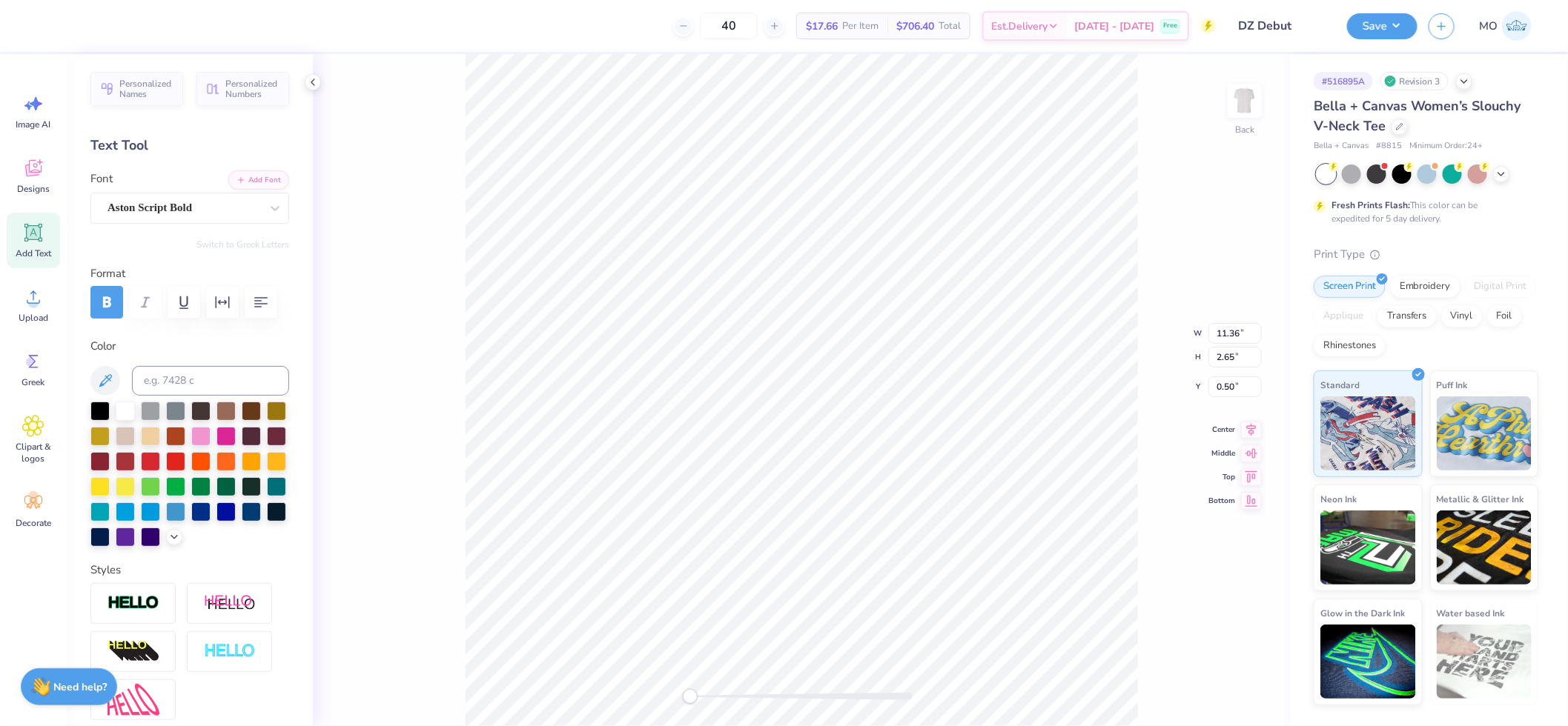
type input "7.50"
type input "8.81"
type input "2.46"
drag, startPoint x: 692, startPoint y: 697, endPoint x: 730, endPoint y: 698, distance: 38.0
click at [730, 698] on div "Accessibility label" at bounding box center [729, 696] width 15 height 15
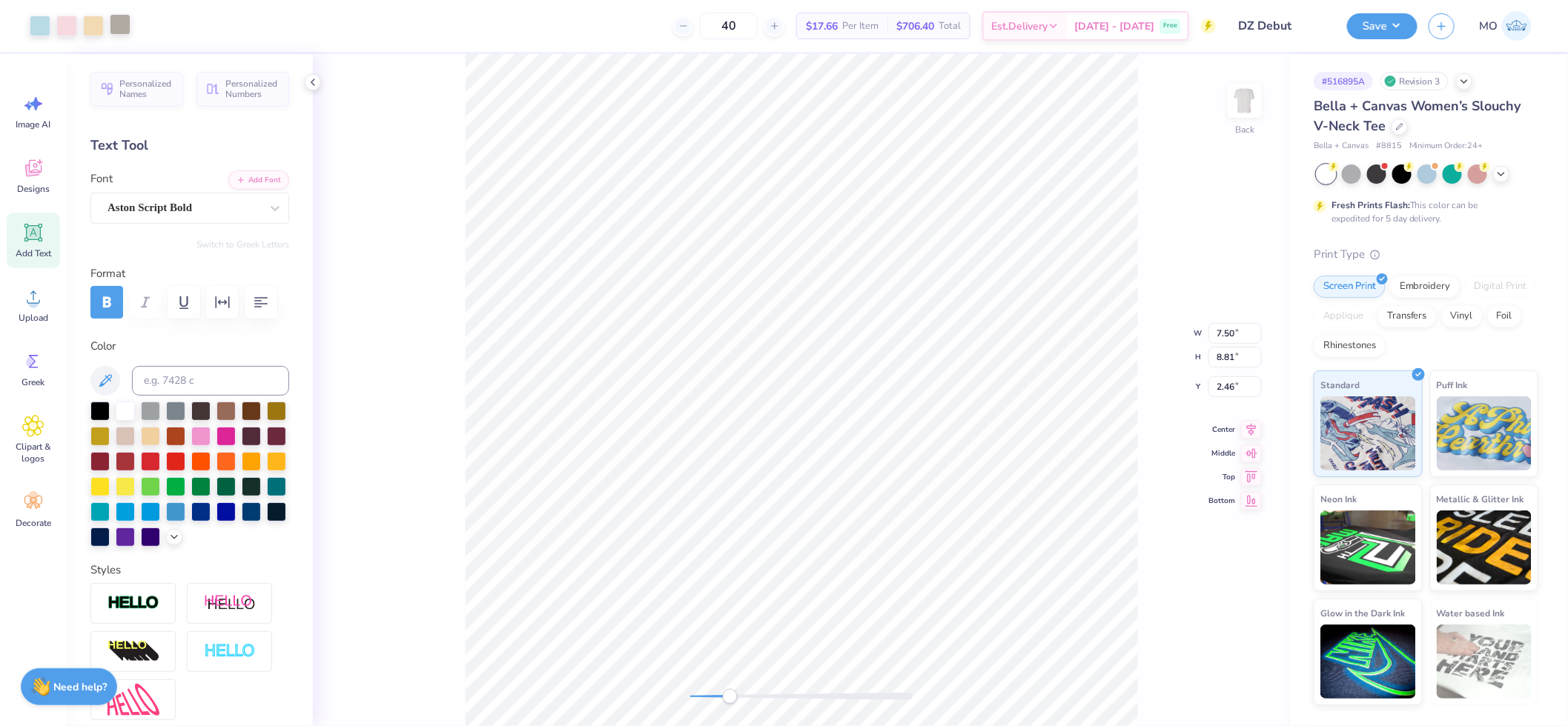
click at [126, 28] on div at bounding box center [120, 24] width 21 height 21
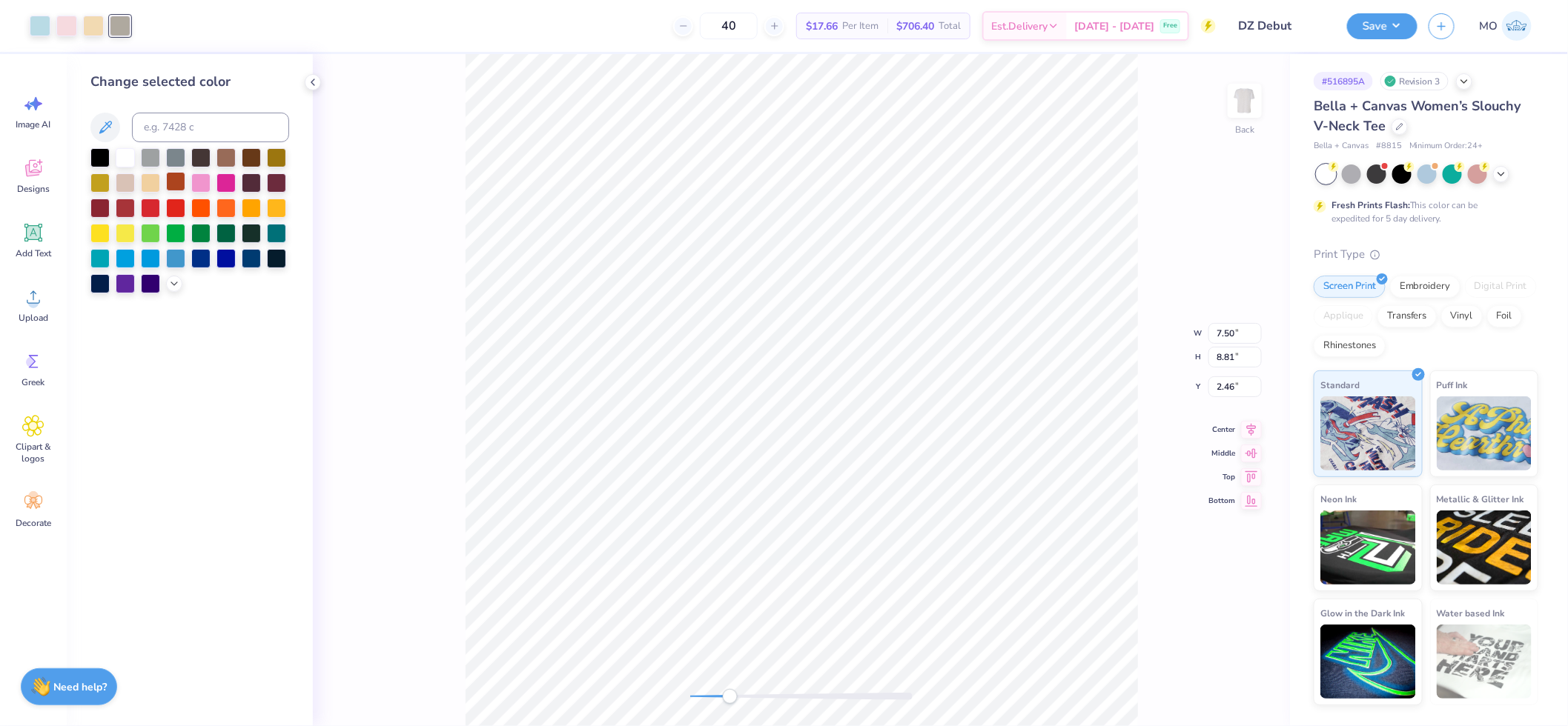
click at [178, 183] on div at bounding box center [175, 181] width 20 height 20
click at [92, 23] on div at bounding box center [93, 24] width 21 height 21
click at [175, 181] on div at bounding box center [175, 181] width 20 height 20
click at [68, 24] on div at bounding box center [66, 24] width 21 height 21
click at [173, 180] on div at bounding box center [175, 181] width 20 height 20
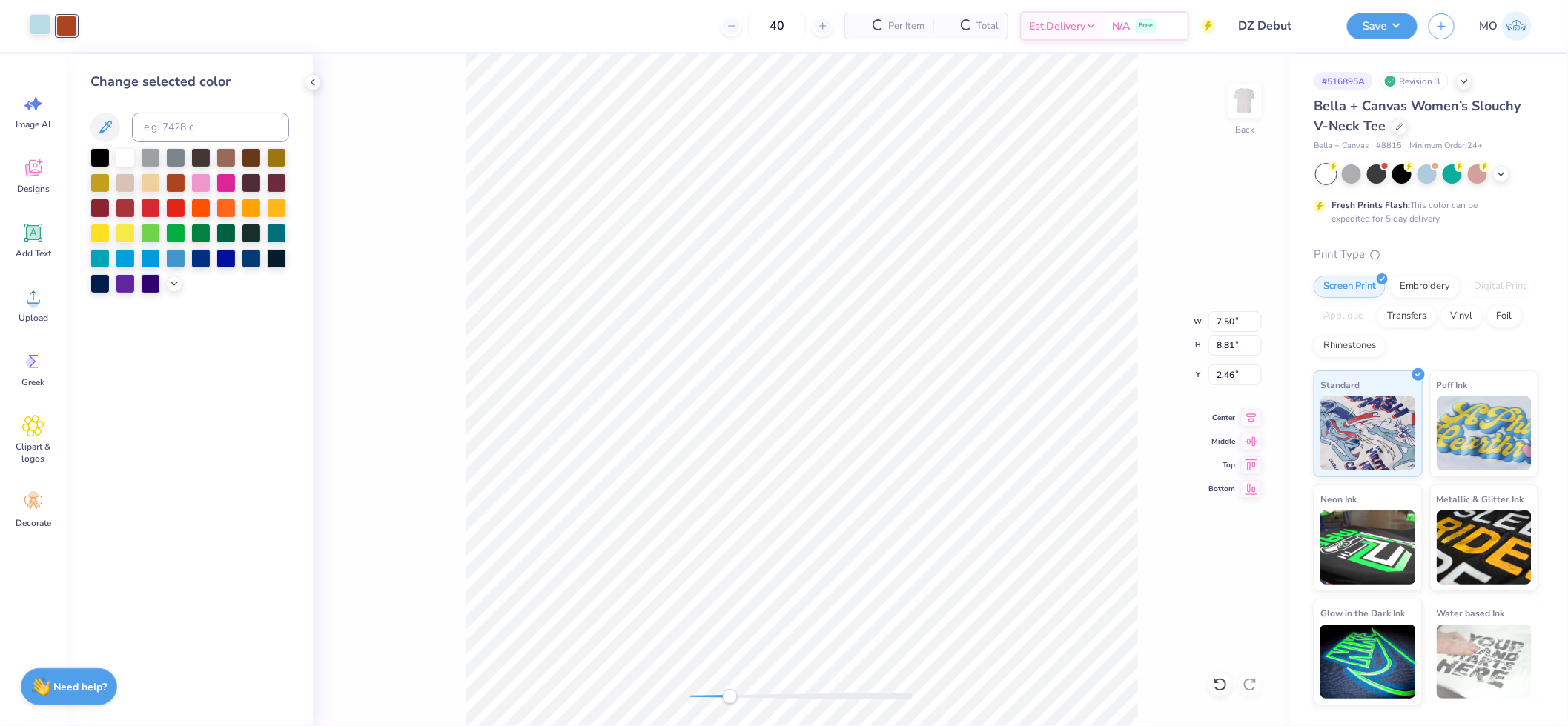
click at [41, 21] on div at bounding box center [39, 24] width 21 height 21
click at [175, 182] on div at bounding box center [175, 183] width 20 height 20
click at [35, 300] on circle at bounding box center [33, 303] width 11 height 11
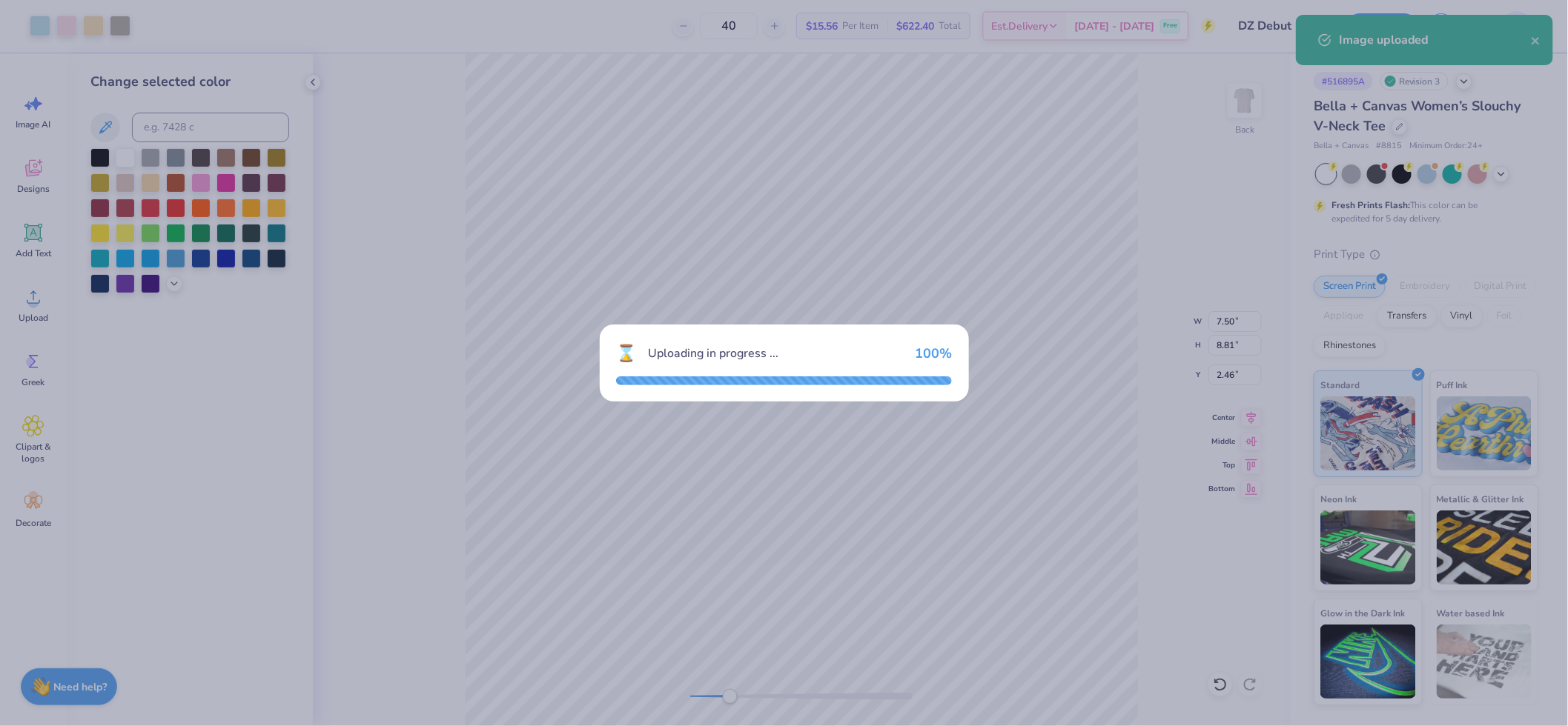
type input "13.79"
type input "14.49"
type input "1.75"
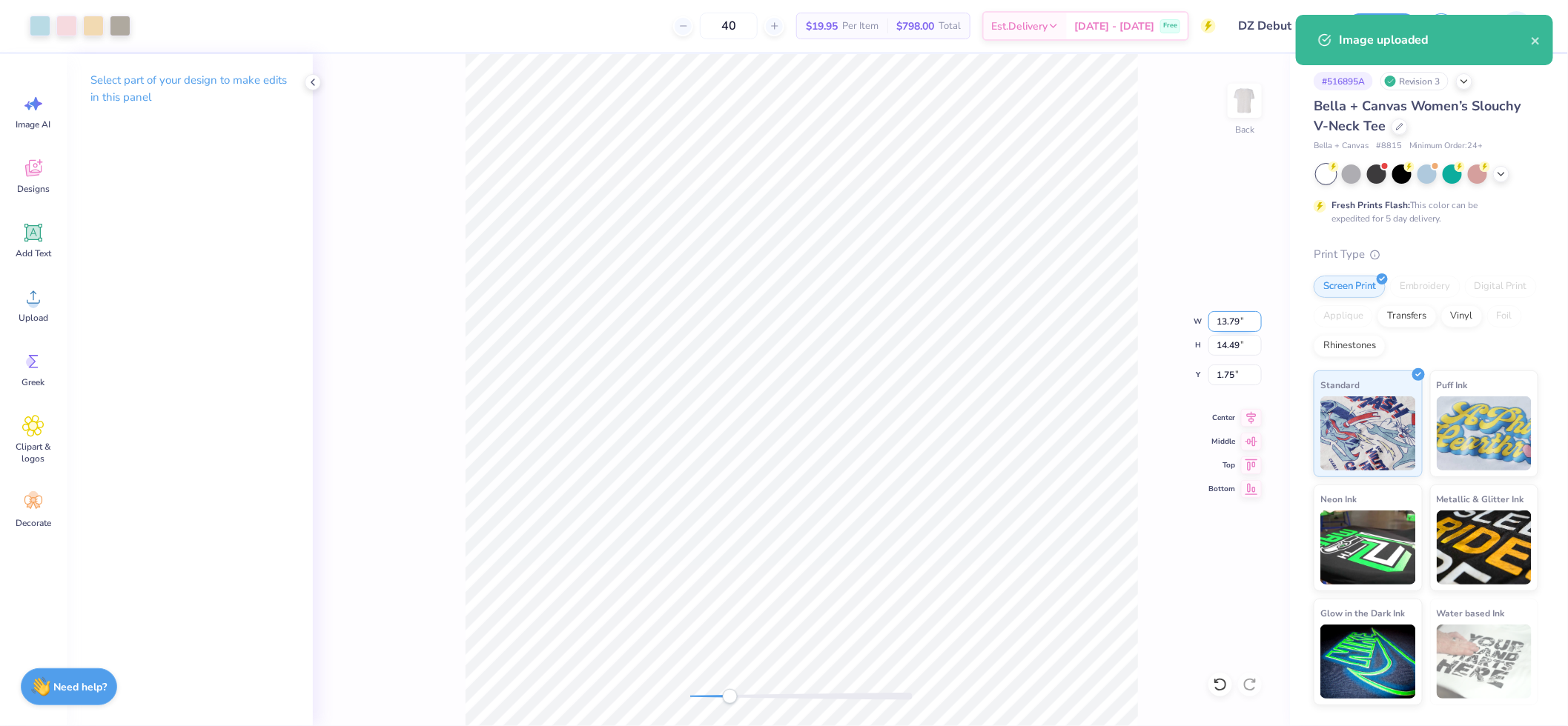
click at [1235, 321] on input "13.79" at bounding box center [1235, 321] width 53 height 21
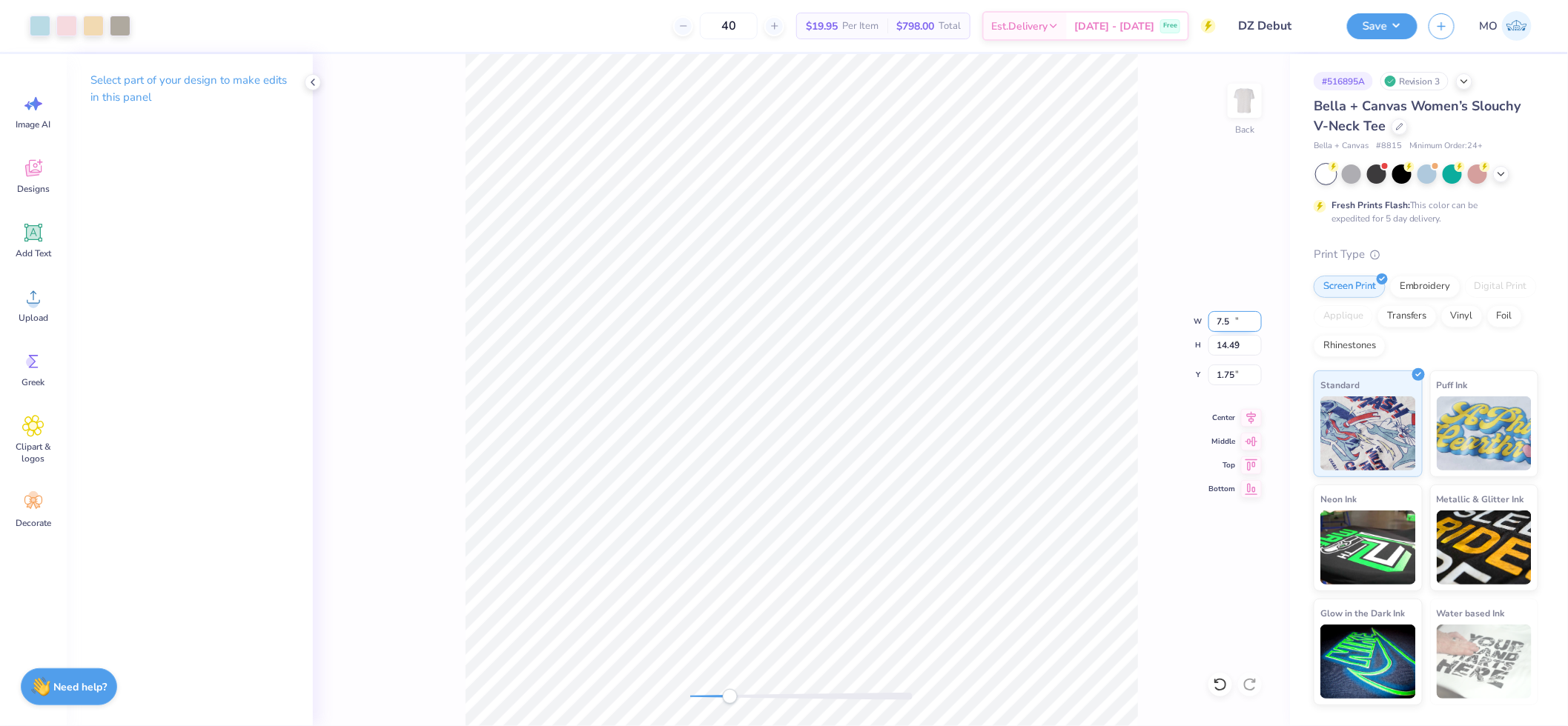
type input "7.50"
type input "7.88"
type input "5.06"
click at [626, 686] on div "Back" at bounding box center [801, 390] width 977 height 672
click at [1255, 415] on icon at bounding box center [1250, 415] width 21 height 18
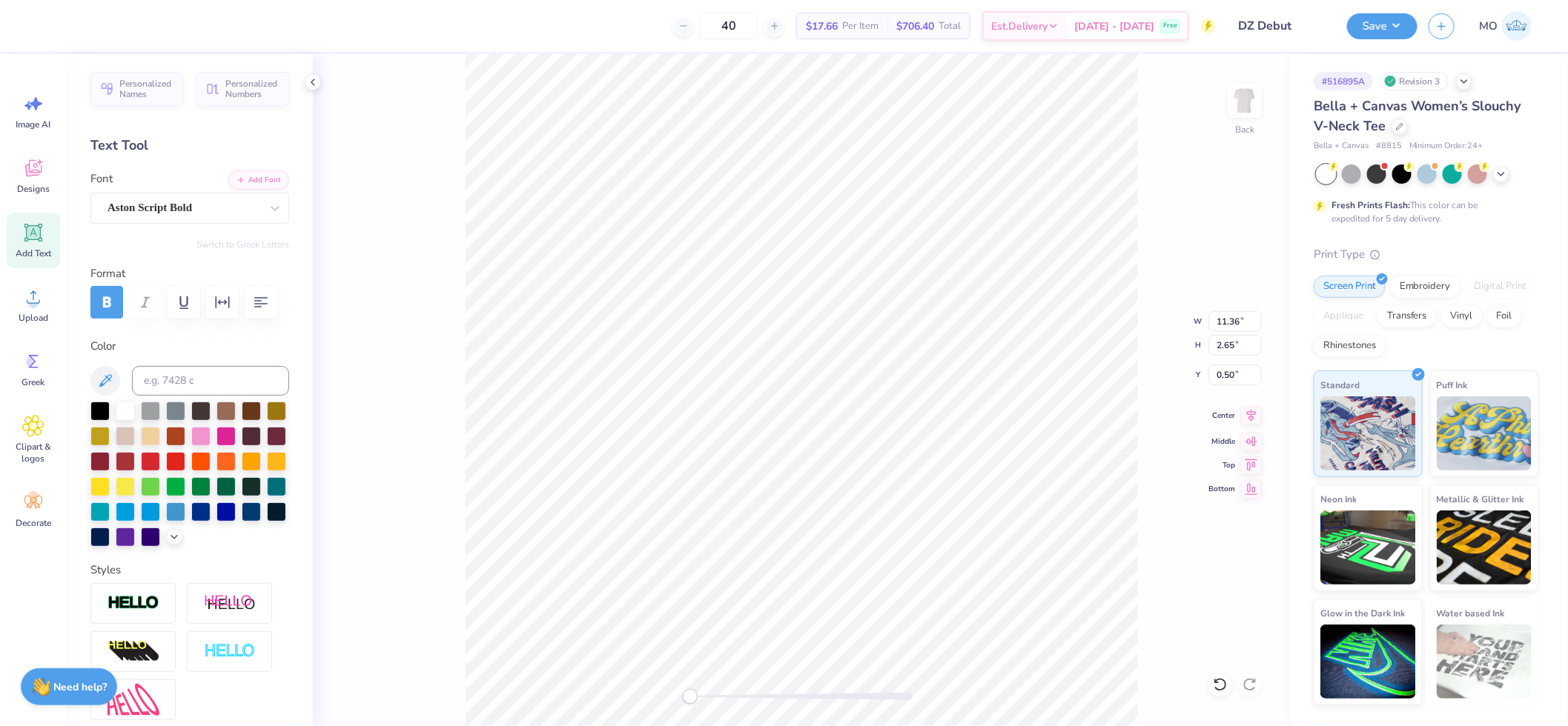
click at [1254, 419] on icon at bounding box center [1250, 415] width 21 height 18
click at [1251, 418] on icon at bounding box center [1250, 415] width 21 height 18
click at [1238, 323] on input "11.36" at bounding box center [1235, 321] width 53 height 21
type input "1"
type input "10.00"
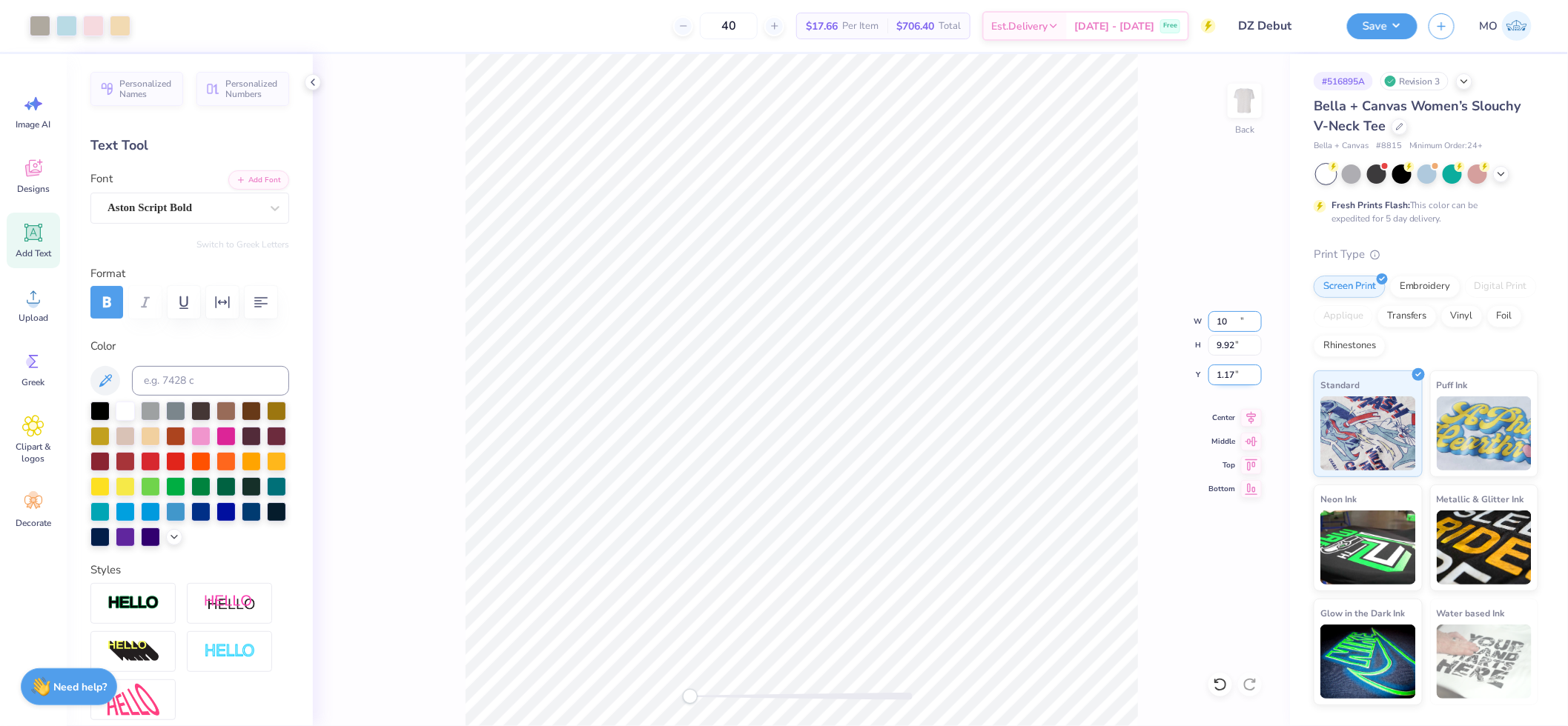
type input "9.92"
click at [1240, 374] on input "1.17" at bounding box center [1235, 374] width 53 height 21
type input "0.50"
click at [1251, 415] on icon at bounding box center [1251, 415] width 10 height 13
click at [1253, 415] on icon at bounding box center [1250, 415] width 21 height 18
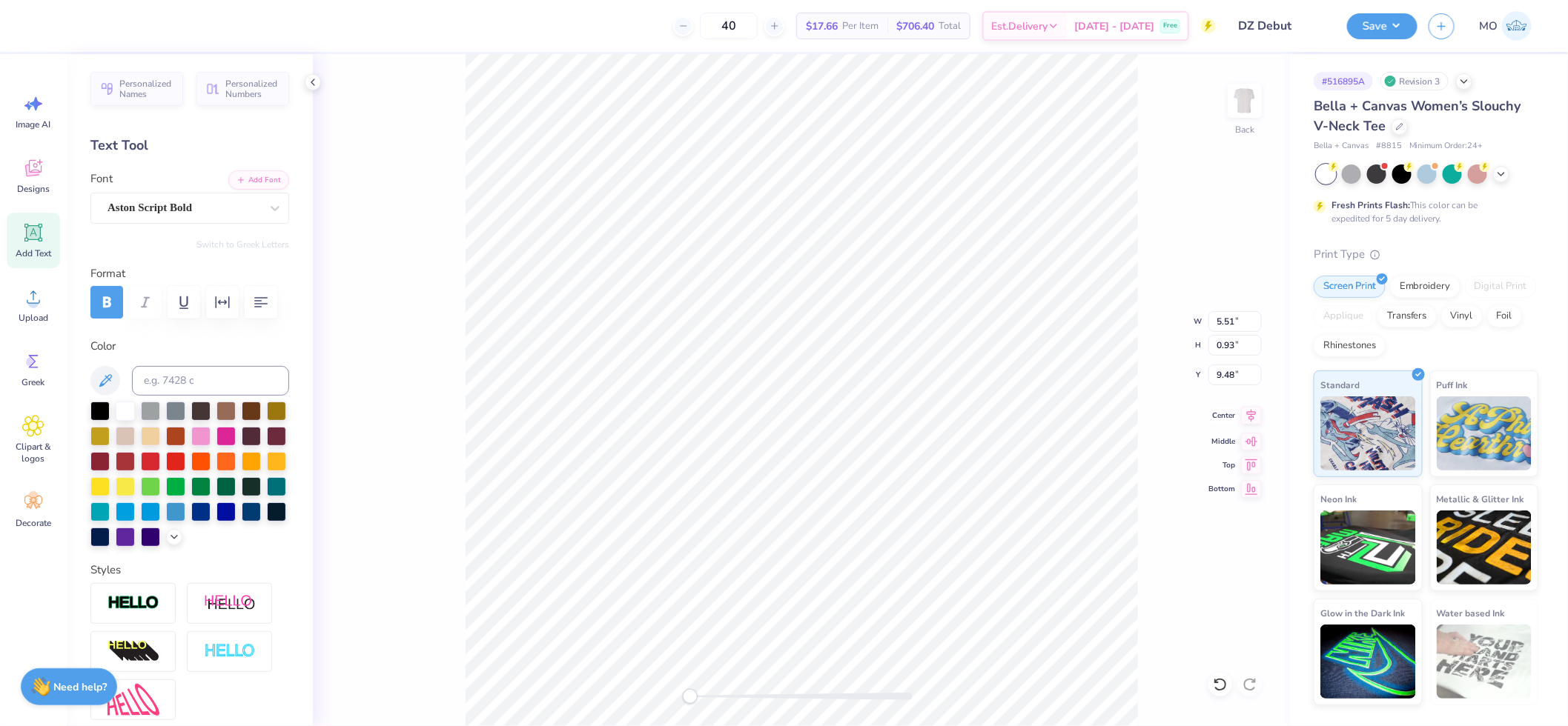
click at [1254, 411] on icon at bounding box center [1250, 415] width 21 height 18
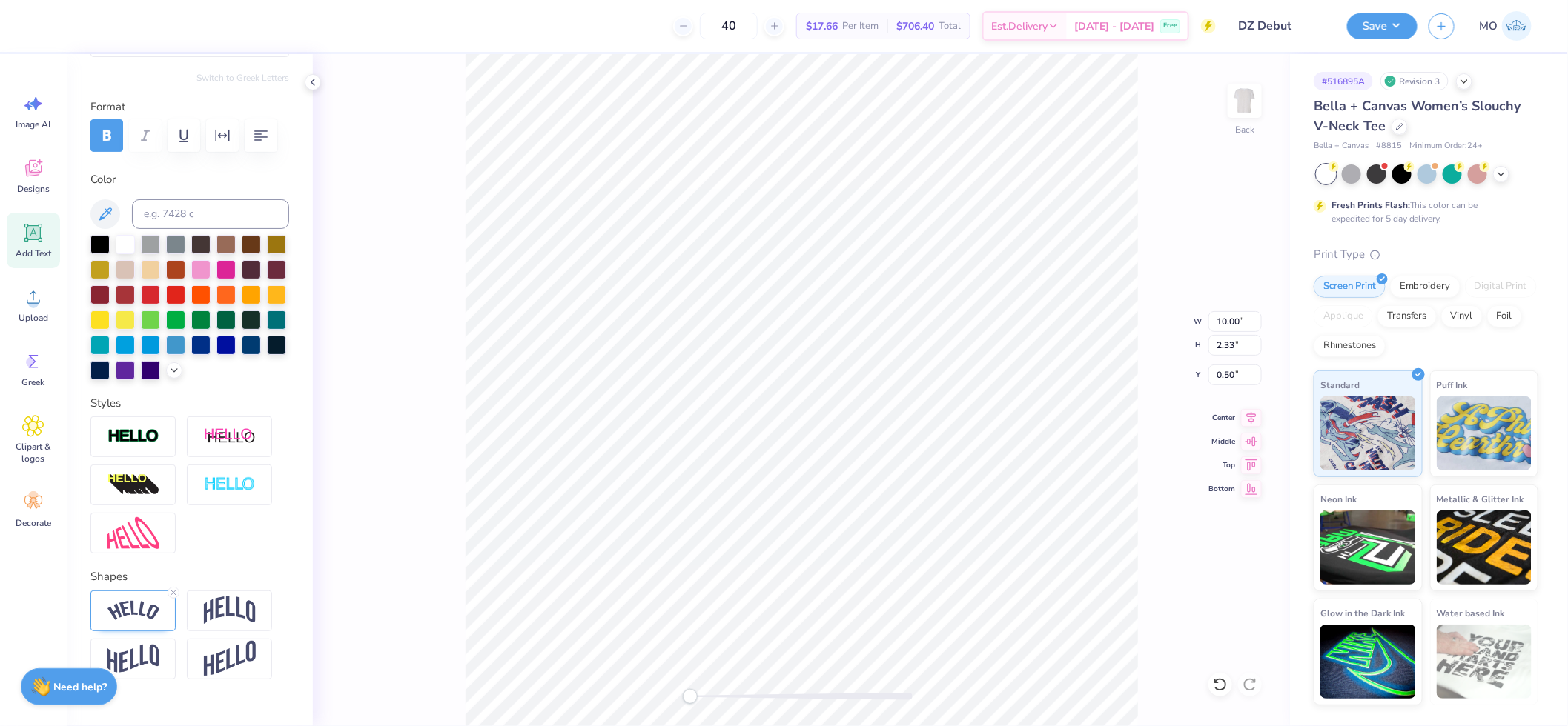
scroll to position [170, 0]
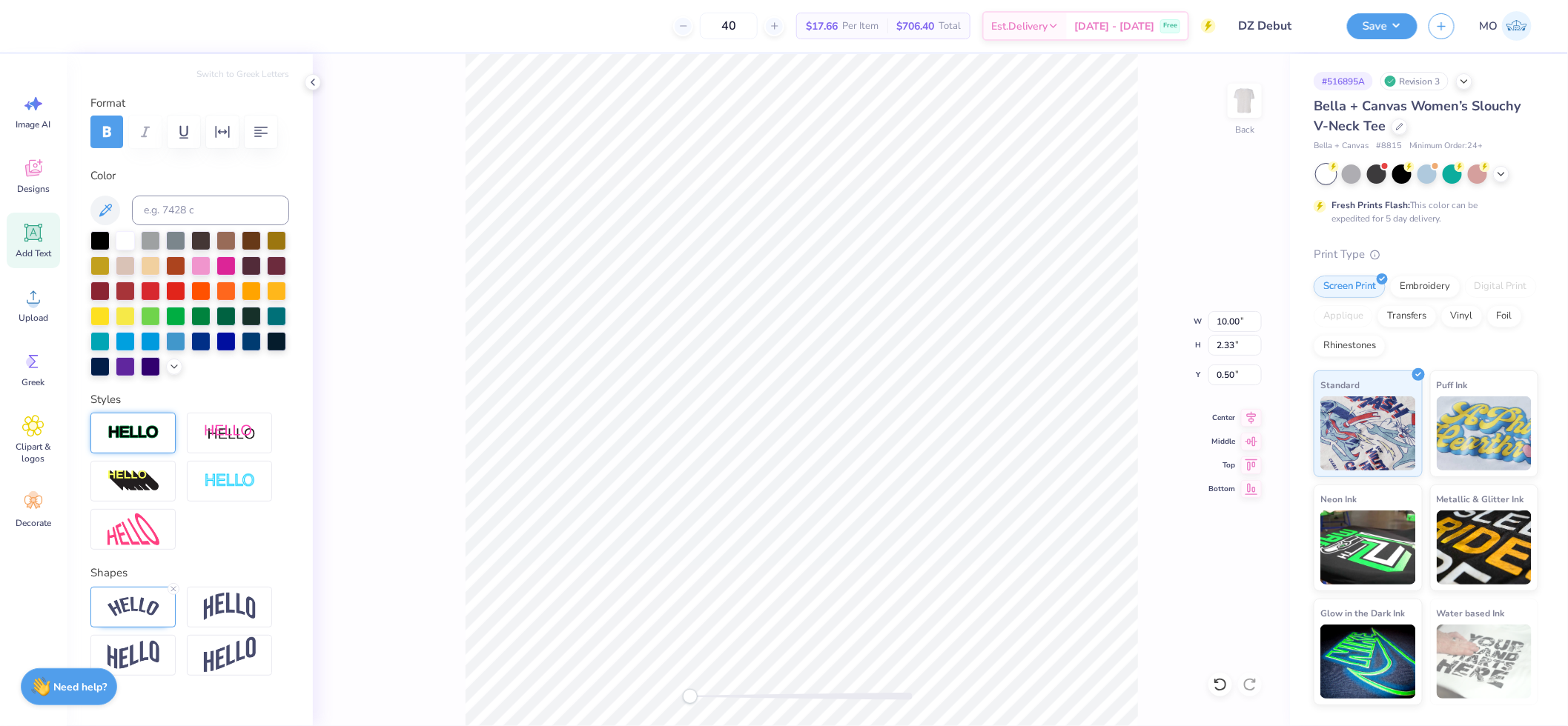
click at [126, 442] on img at bounding box center [133, 432] width 52 height 17
click at [138, 442] on img at bounding box center [133, 432] width 52 height 17
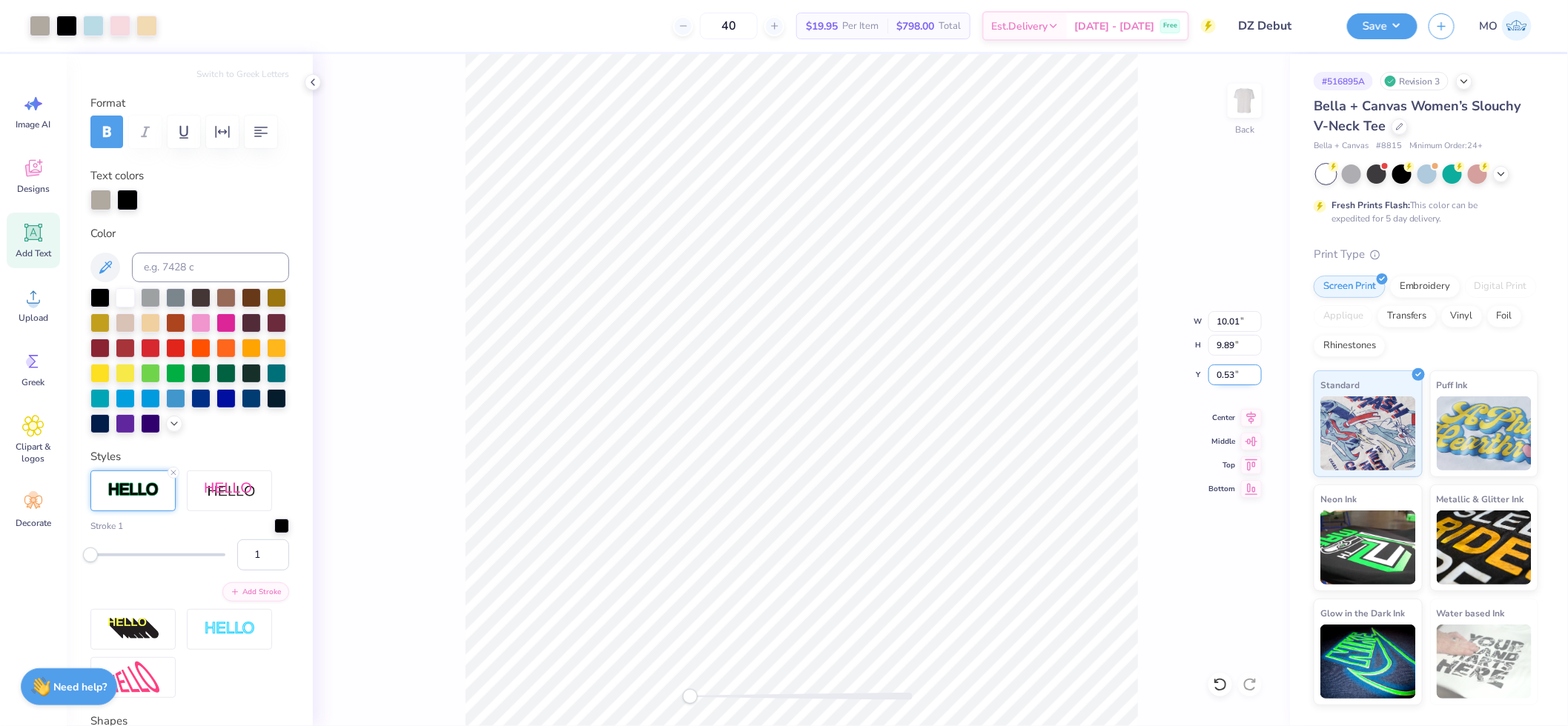
click at [1240, 376] on input "0.53" at bounding box center [1235, 374] width 53 height 21
click at [1246, 318] on input "10.01" at bounding box center [1235, 321] width 53 height 21
type input "10.00"
type input "9.88"
click at [1244, 375] on input "0.54" at bounding box center [1235, 374] width 53 height 21
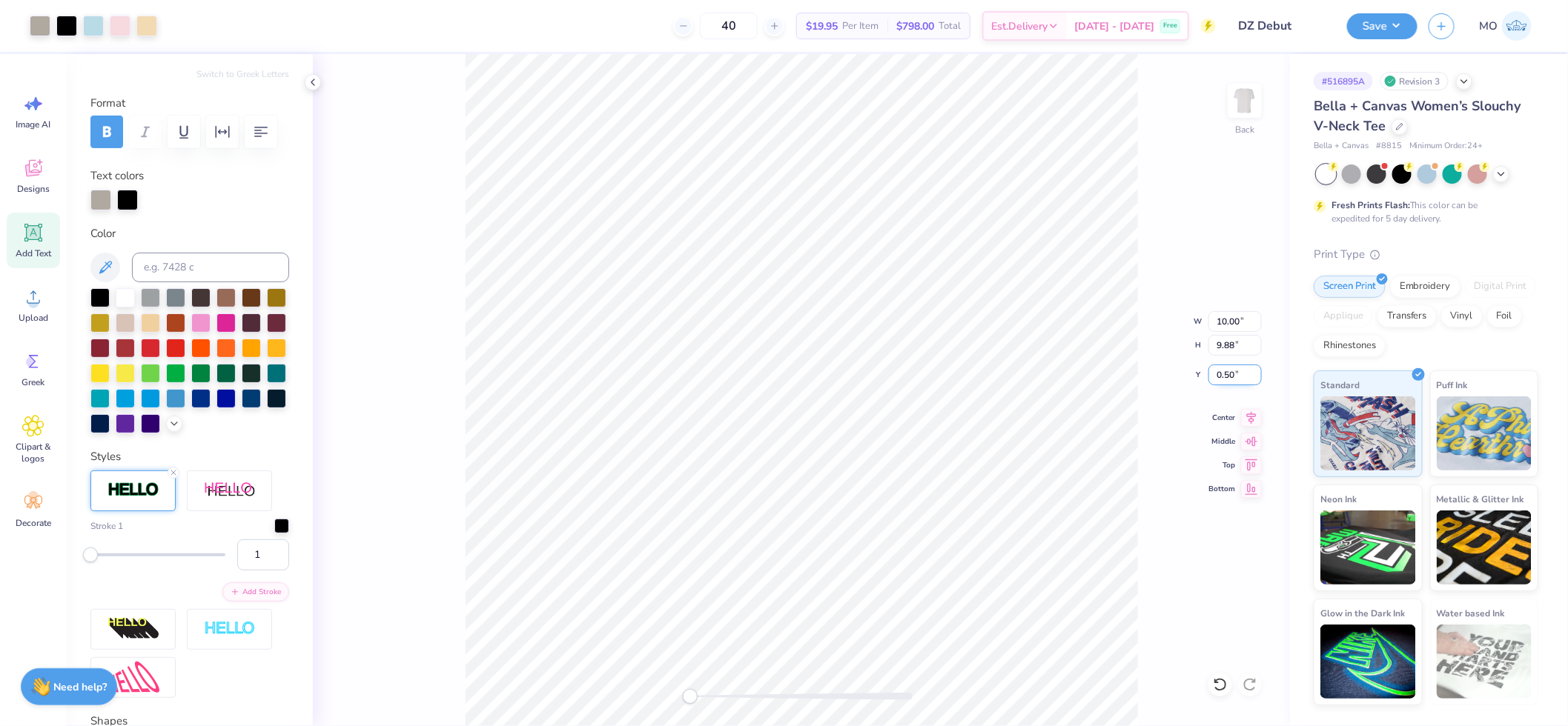
type input "0.50"
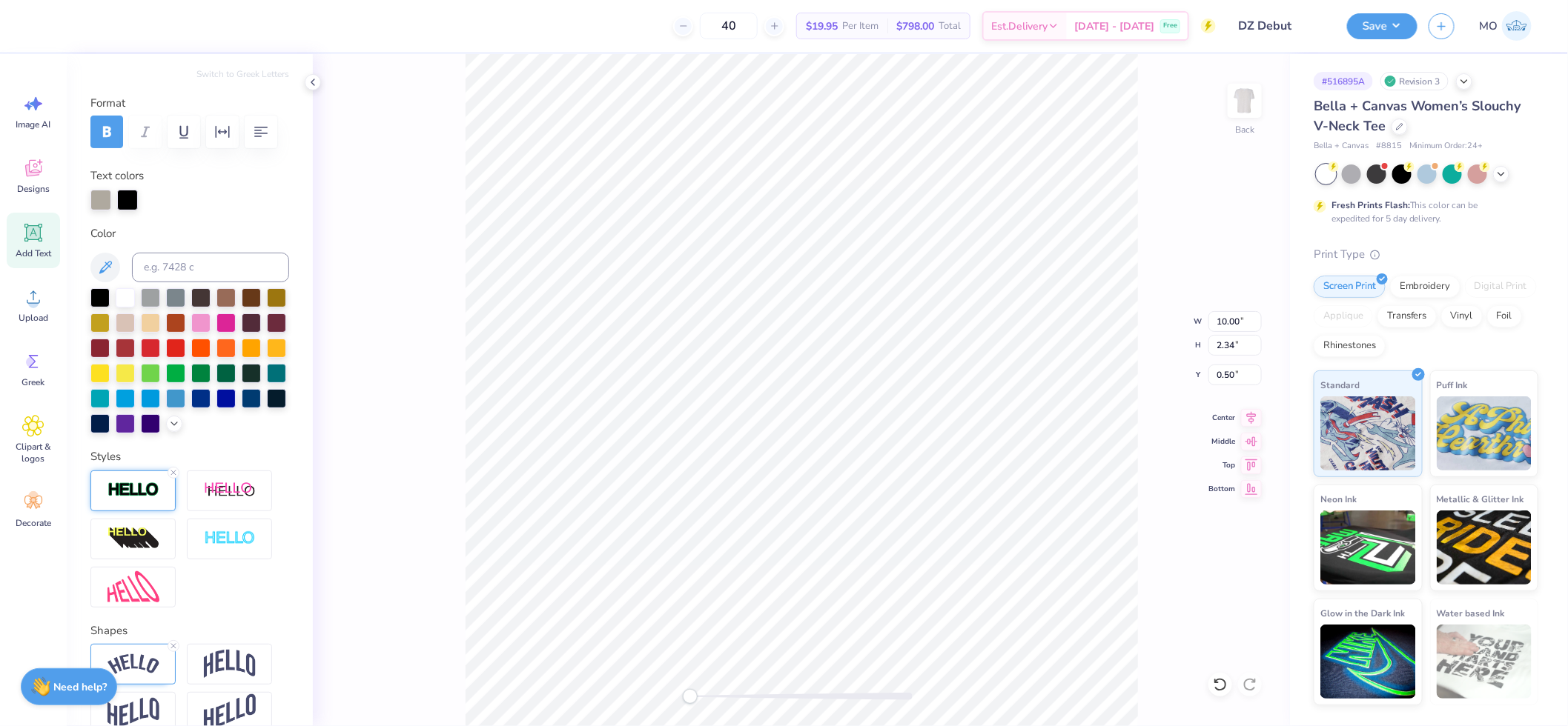
click at [129, 499] on img at bounding box center [133, 490] width 52 height 17
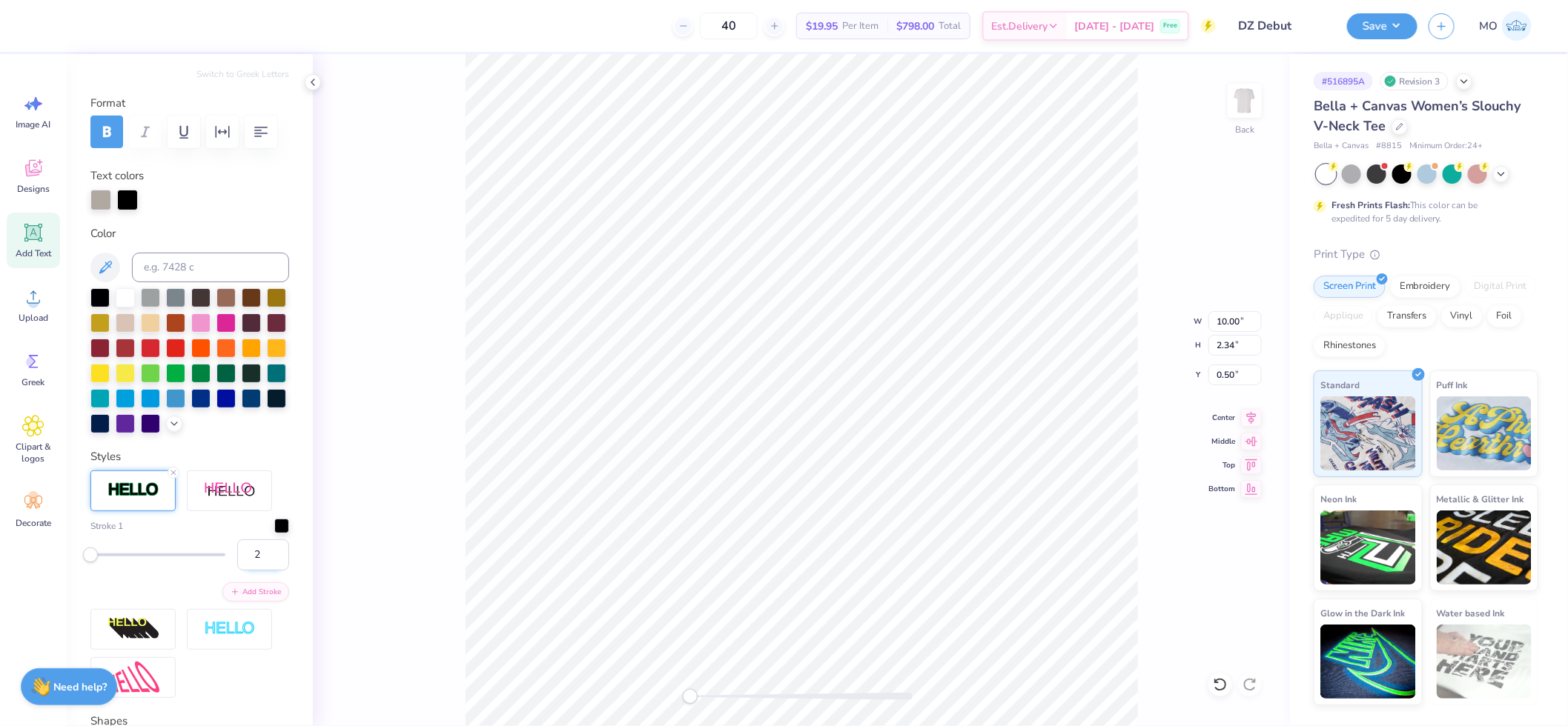
type input "2"
click at [260, 570] on input "2" at bounding box center [263, 556] width 52 height 31
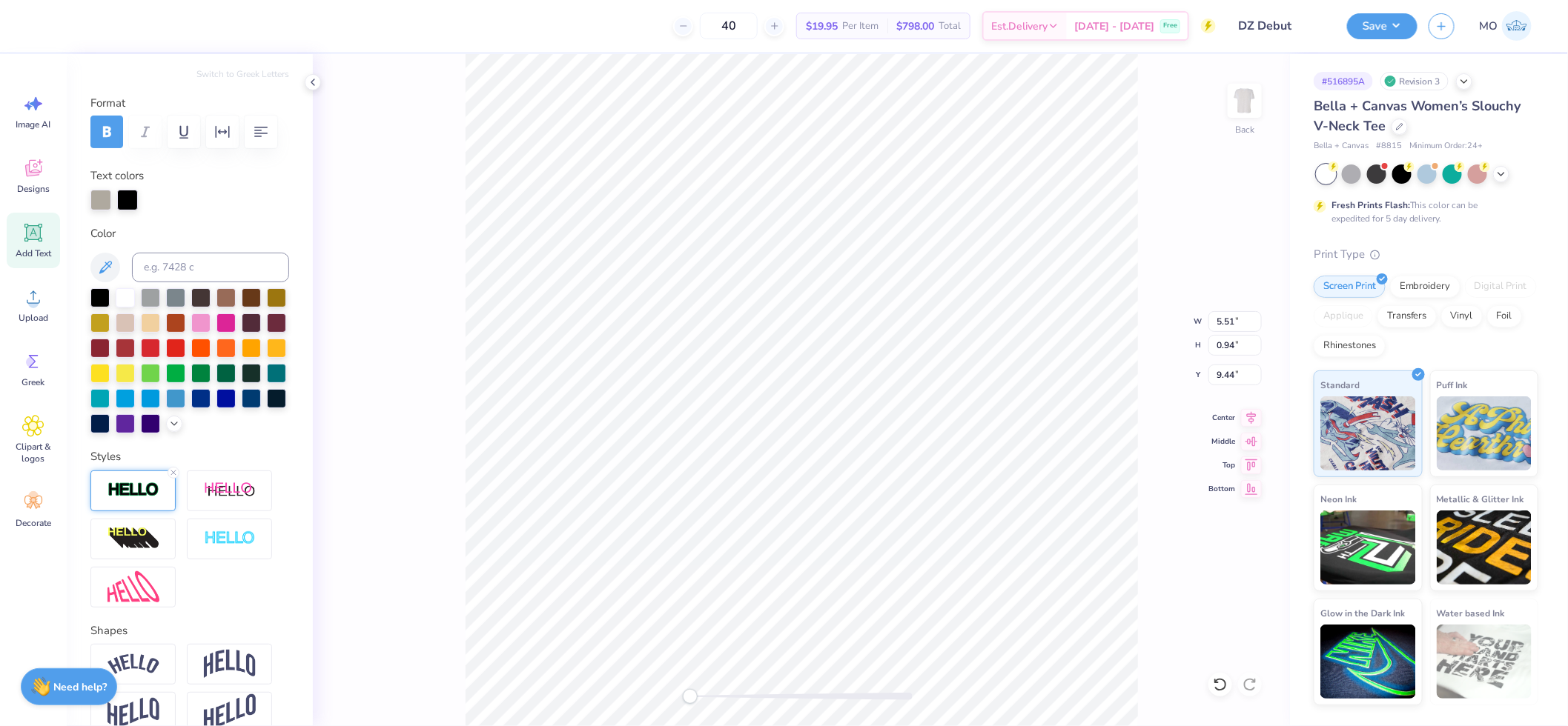
click at [158, 511] on div at bounding box center [132, 491] width 85 height 41
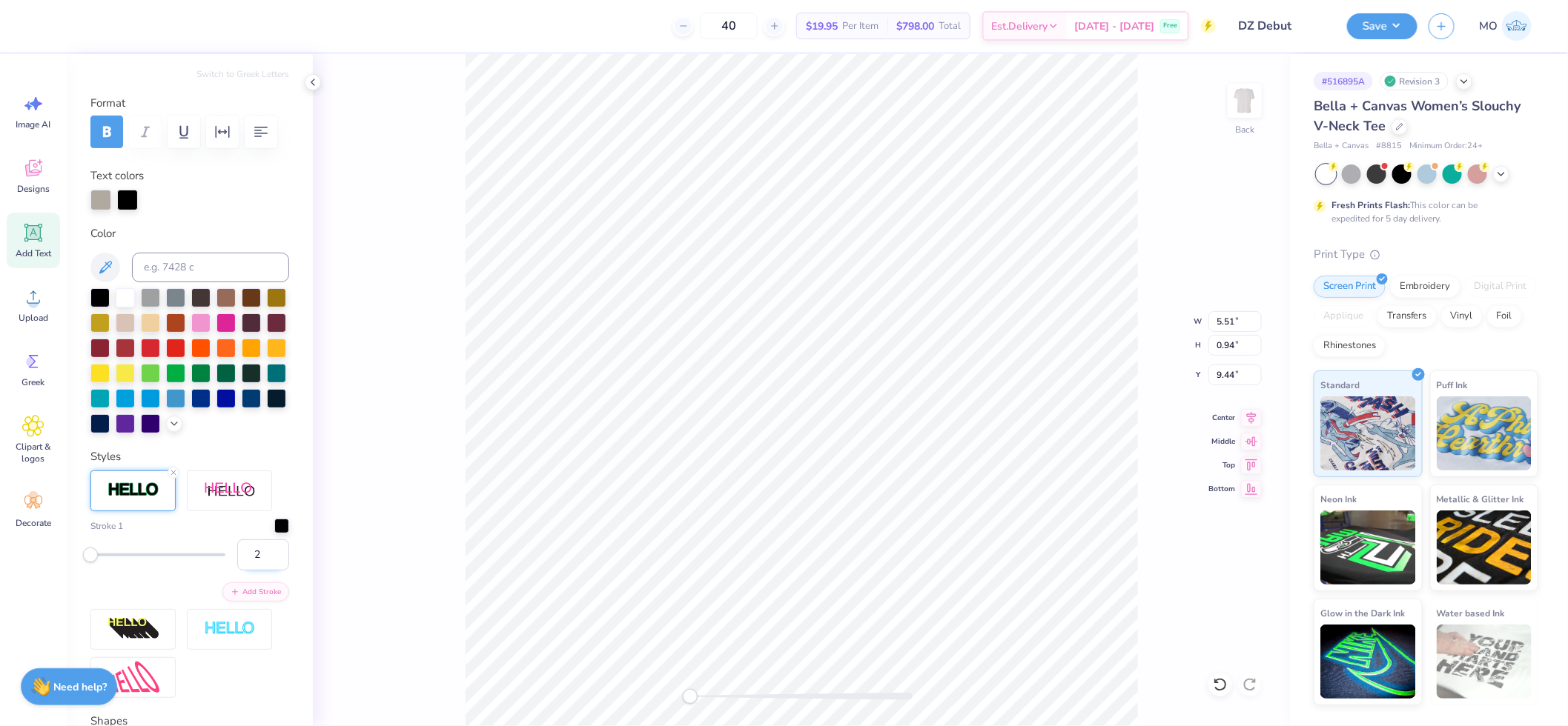
type input "2"
click at [261, 570] on input "2" at bounding box center [263, 556] width 52 height 31
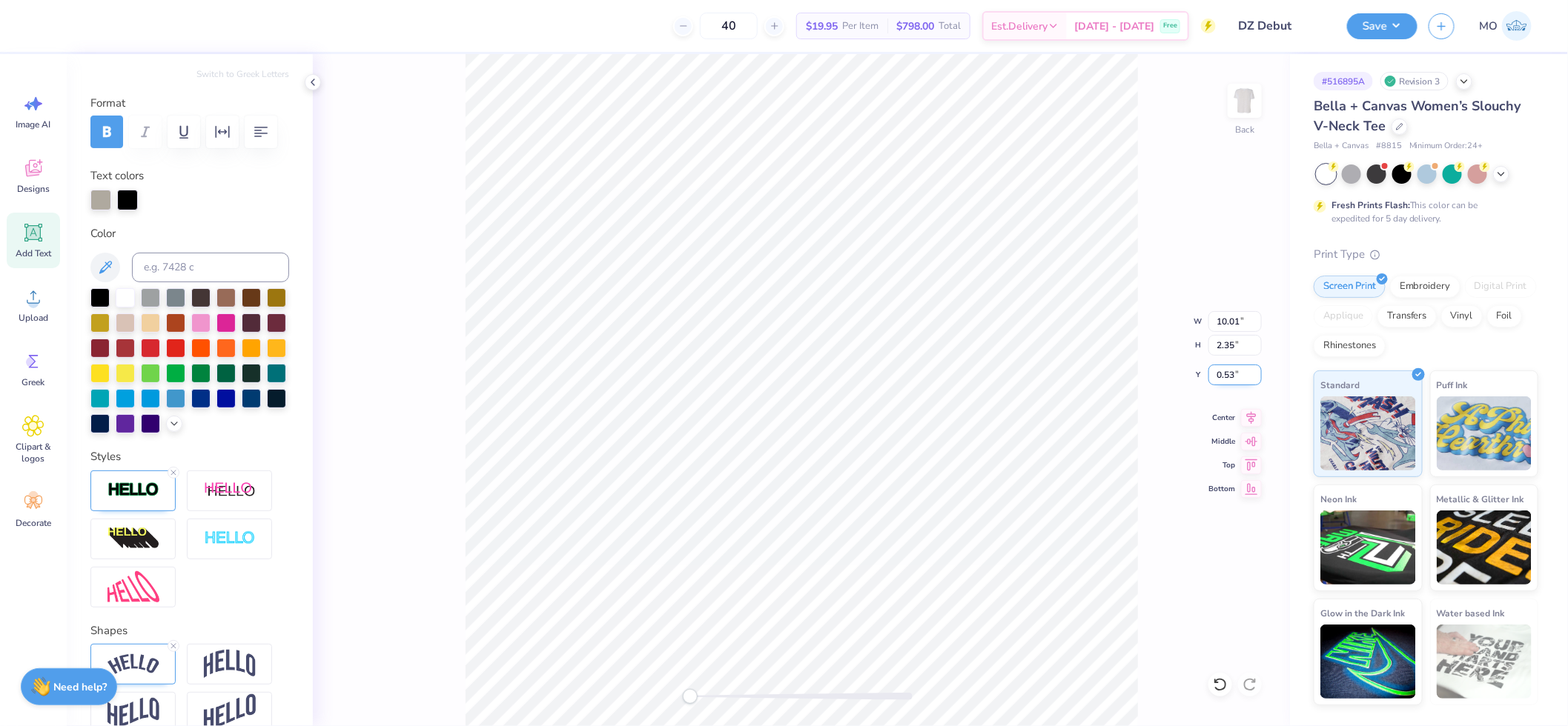
click at [1243, 375] on input "0.53" at bounding box center [1235, 374] width 53 height 21
type input "0.50"
click at [1236, 323] on input "10.01" at bounding box center [1235, 321] width 53 height 21
type input "10.00"
type input "9.87"
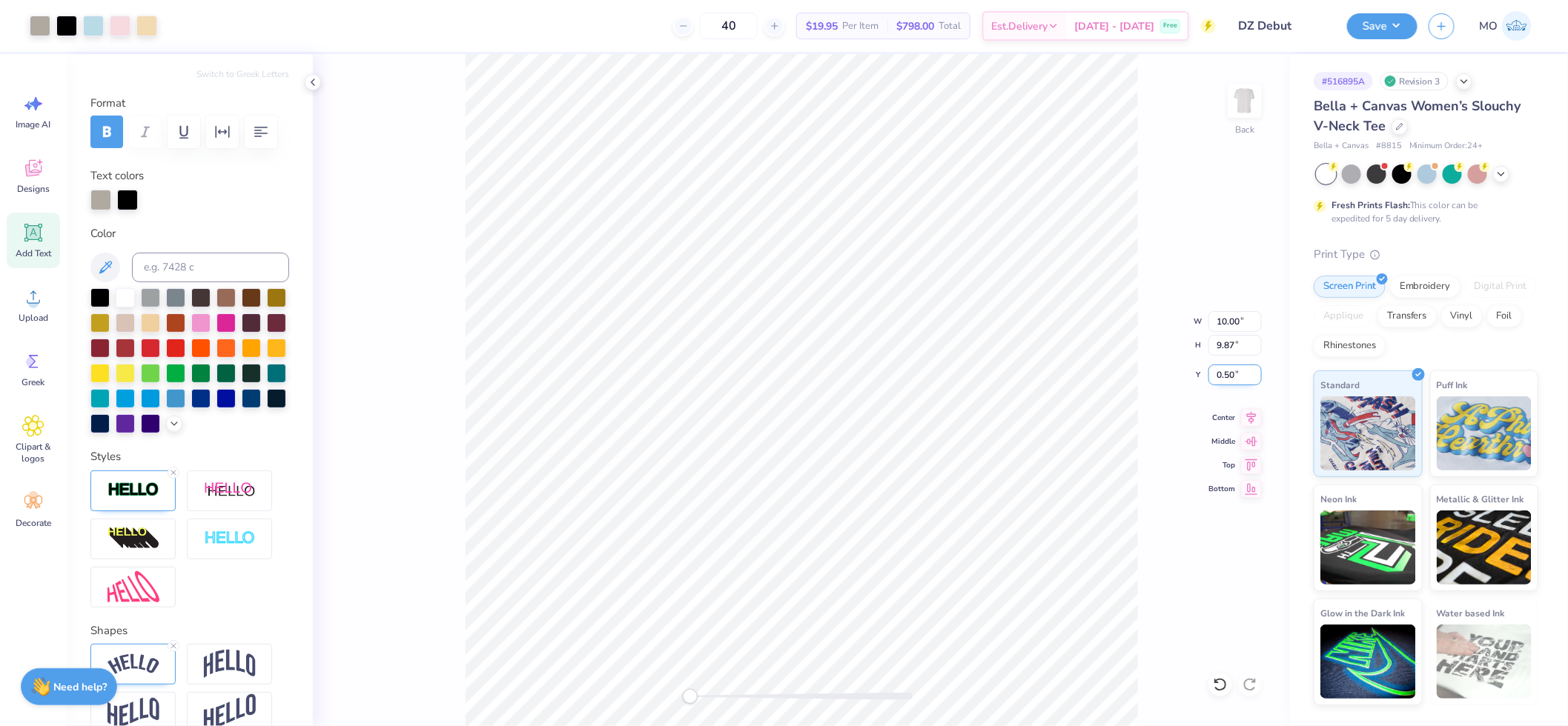
click at [1236, 376] on input "0.50" at bounding box center [1235, 374] width 53 height 21
click at [72, 24] on div at bounding box center [66, 24] width 21 height 21
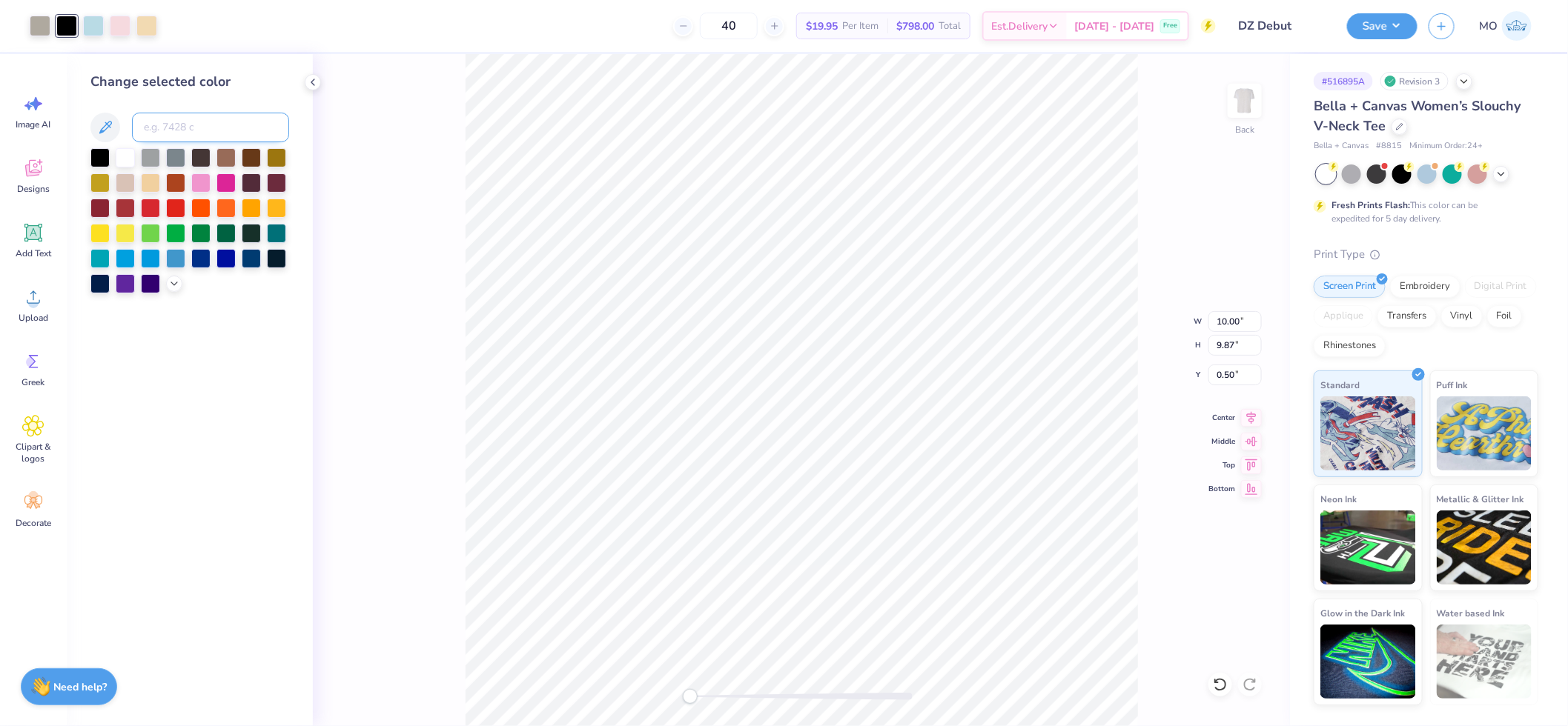
click at [190, 128] on input at bounding box center [211, 127] width 157 height 29
type input "401"
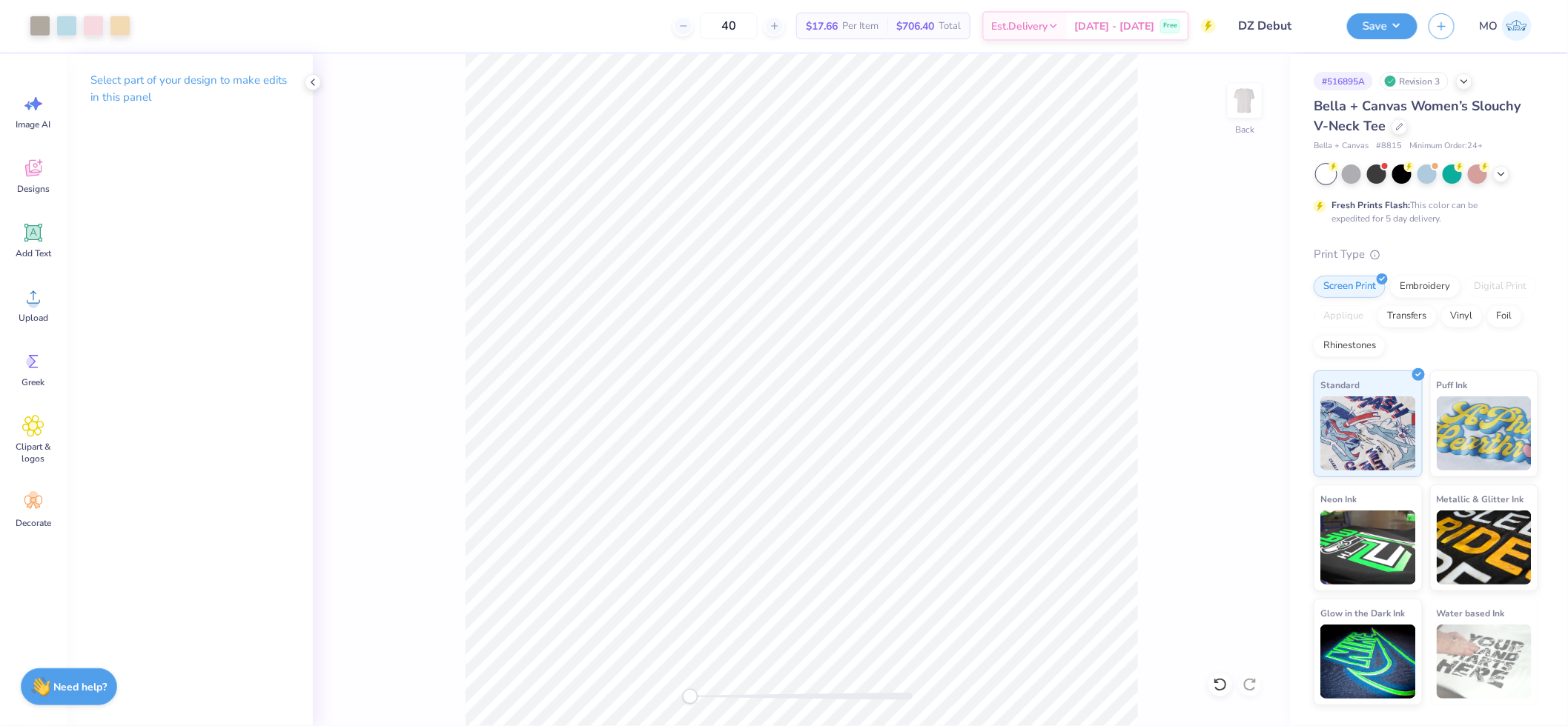
click at [572, 690] on div "Back" at bounding box center [801, 390] width 977 height 672
click at [1381, 20] on button "Save" at bounding box center [1382, 24] width 71 height 25
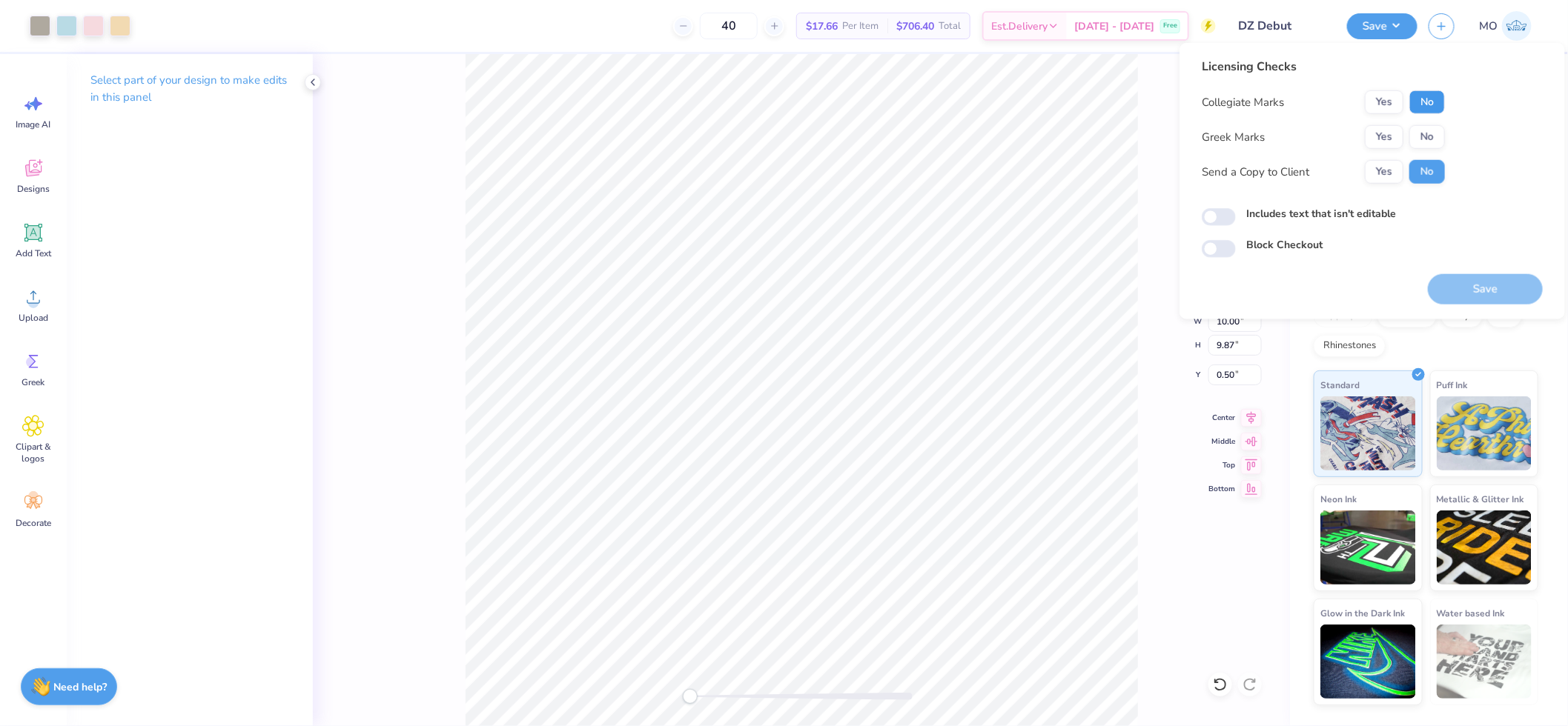
click at [1428, 97] on button "No" at bounding box center [1427, 102] width 35 height 24
click at [1389, 141] on button "Yes" at bounding box center [1383, 137] width 38 height 24
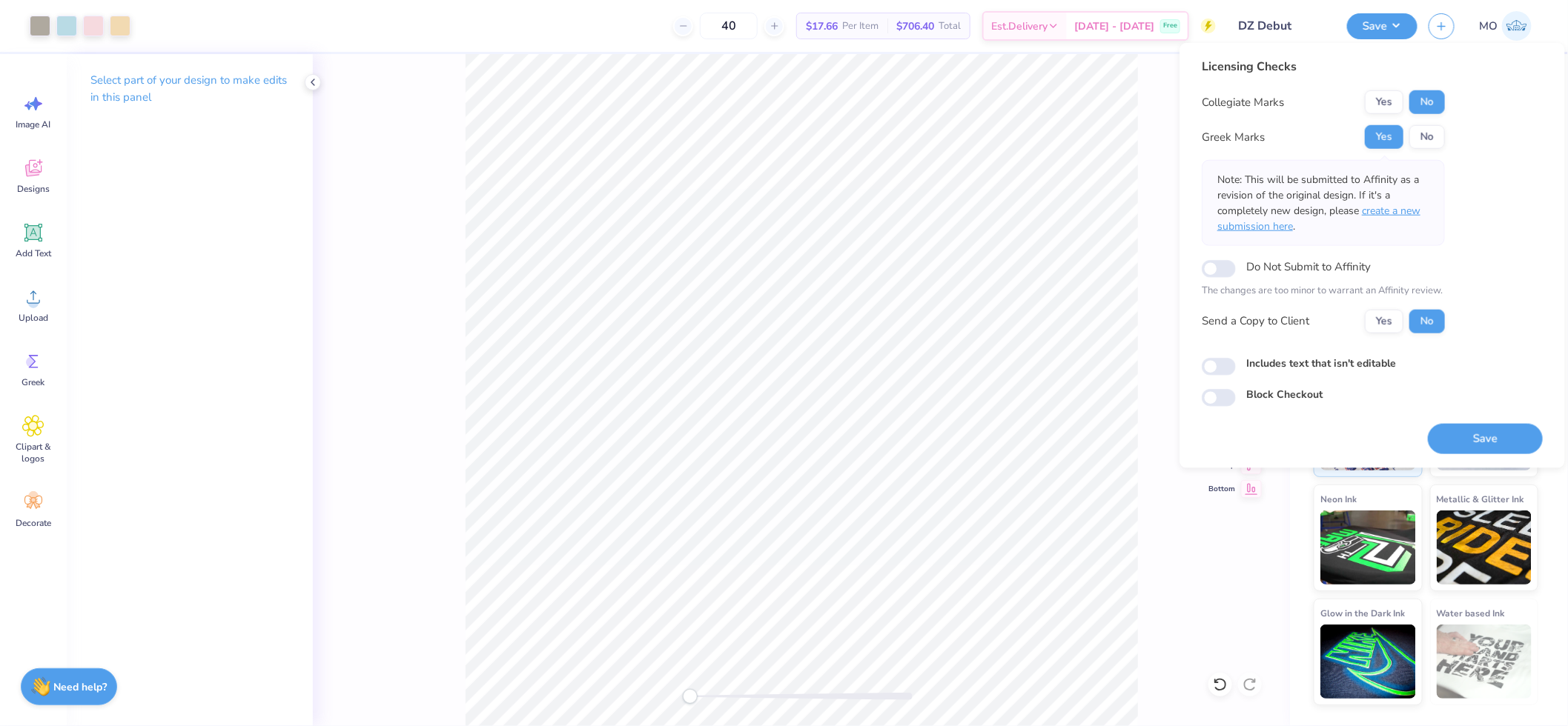
click at [1405, 209] on span "create a new submission here" at bounding box center [1318, 218] width 203 height 29
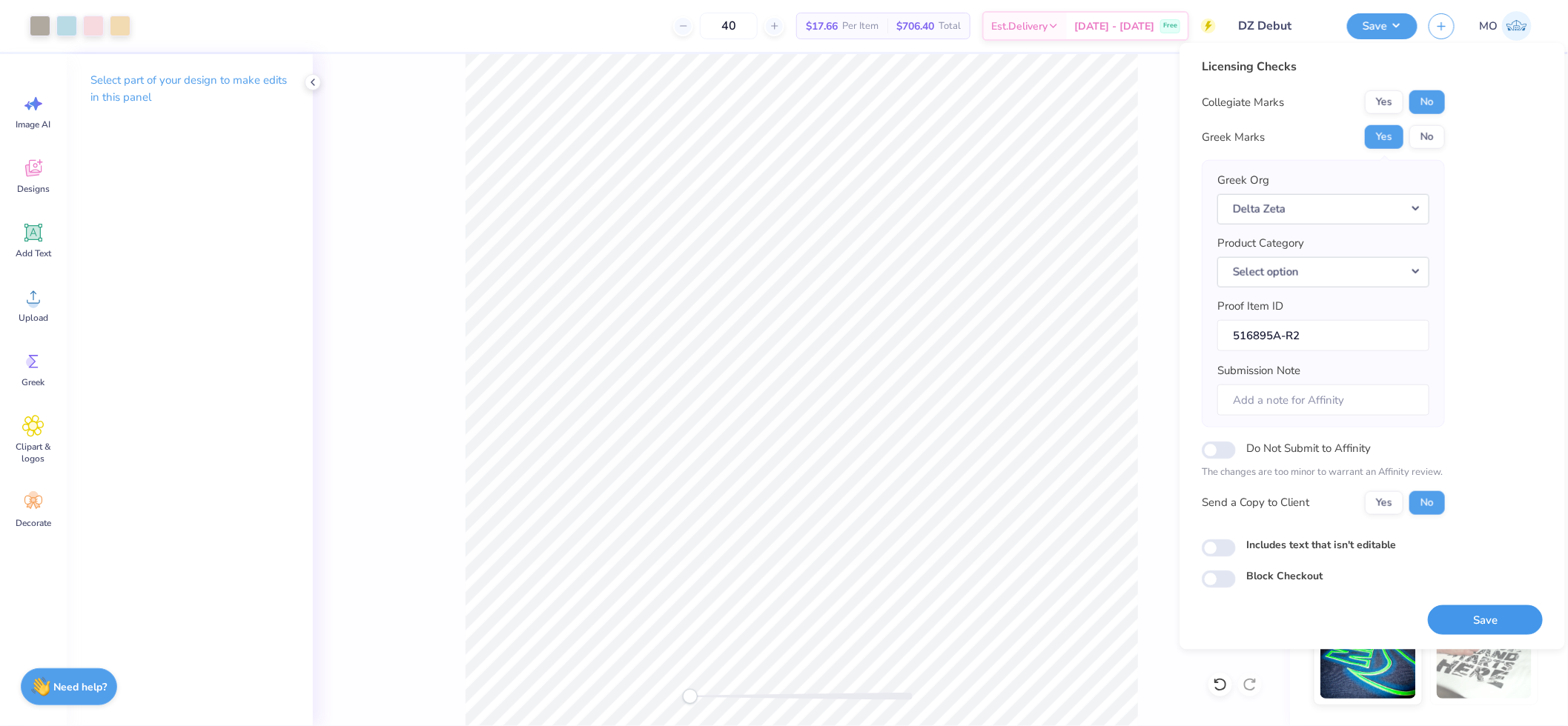
click at [1503, 619] on button "Save" at bounding box center [1485, 619] width 115 height 30
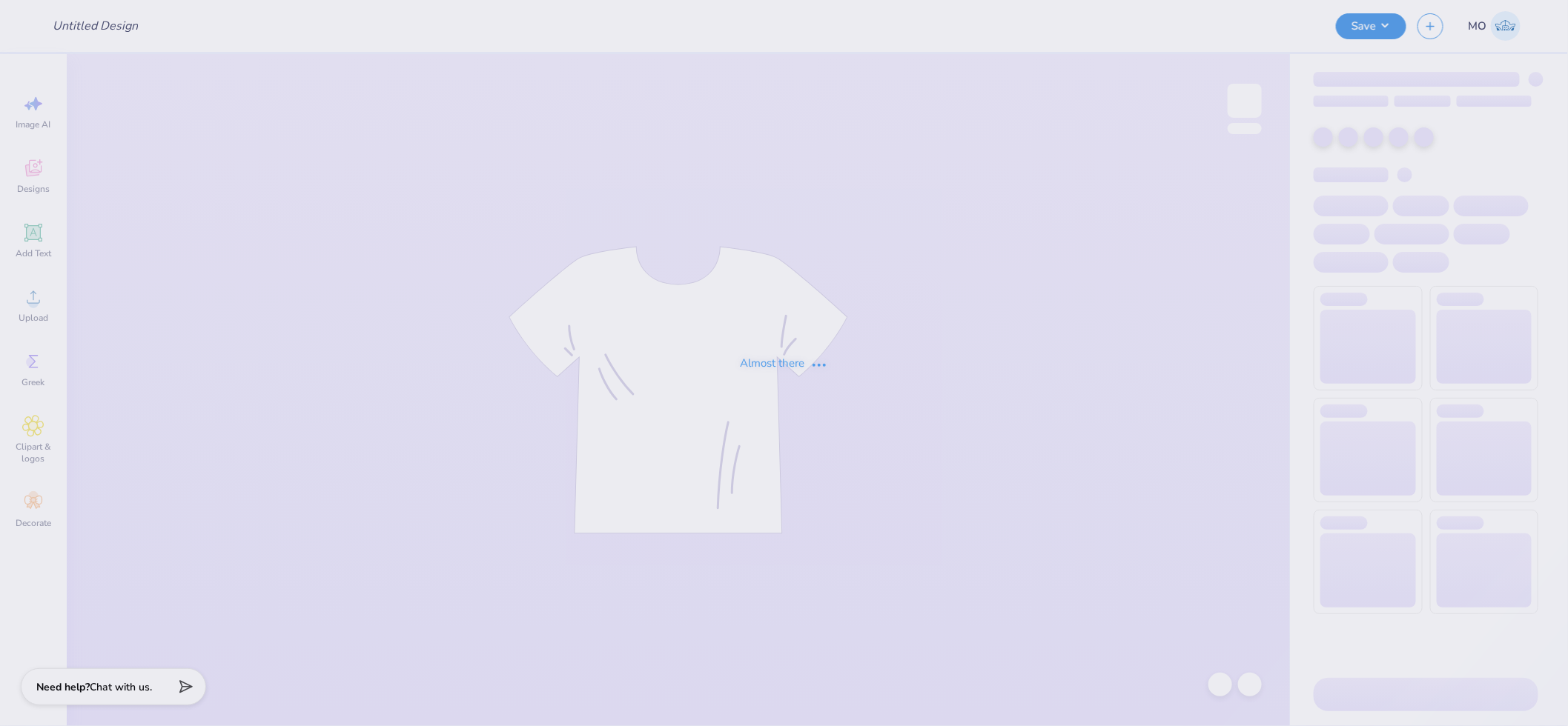
type input "SAE Fall Rush"
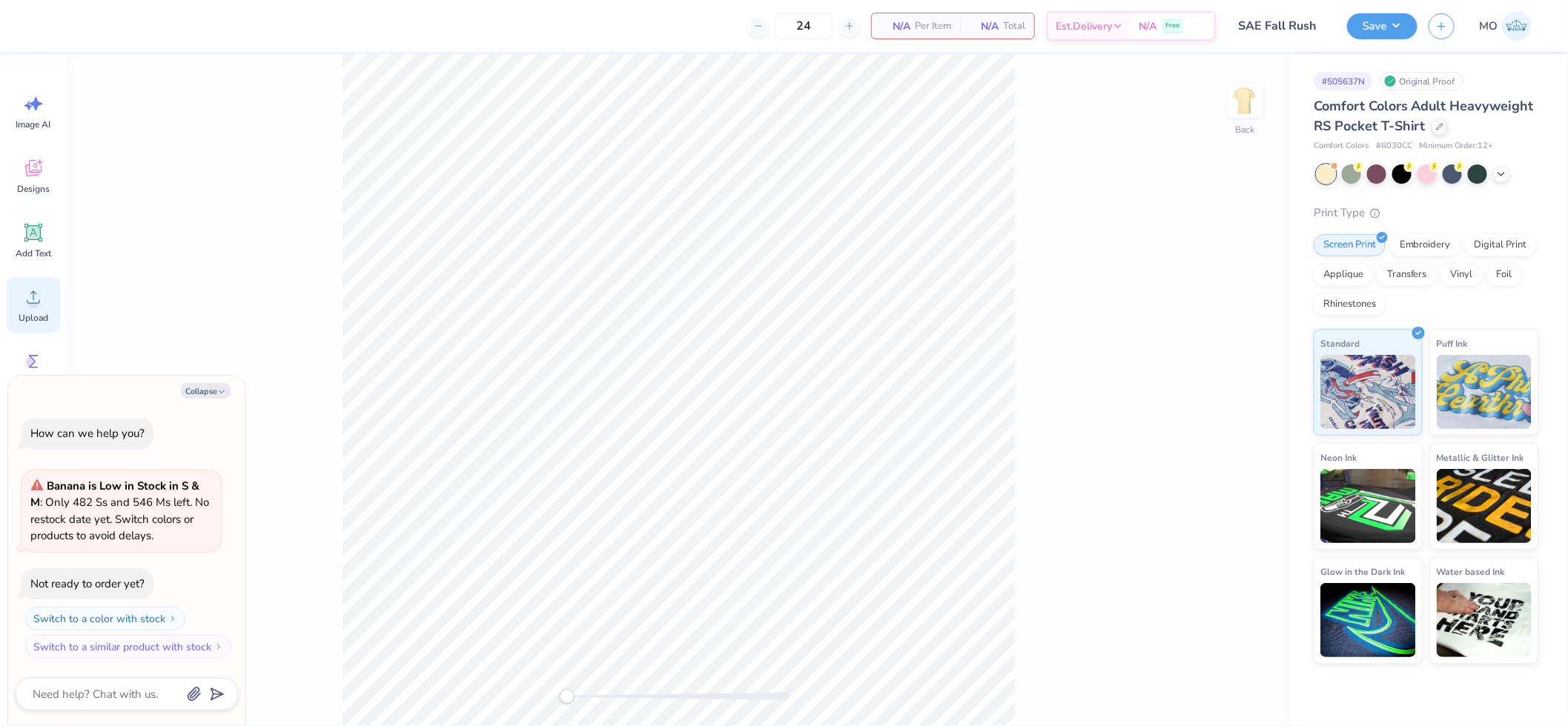
click at [19, 304] on div "Upload" at bounding box center [33, 305] width 53 height 56
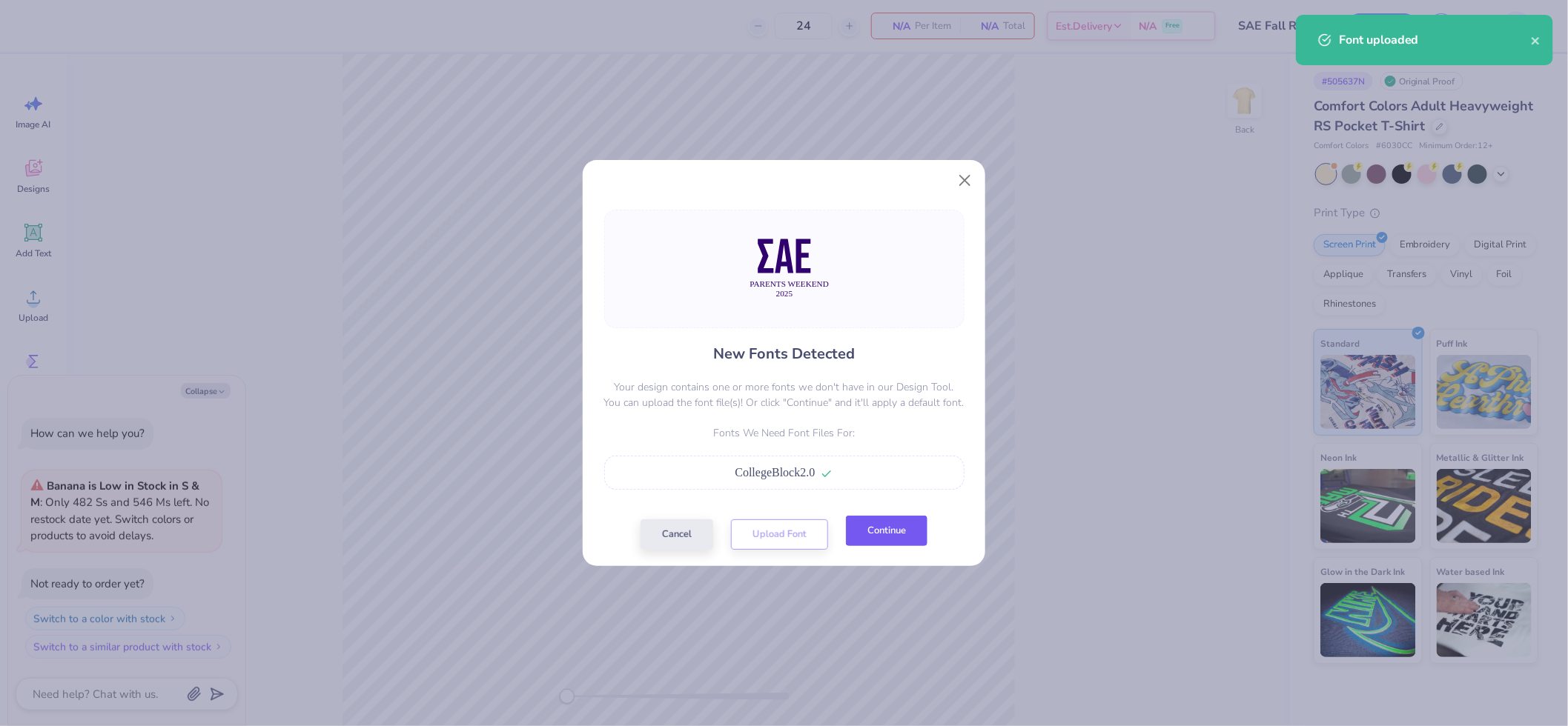
click at [899, 535] on button "Continue" at bounding box center [886, 530] width 81 height 30
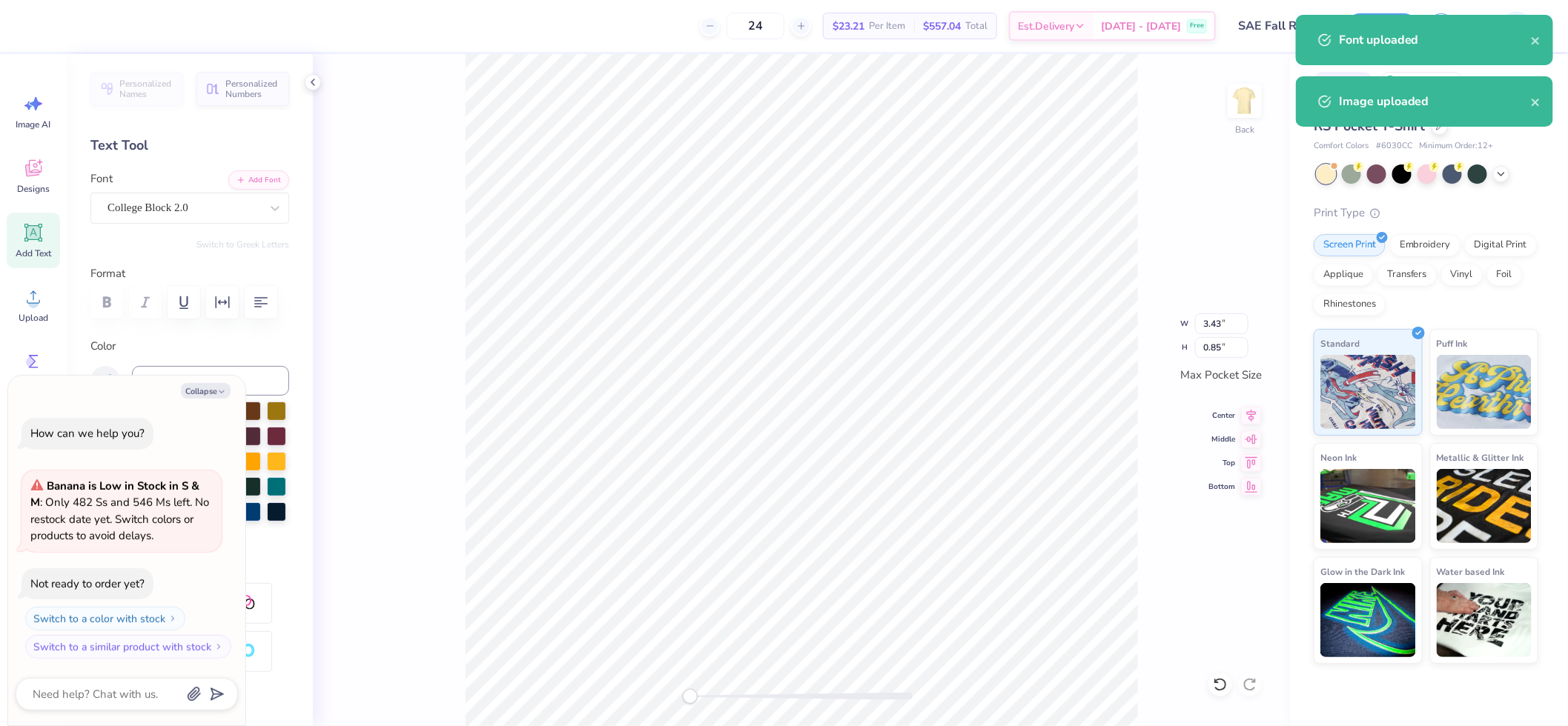
click at [241, 212] on div "College Block 2.0" at bounding box center [183, 207] width 156 height 23
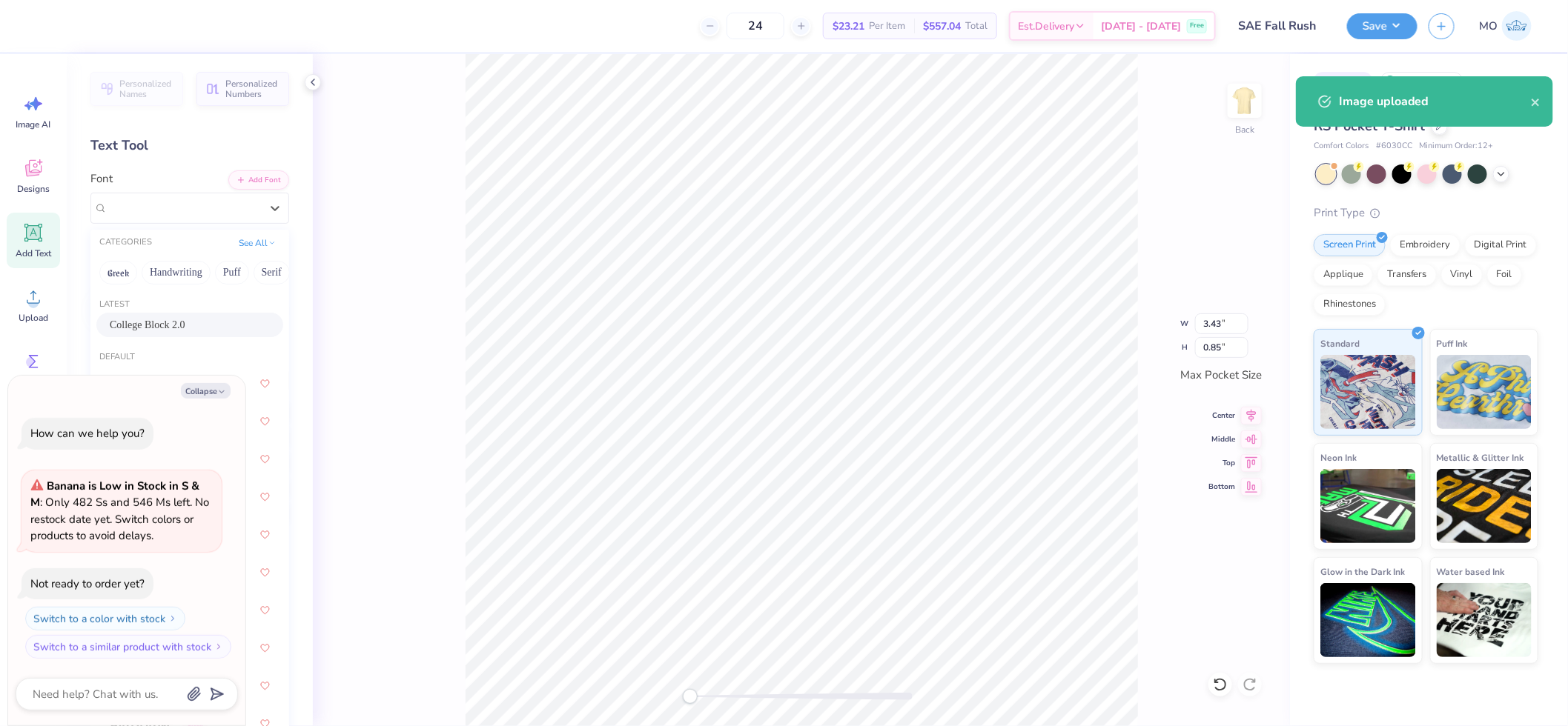
click at [166, 321] on span "College Block 2.0" at bounding box center [147, 325] width 75 height 16
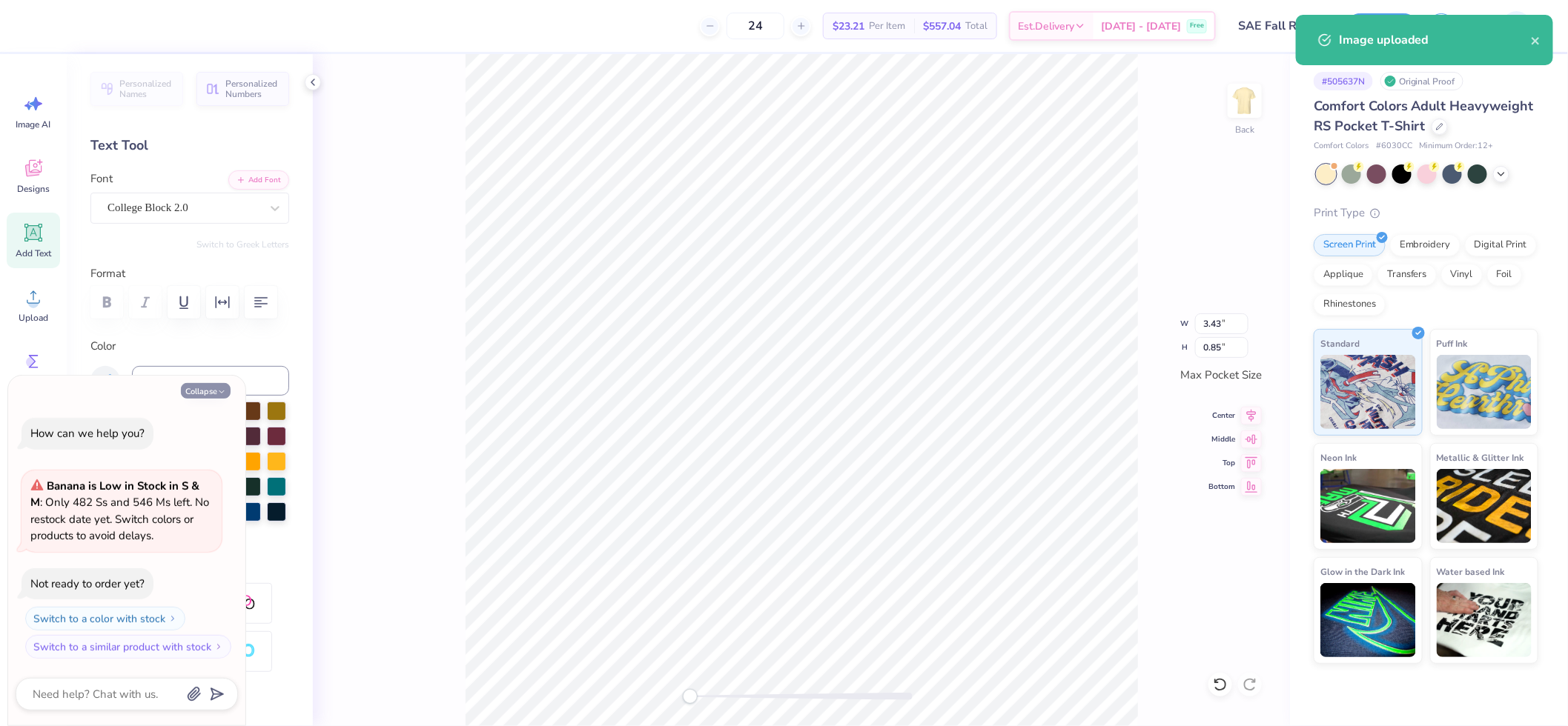
click at [204, 394] on button "Collapse" at bounding box center [206, 391] width 50 height 16
type textarea "x"
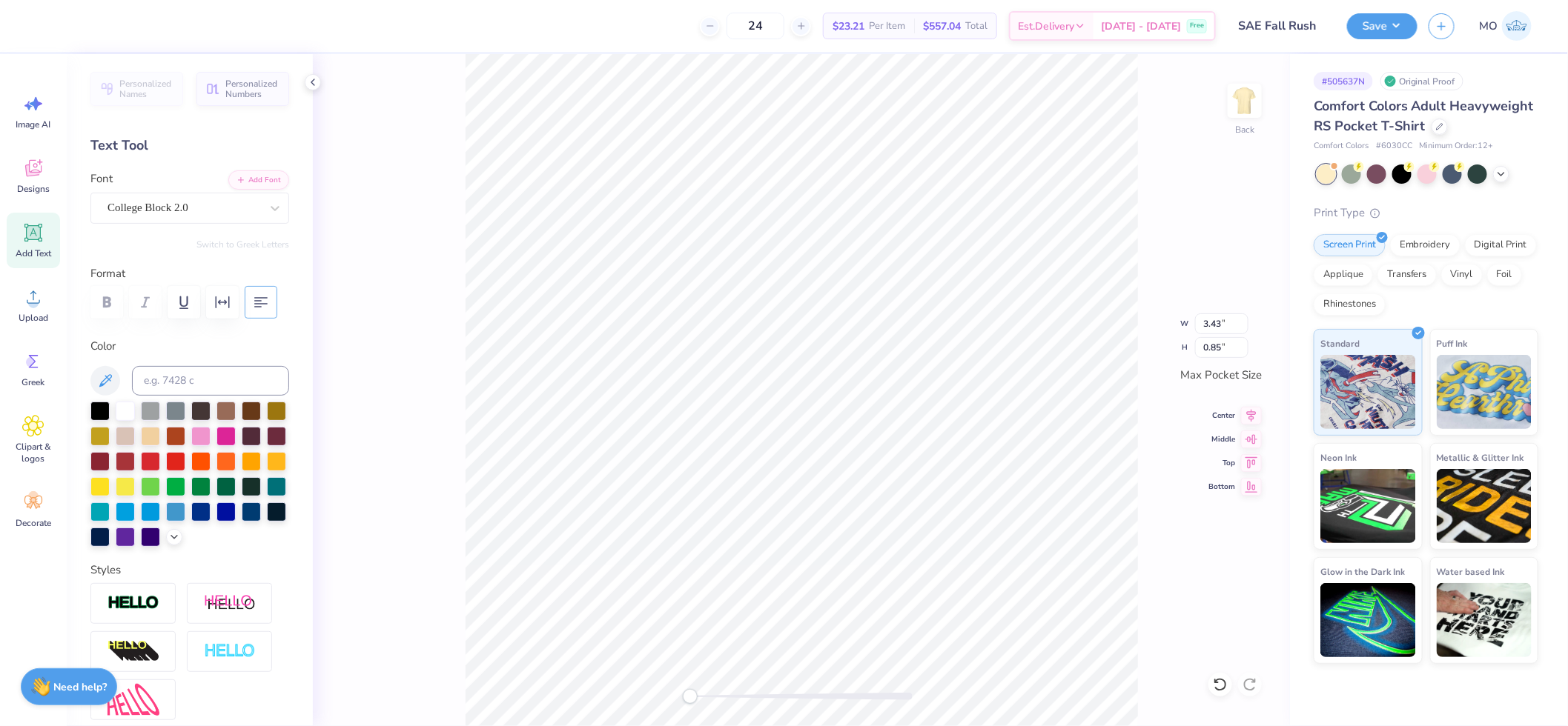
click at [252, 312] on icon "button" at bounding box center [261, 302] width 18 height 18
click at [1250, 412] on icon at bounding box center [1250, 415] width 21 height 18
click at [1248, 411] on icon at bounding box center [1251, 413] width 10 height 13
type input "3.00"
click at [1226, 320] on input "3.43" at bounding box center [1221, 323] width 53 height 21
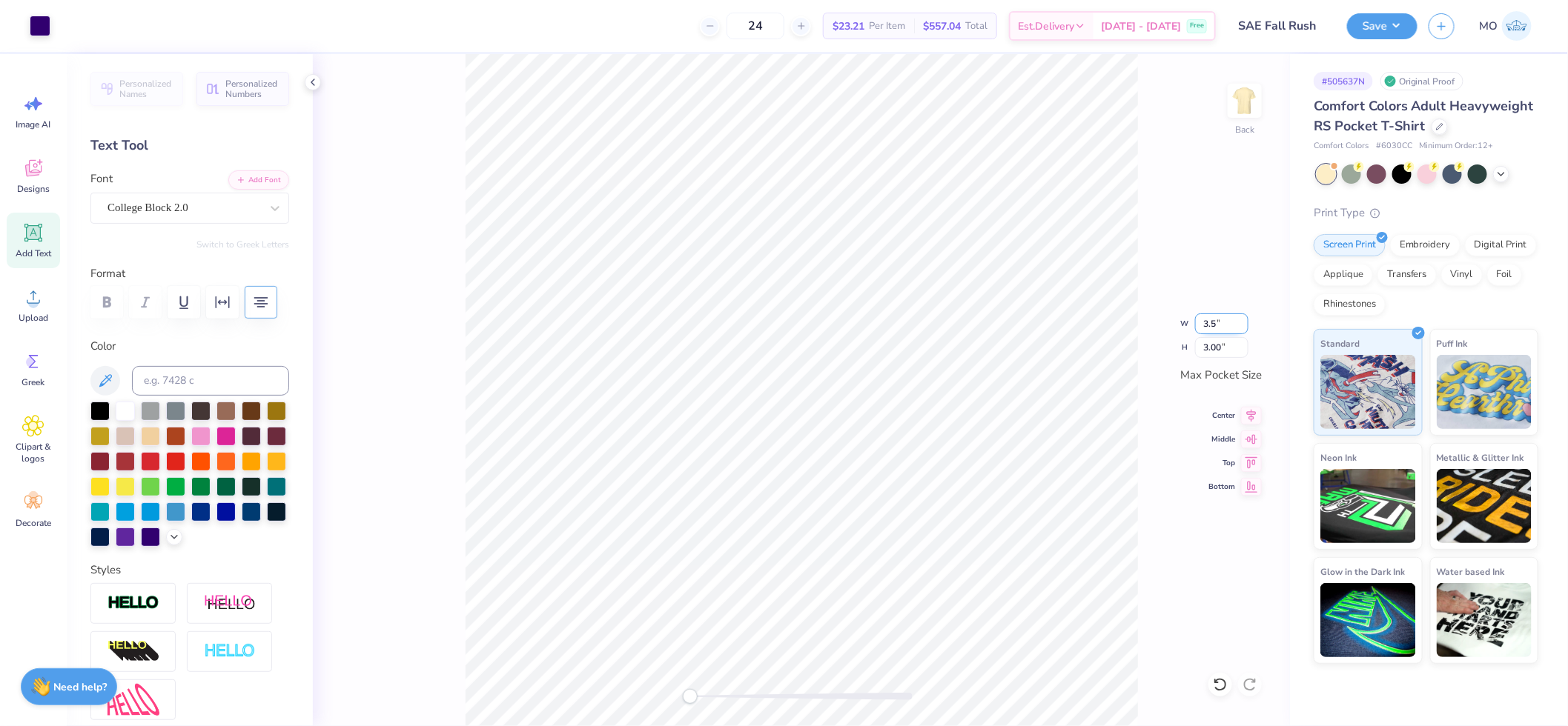
type input "3.50"
type input "3.06"
drag, startPoint x: 1250, startPoint y: 411, endPoint x: 1138, endPoint y: 406, distance: 112.1
click at [1249, 411] on icon at bounding box center [1251, 415] width 10 height 13
click at [1254, 110] on img at bounding box center [1245, 101] width 60 height 60
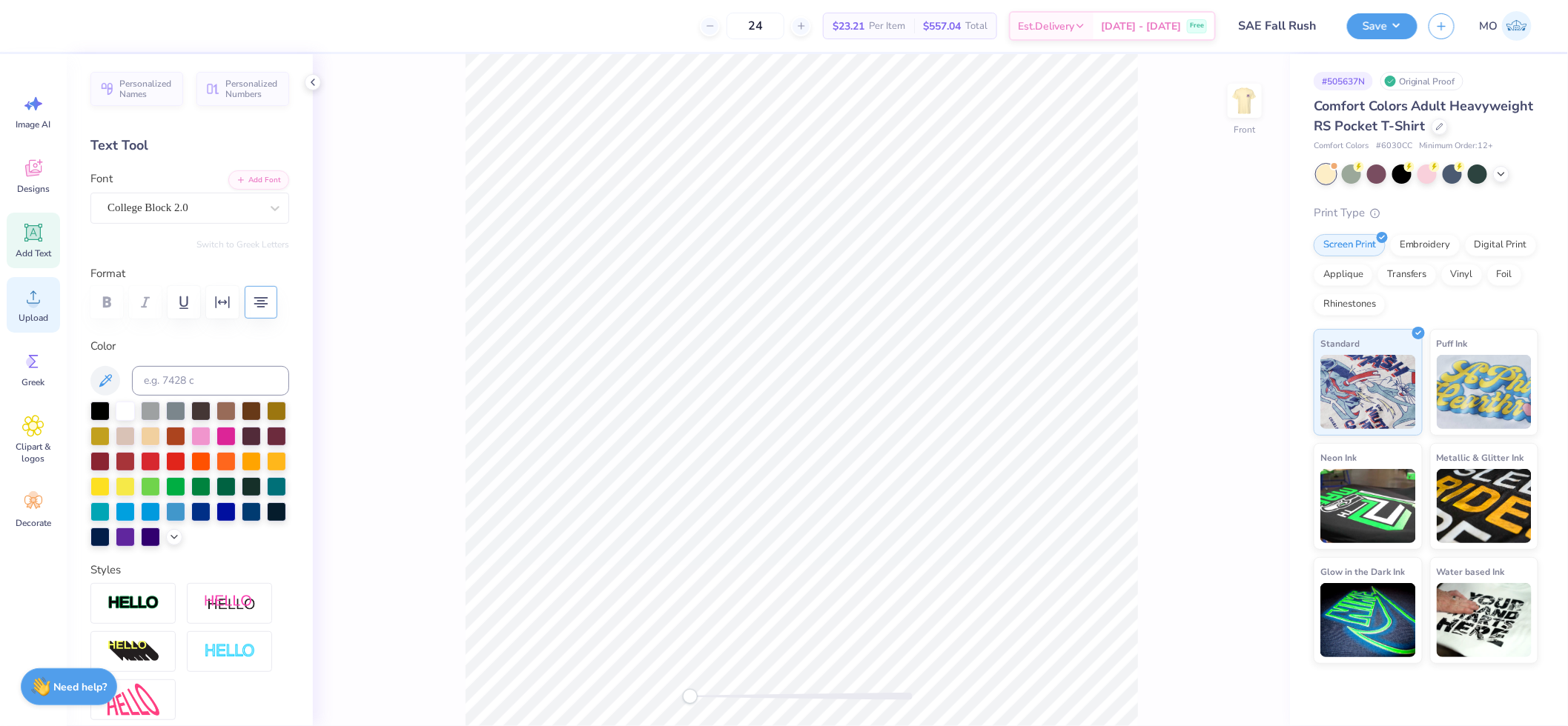
click at [31, 312] on span "Upload" at bounding box center [33, 317] width 29 height 12
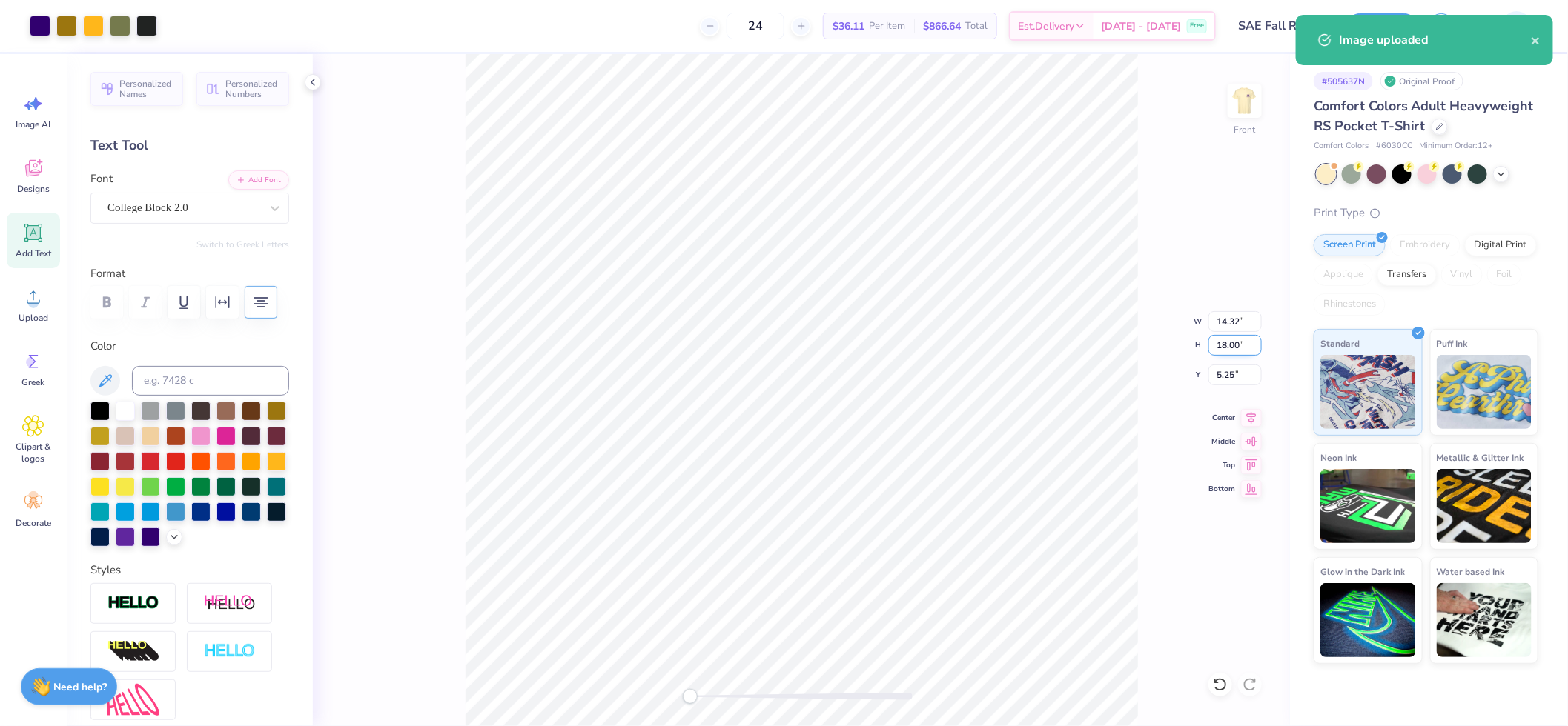
click at [1233, 351] on input "18.00" at bounding box center [1235, 345] width 53 height 21
type input "15"
type input "11.93"
type input "15.00"
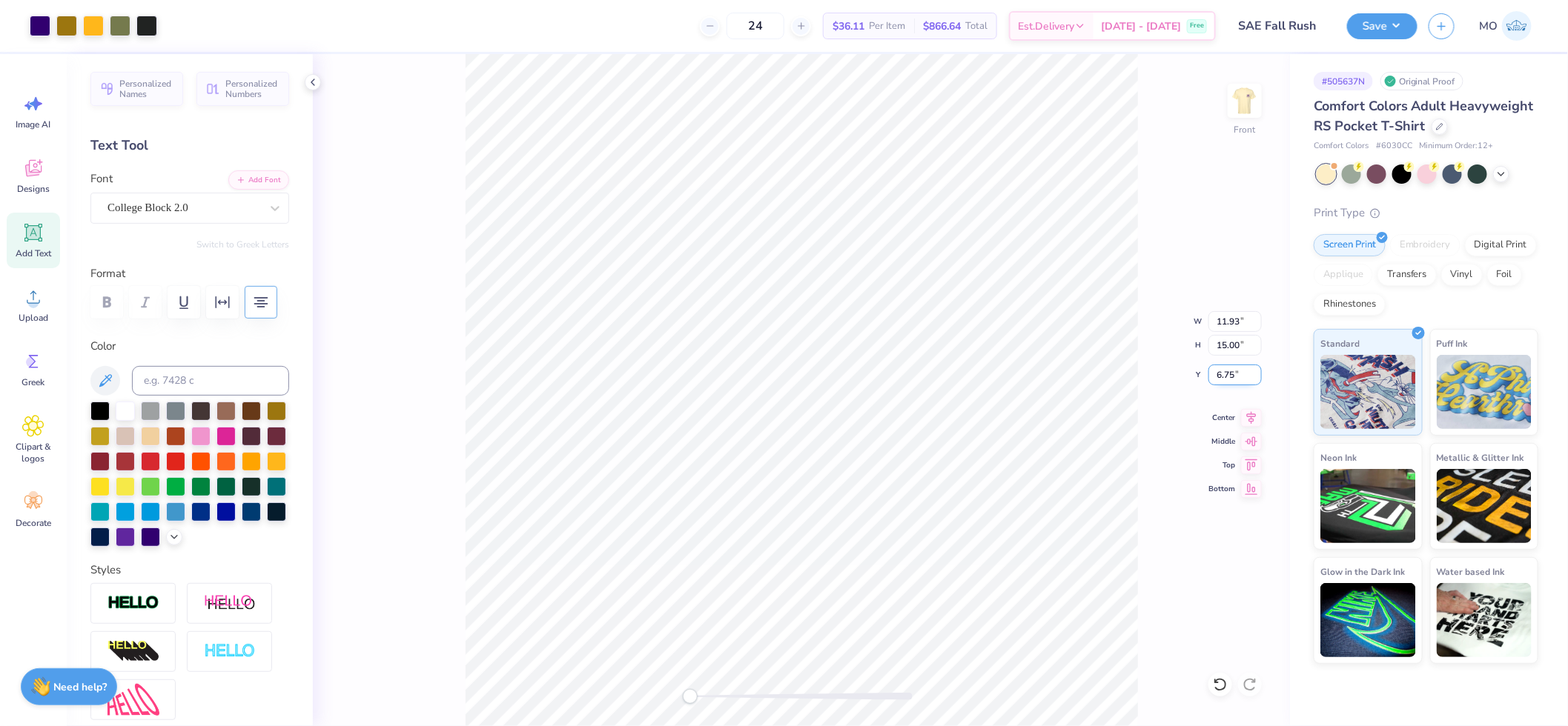
click at [1241, 374] on input "6.75" at bounding box center [1235, 374] width 53 height 21
type input "3"
click at [1254, 412] on icon at bounding box center [1250, 415] width 21 height 18
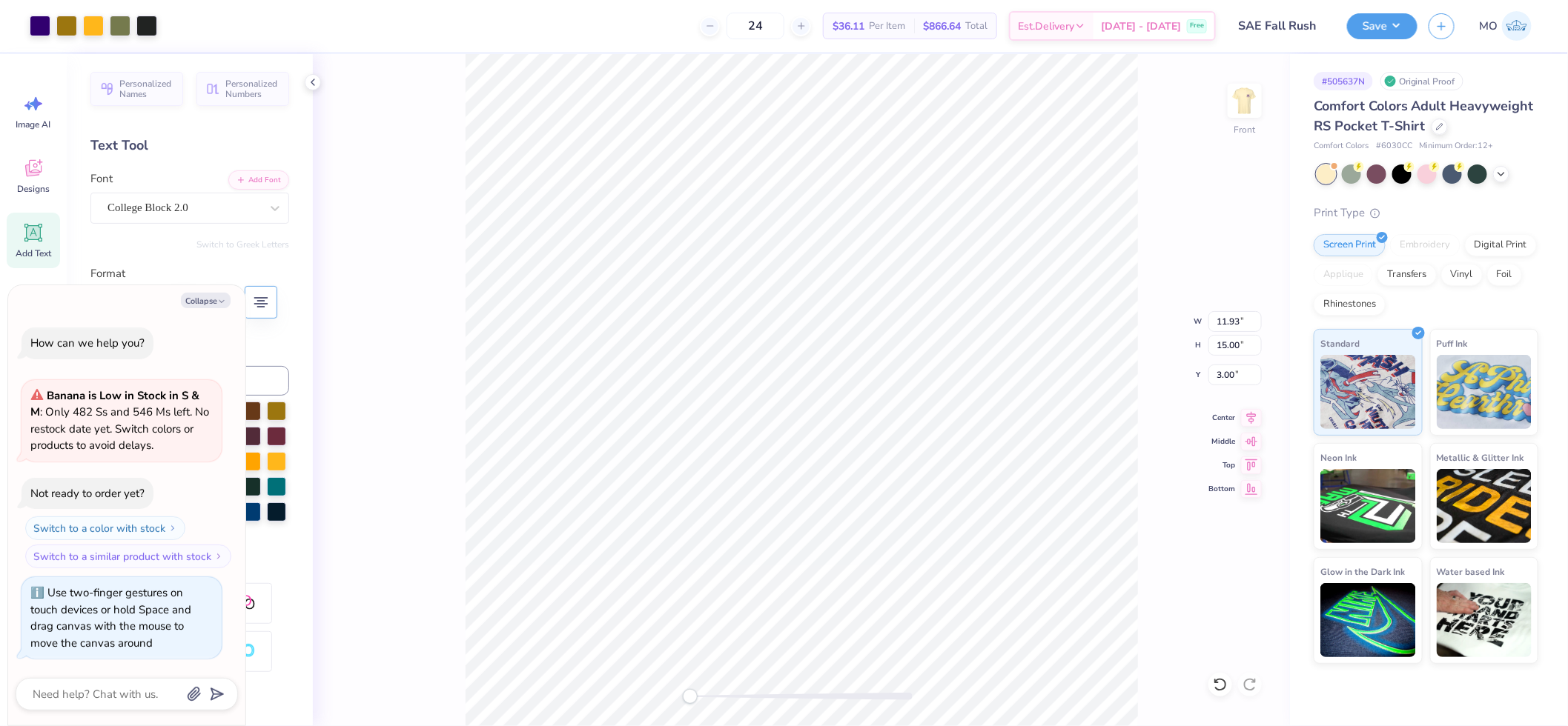
click at [646, 702] on div "Front W 11.93 11.93 " H 15.00 15.00 " Y 3.00 3.00 " Center Middle Top Bottom" at bounding box center [801, 390] width 977 height 672
click at [695, 698] on div "Accessibility label" at bounding box center [702, 696] width 15 height 15
click at [1249, 105] on img at bounding box center [1245, 101] width 60 height 60
type textarea "x"
type input "2.73"
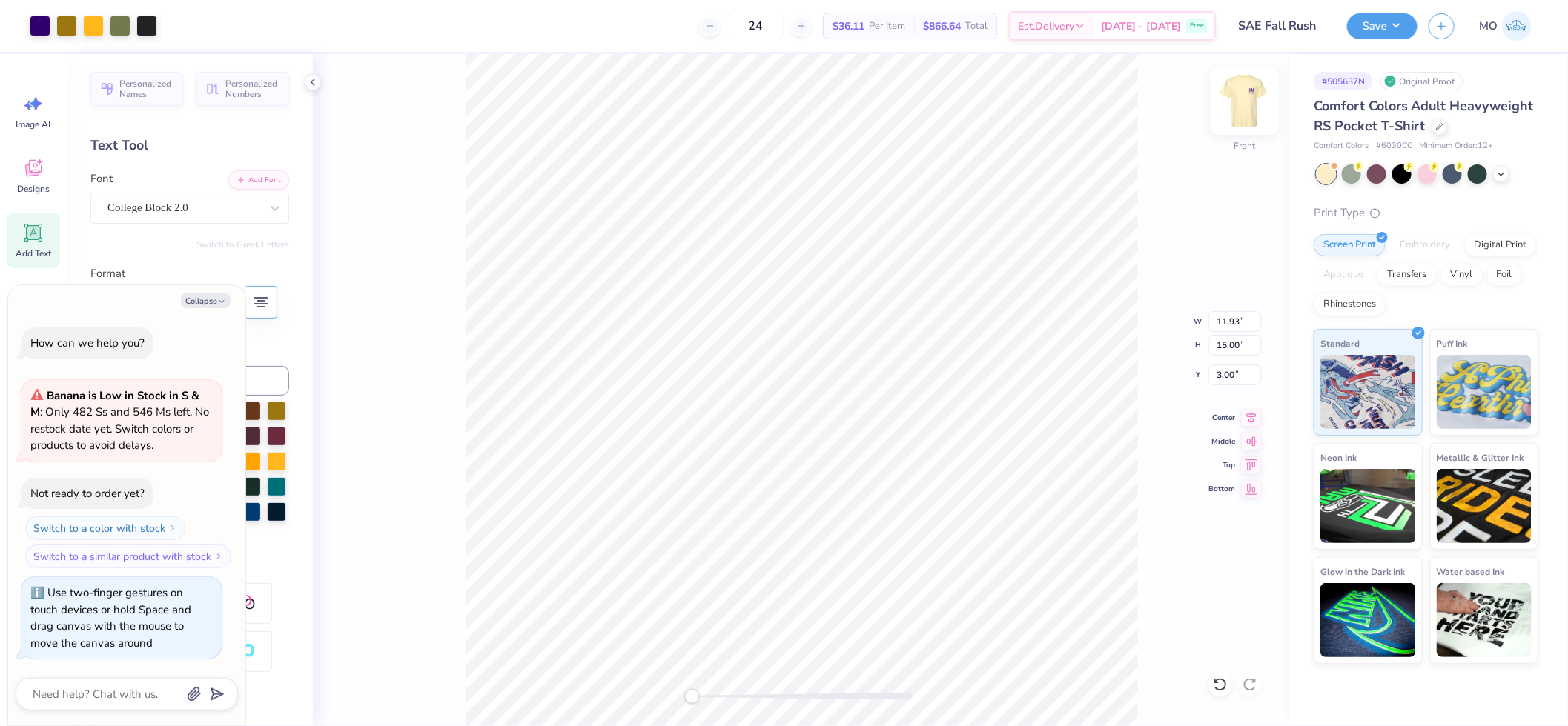
type input "3.44"
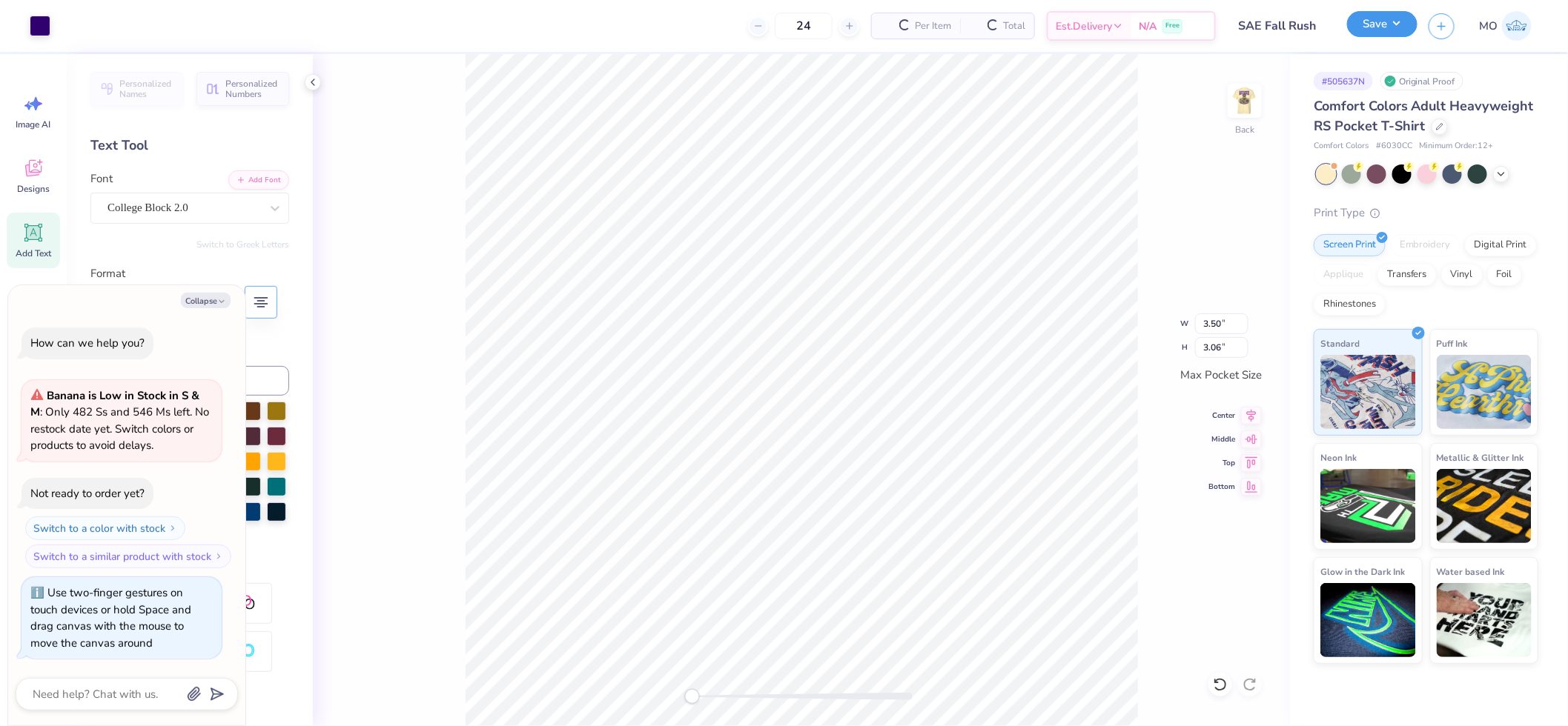
click at [1374, 35] on button "Save" at bounding box center [1382, 24] width 71 height 25
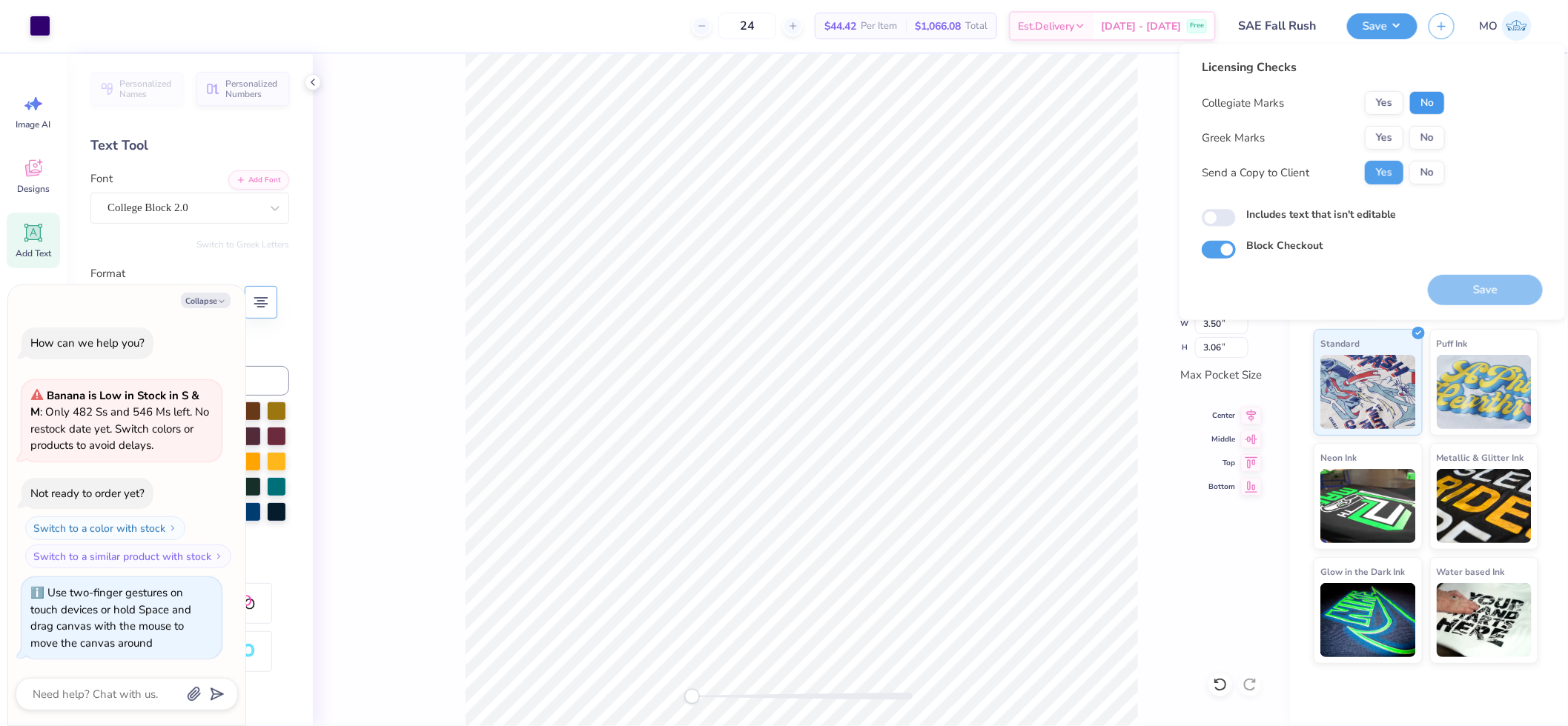
click at [1431, 102] on button "No" at bounding box center [1427, 103] width 35 height 24
click at [1390, 135] on button "Yes" at bounding box center [1383, 138] width 38 height 24
type textarea "x"
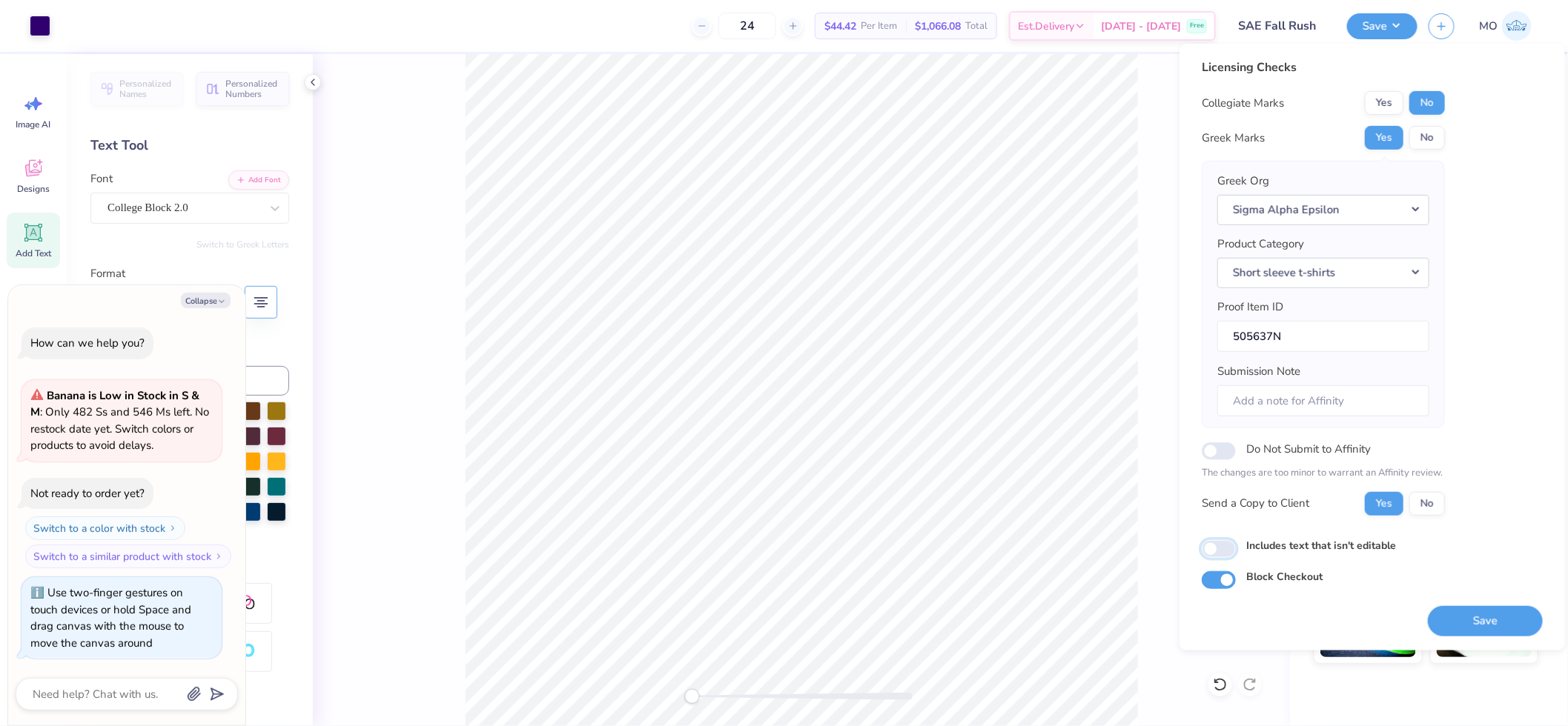
click at [1209, 549] on input "Includes text that isn't editable" at bounding box center [1218, 549] width 34 height 18
checkbox input "true"
click at [1487, 619] on button "Save" at bounding box center [1485, 620] width 115 height 30
type textarea "x"
